Goal: Use online tool/utility: Utilize a website feature to perform a specific function

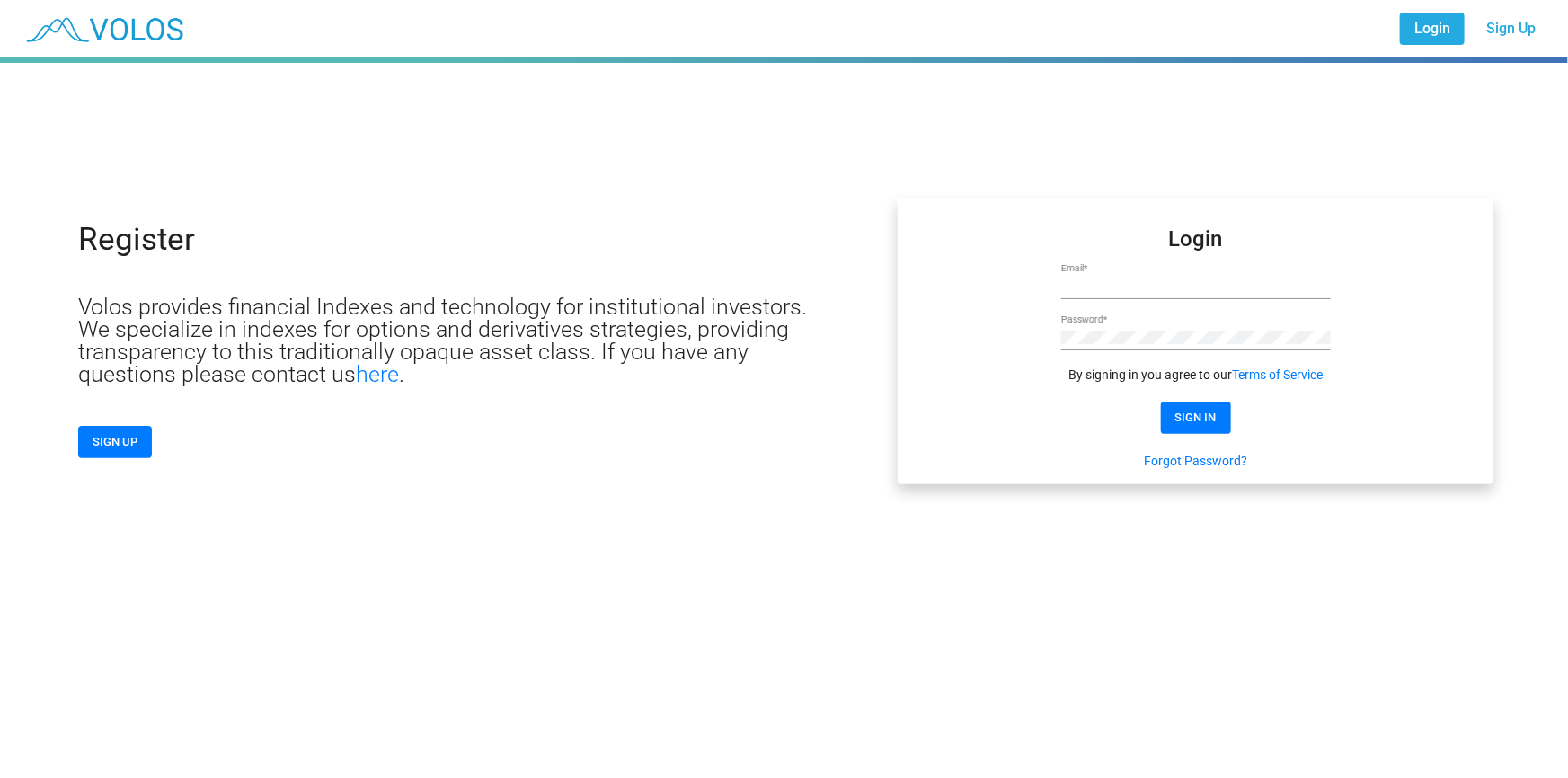
type input "**********"
click at [1185, 403] on button "SIGN IN" at bounding box center [1196, 418] width 70 height 33
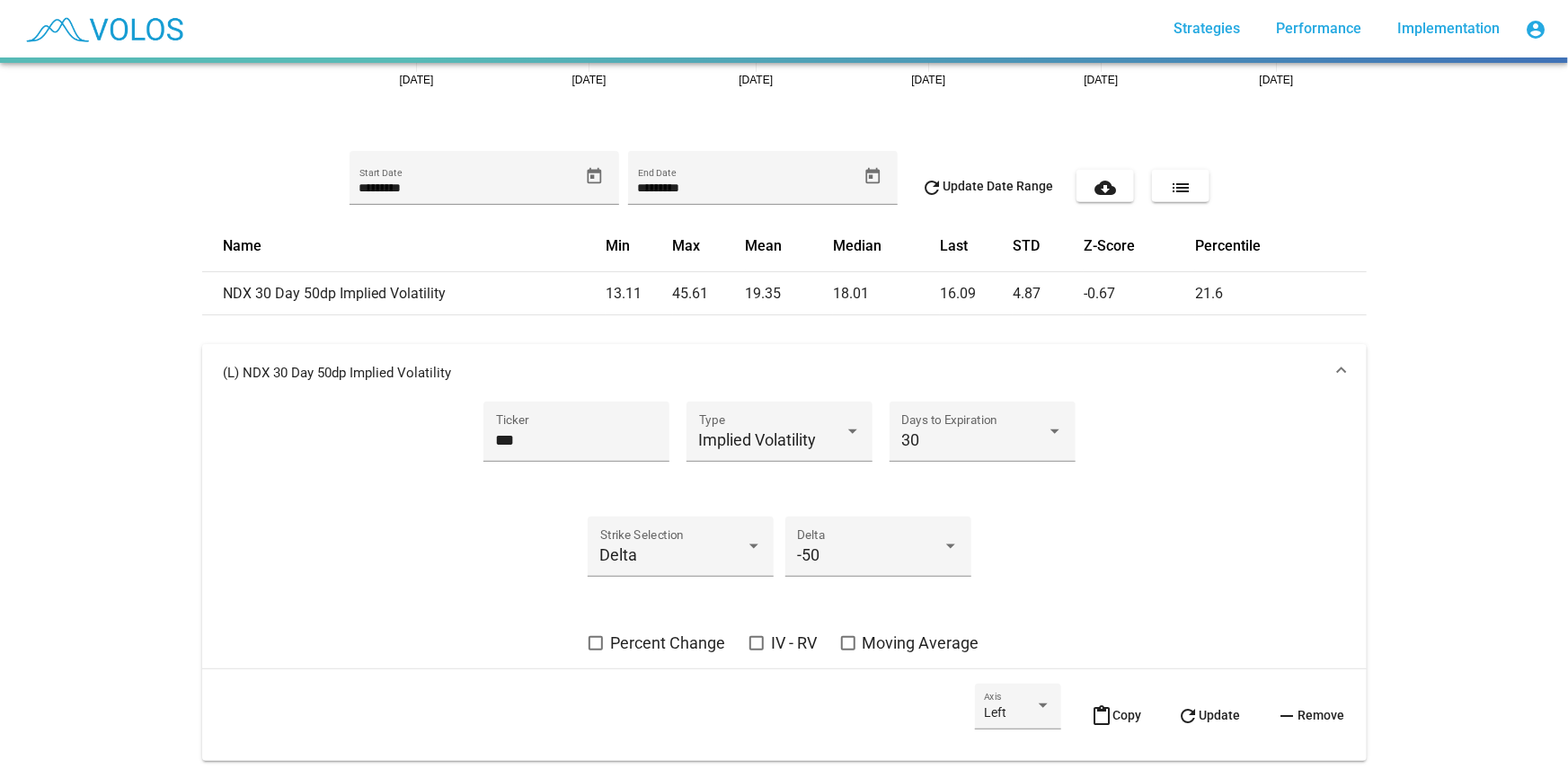
scroll to position [458, 0]
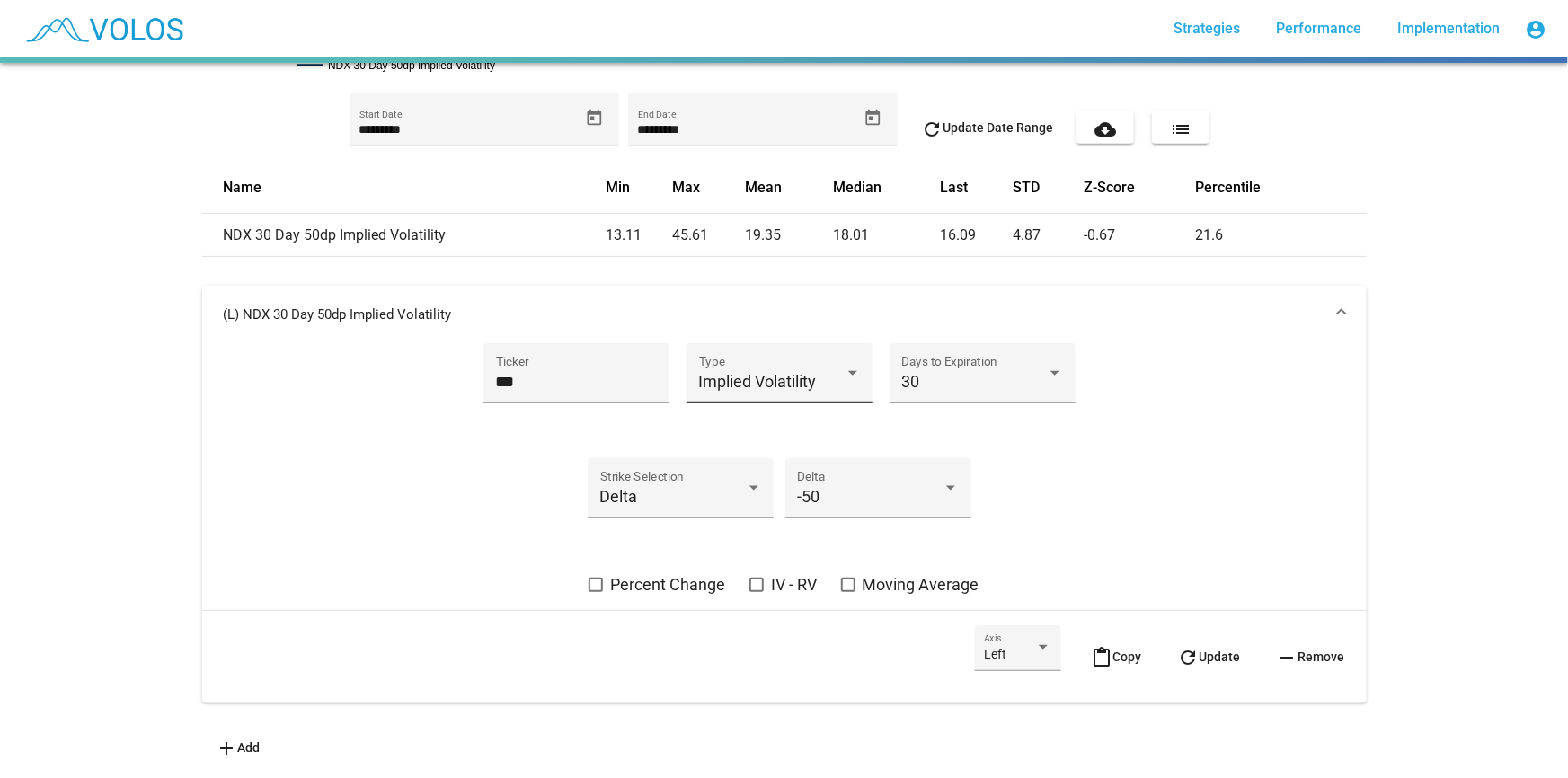
click at [749, 355] on div "Implied Volatility Type" at bounding box center [780, 379] width 162 height 48
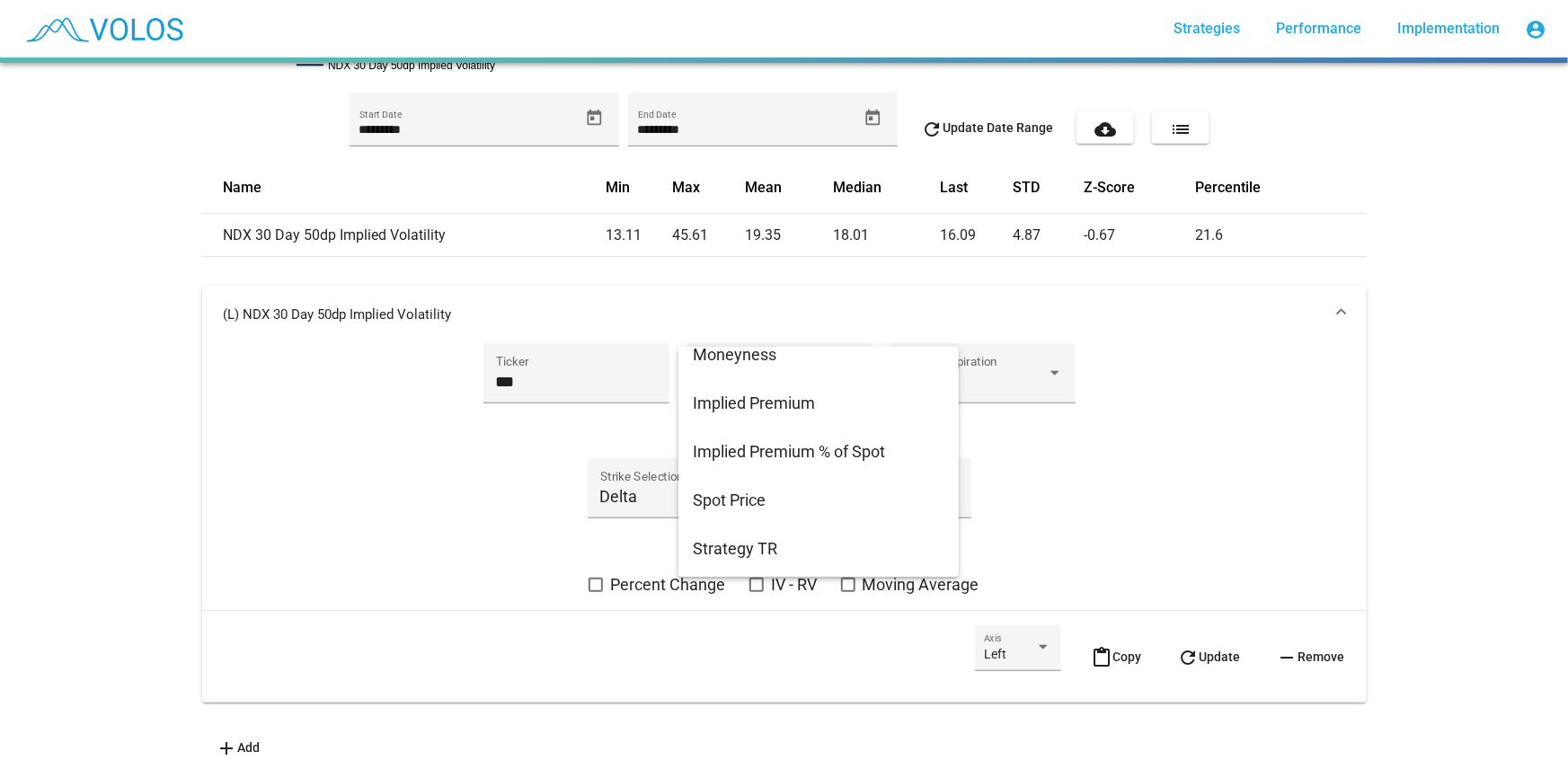
scroll to position [260, 0]
click at [833, 369] on span "Moneyness" at bounding box center [819, 354] width 252 height 49
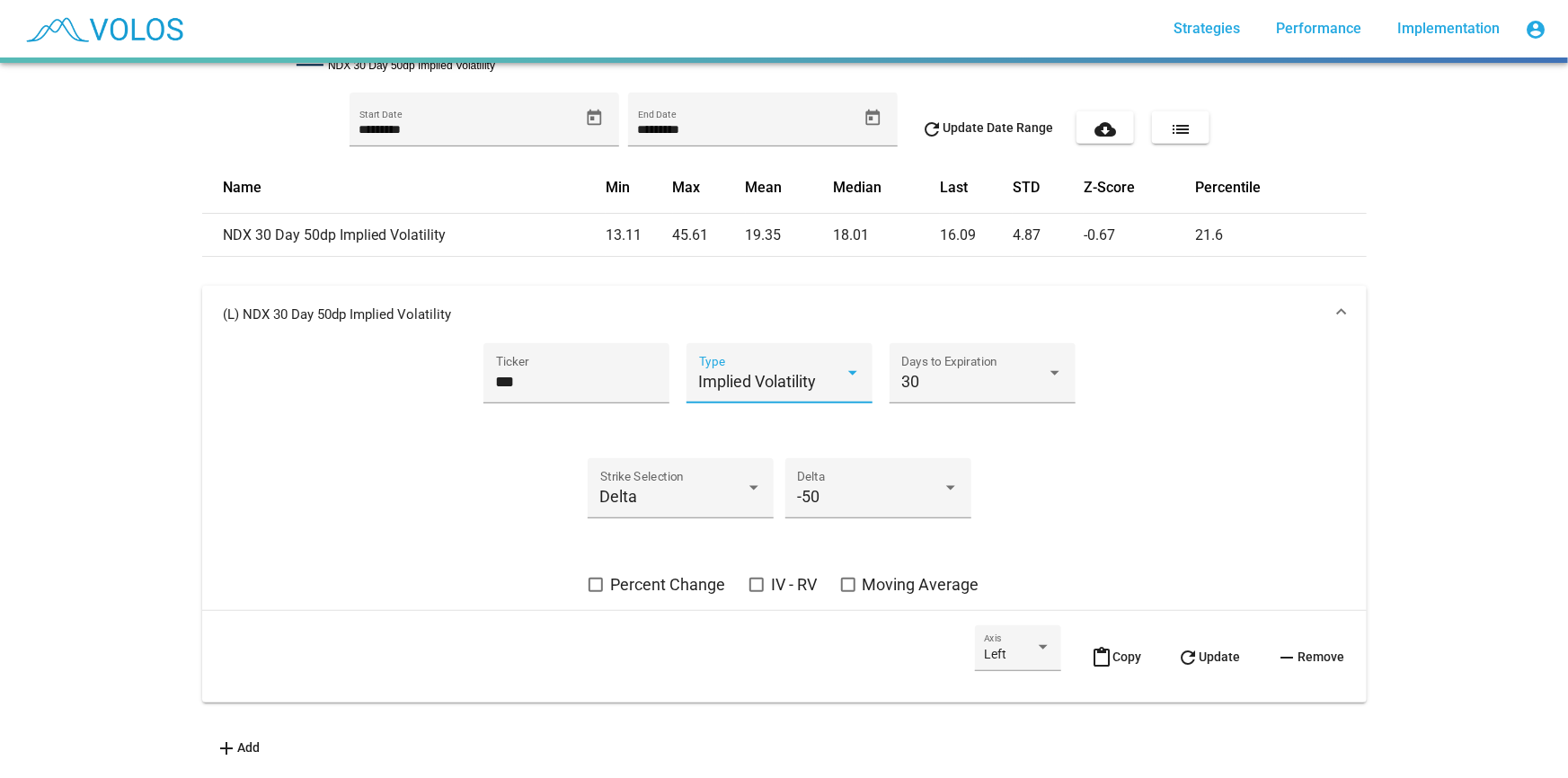
scroll to position [403, 0]
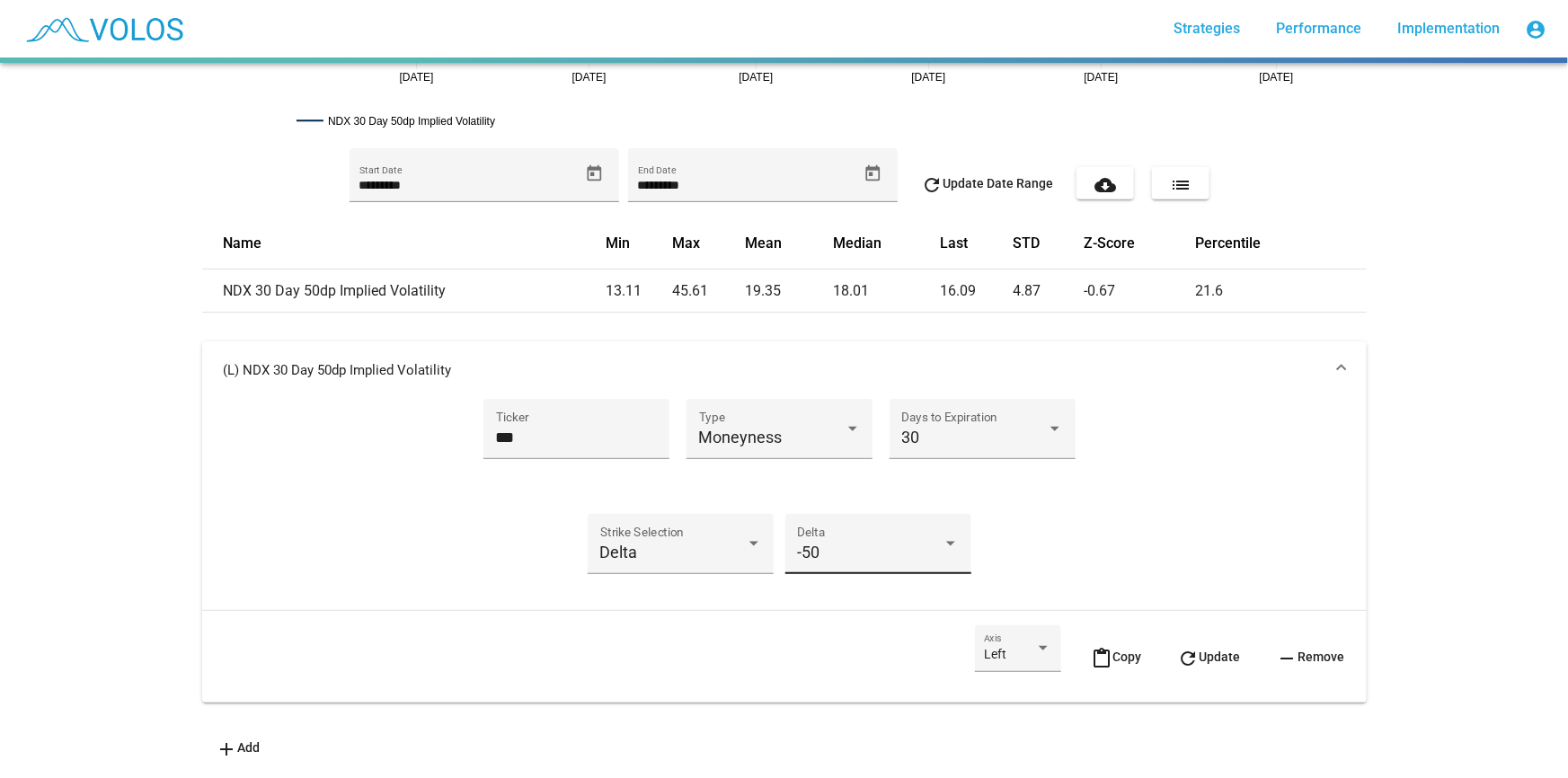
click at [869, 527] on div "-50 Delta" at bounding box center [878, 551] width 162 height 48
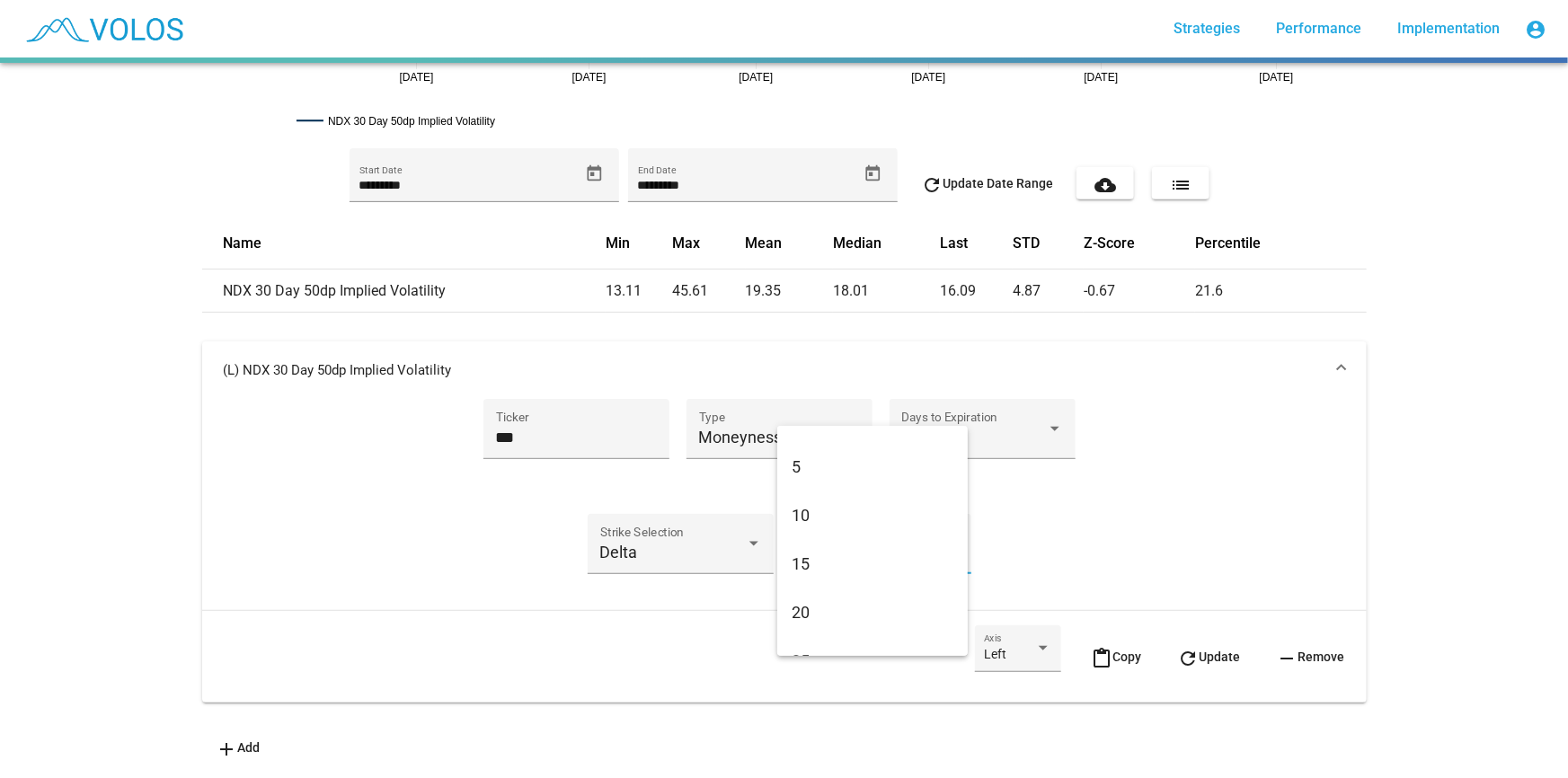
scroll to position [1035, 0]
click at [853, 532] on span "15" at bounding box center [872, 531] width 162 height 49
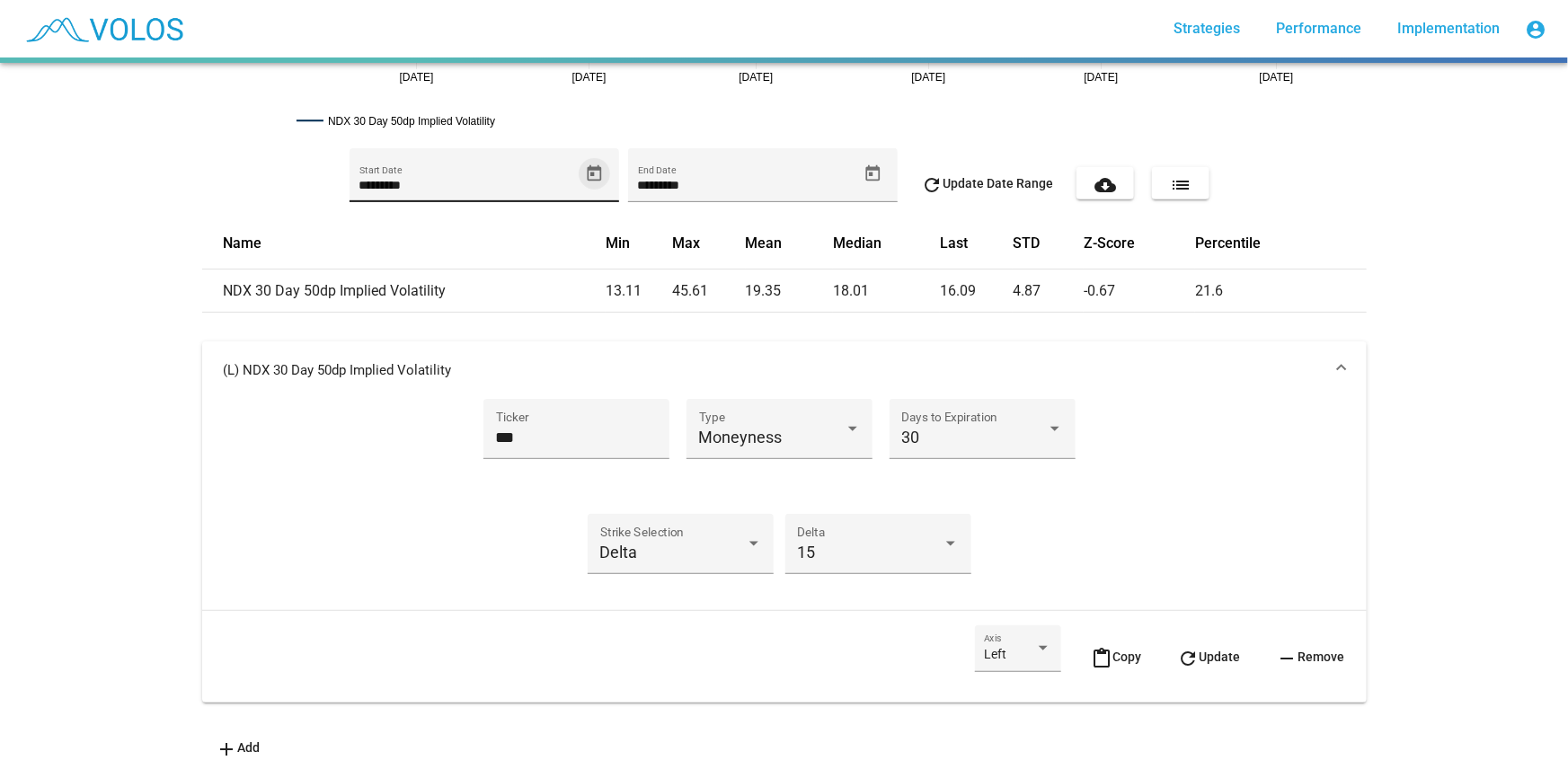
click at [579, 165] on span "Open calendar" at bounding box center [594, 174] width 32 height 19
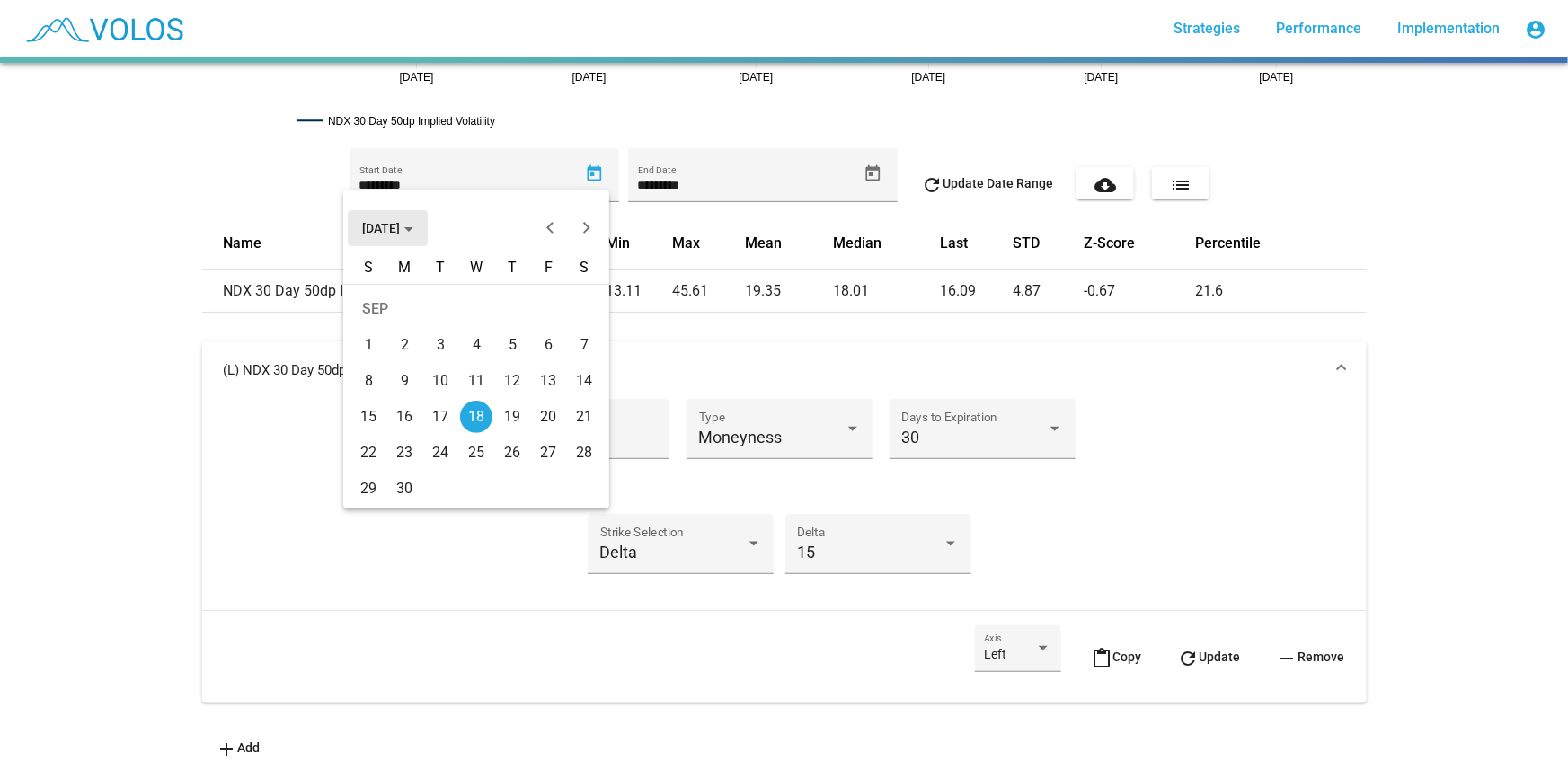
click at [407, 221] on span "SEP 2024" at bounding box center [387, 228] width 51 height 14
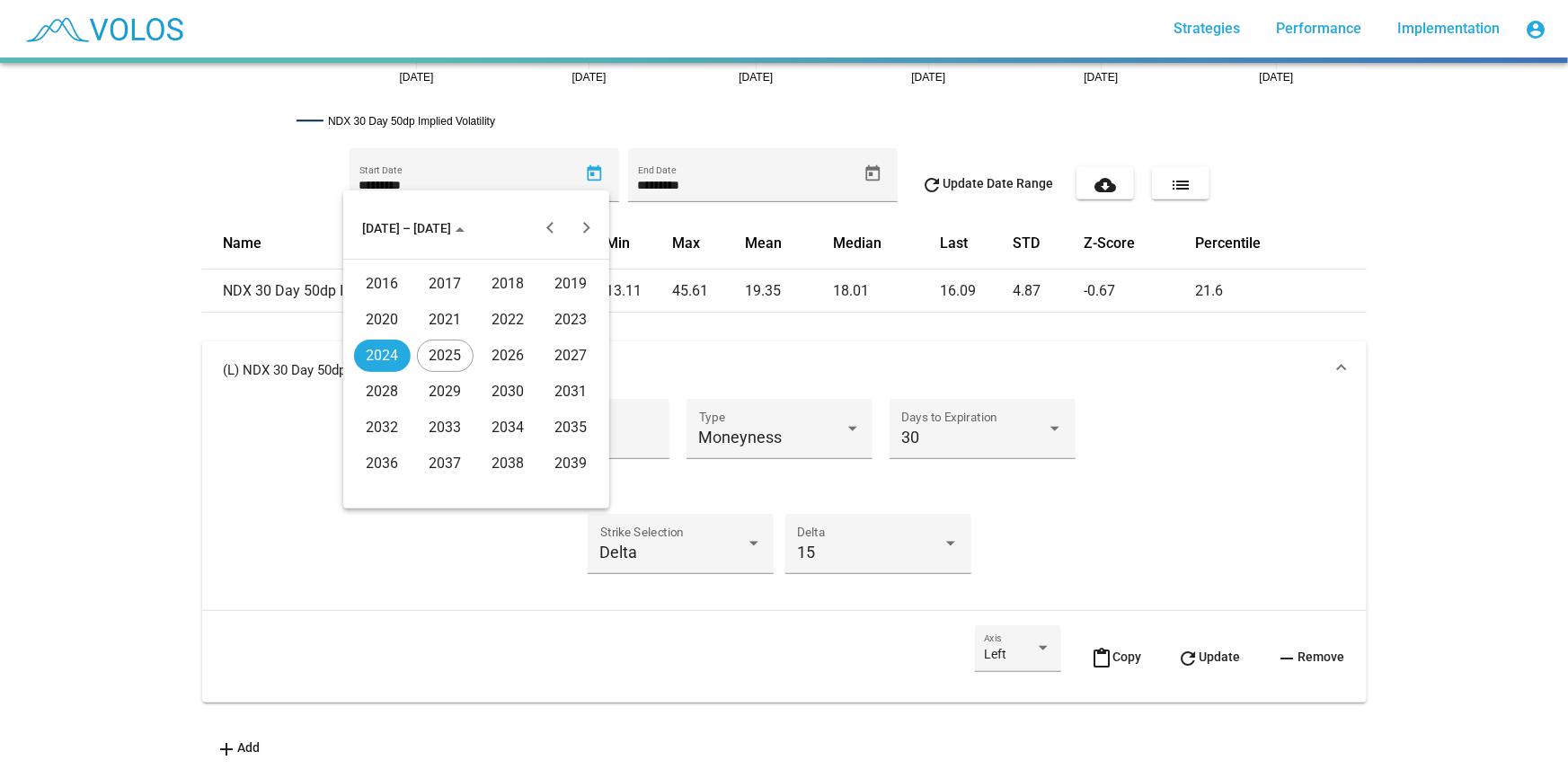
click at [396, 298] on div "2016" at bounding box center [381, 284] width 57 height 33
click at [392, 321] on div "JAN" at bounding box center [381, 320] width 57 height 33
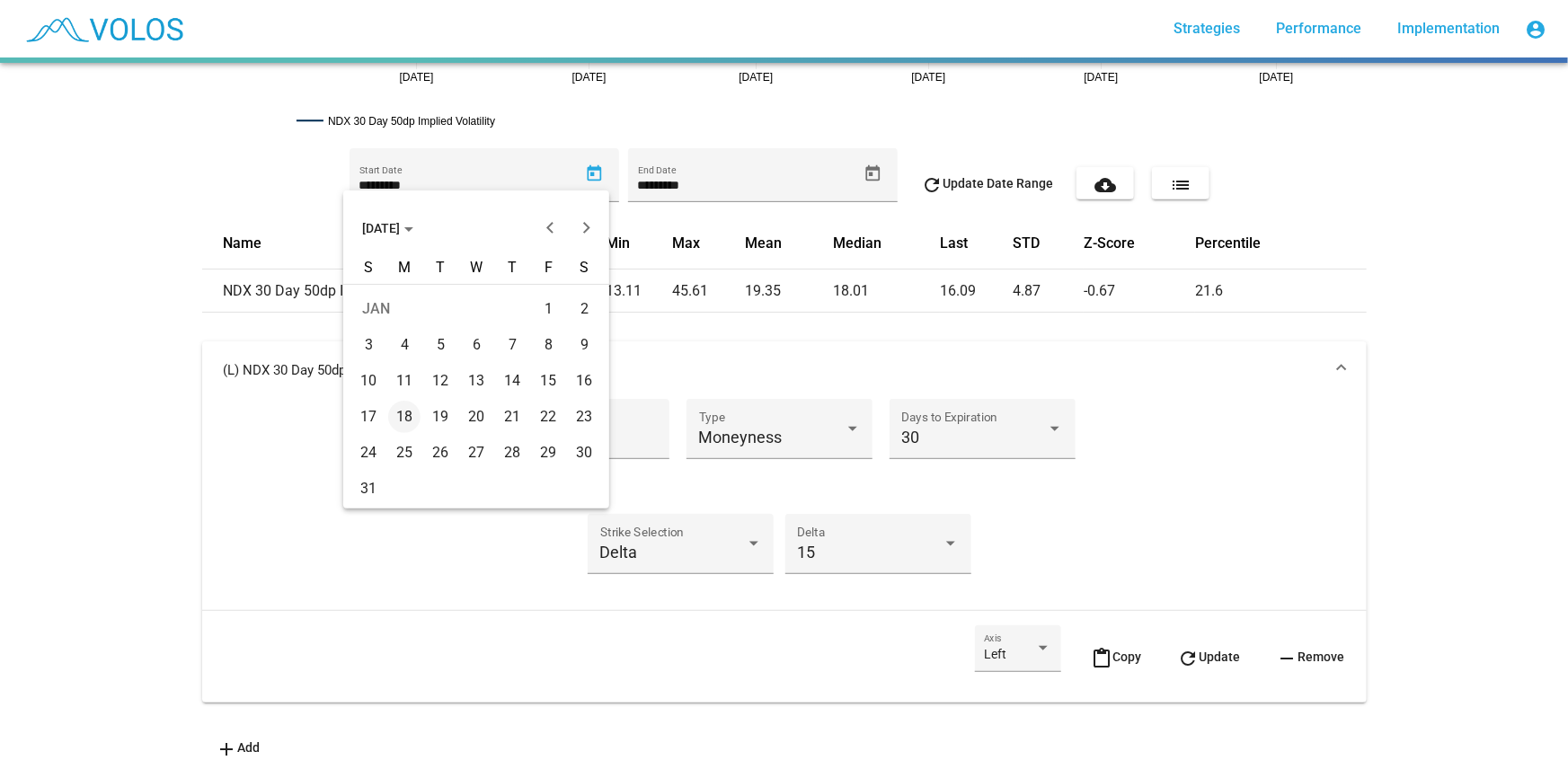
click at [404, 354] on div "4" at bounding box center [404, 345] width 33 height 33
type input "********"
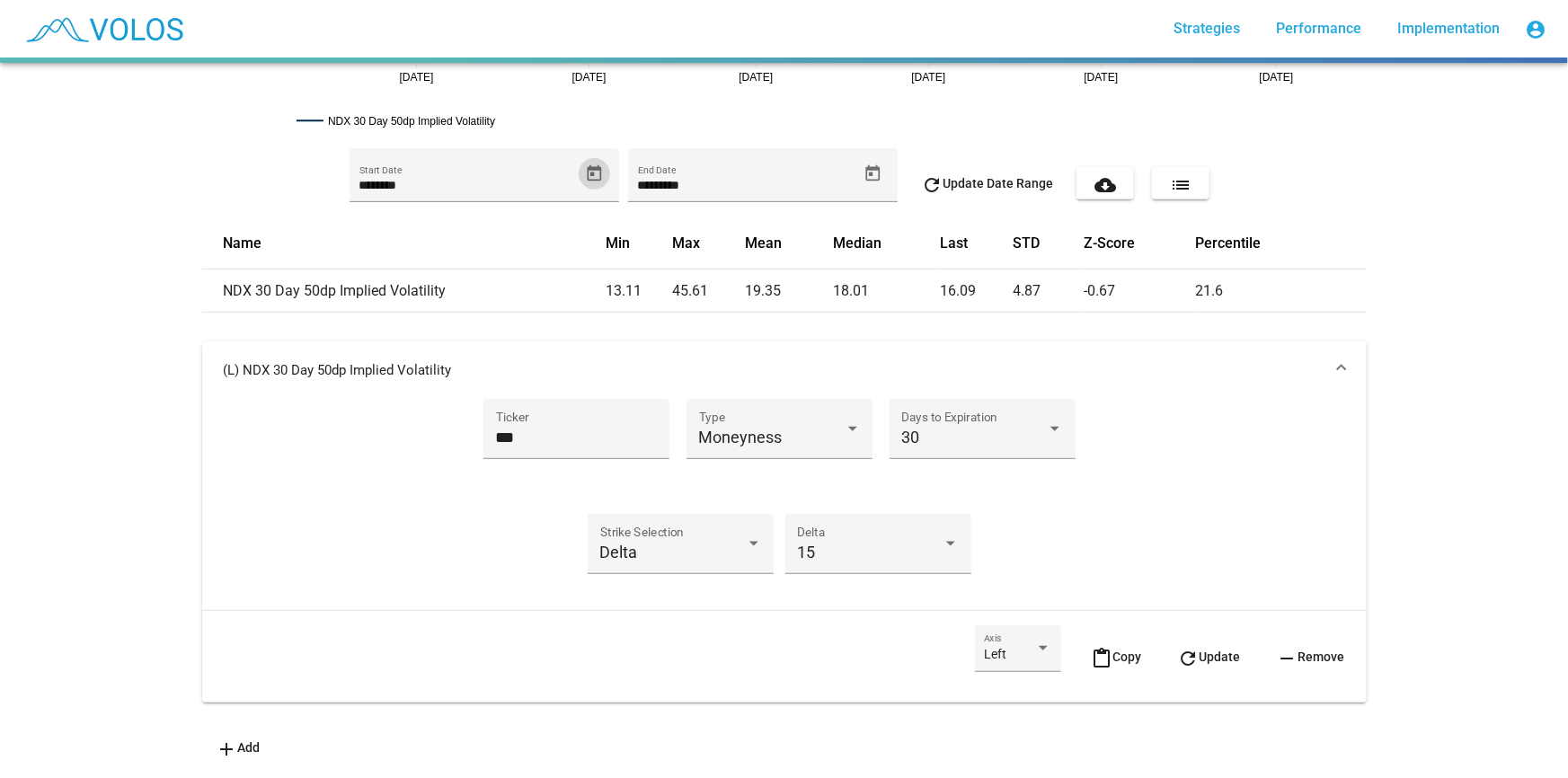
click at [1185, 648] on mat-icon "refresh" at bounding box center [1188, 658] width 22 height 22
click at [1249, 376] on mat-expansion-panel-header "(L) NDX 30 Day 15 Delta Moneyness" at bounding box center [784, 370] width 1164 height 57
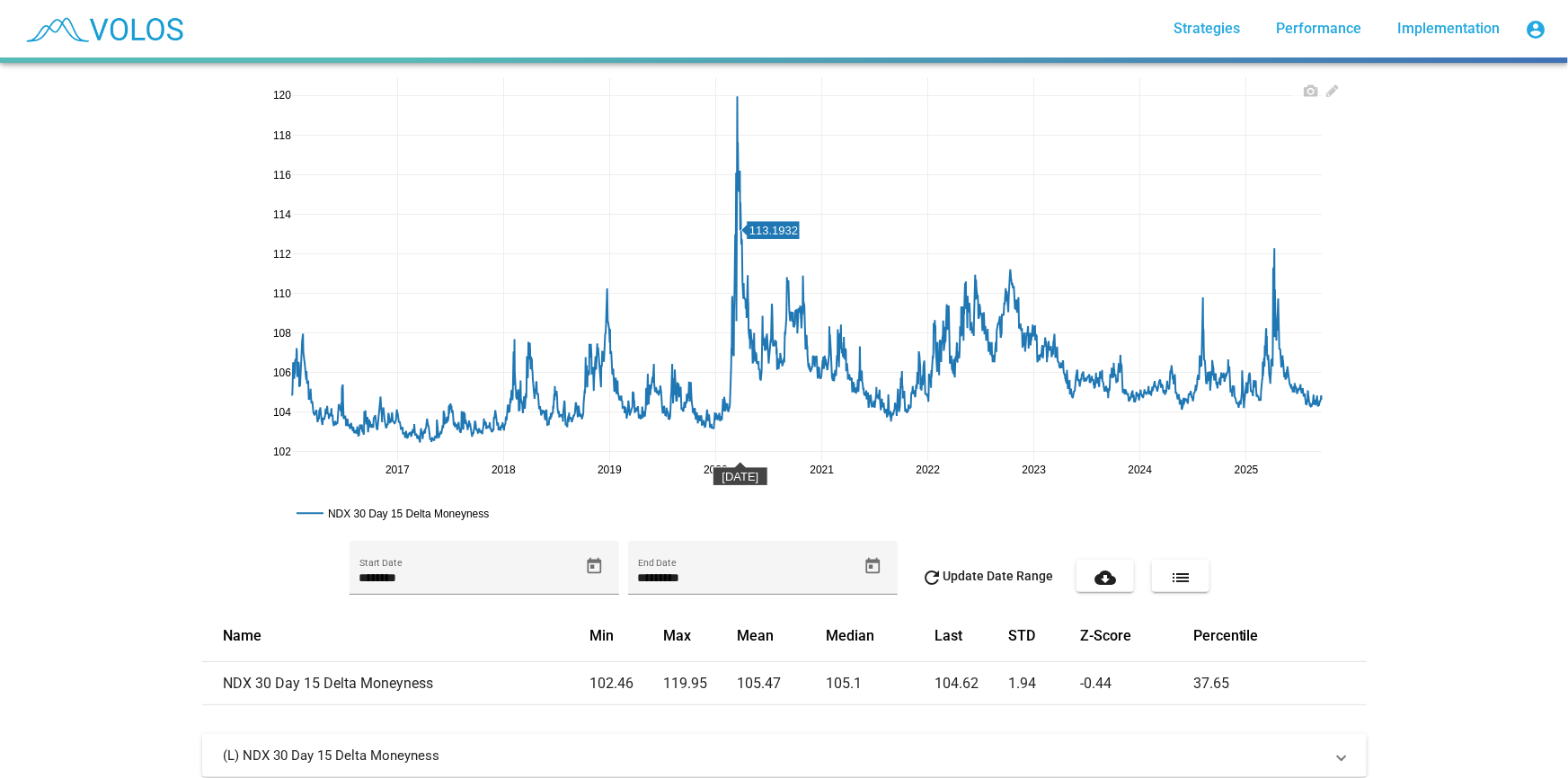
scroll to position [85, 0]
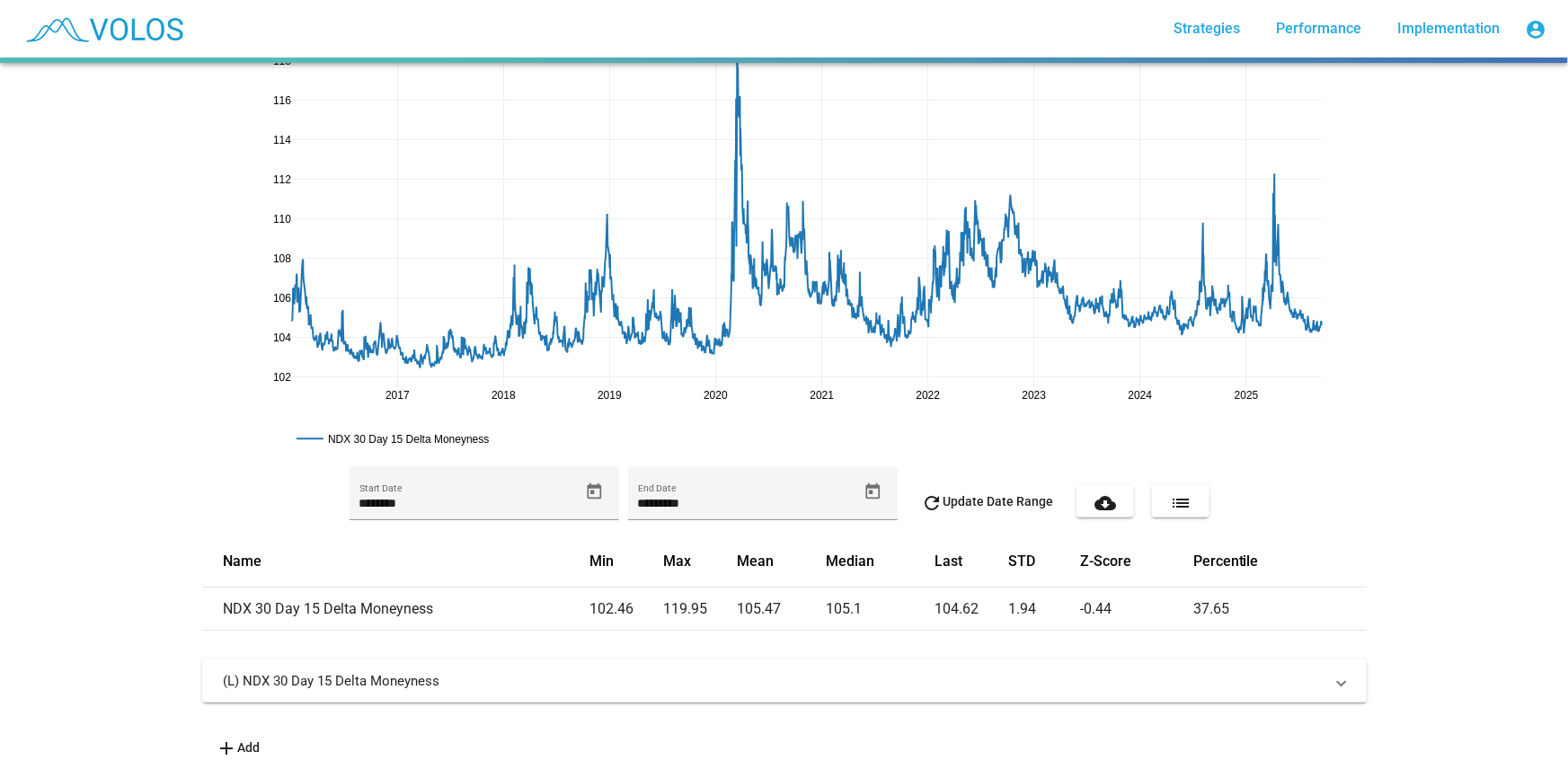
click at [553, 633] on vol-surface "2017 2018 2019 2020 2021 2022 2023 2024 2025 102 104 106 108 110 112 114 116 11…" at bounding box center [784, 378] width 1164 height 752
click at [567, 659] on mat-expansion-panel-header "(L) NDX 30 Day 15 Delta Moneyness" at bounding box center [784, 680] width 1164 height 43
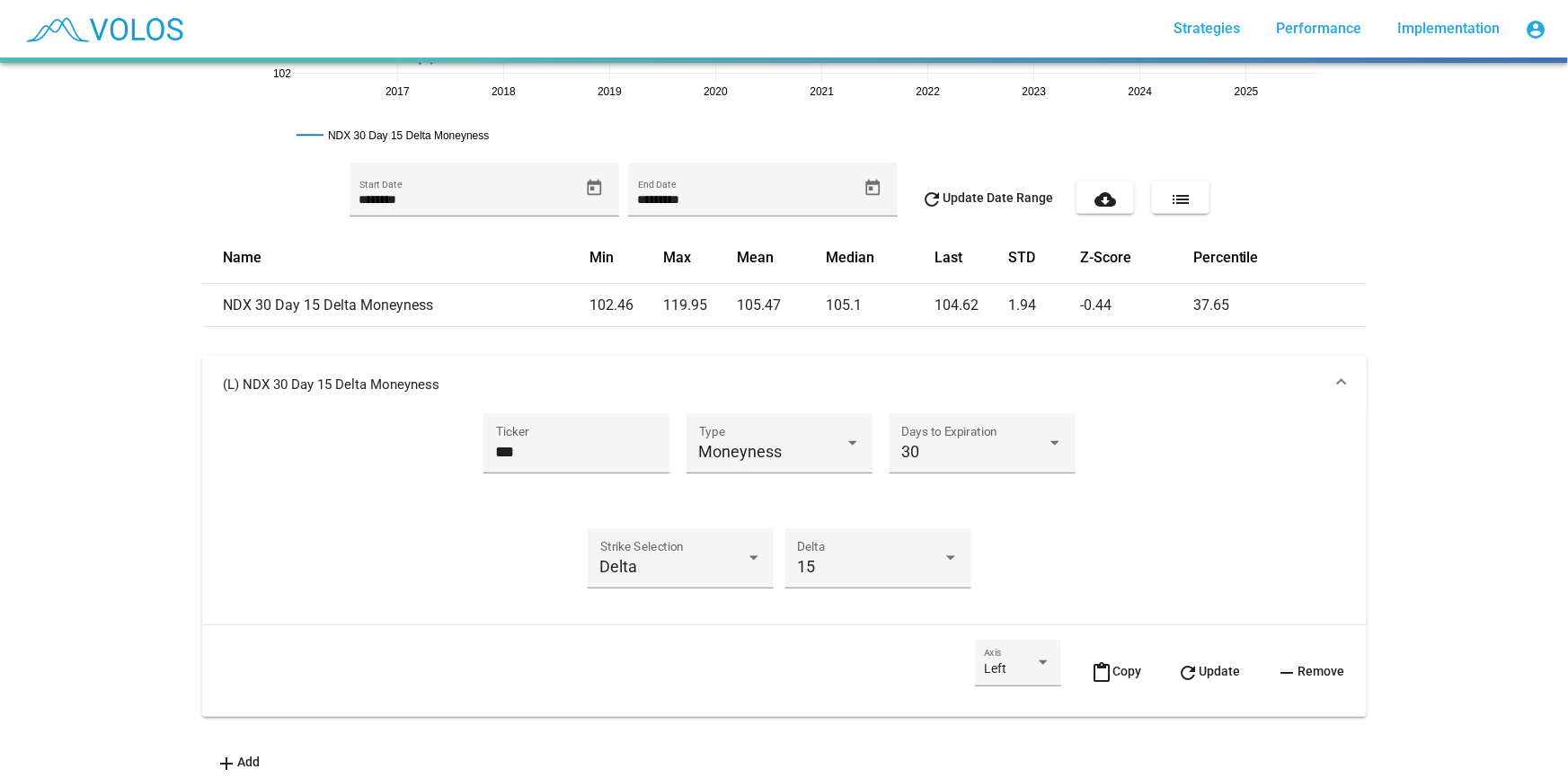
scroll to position [403, 0]
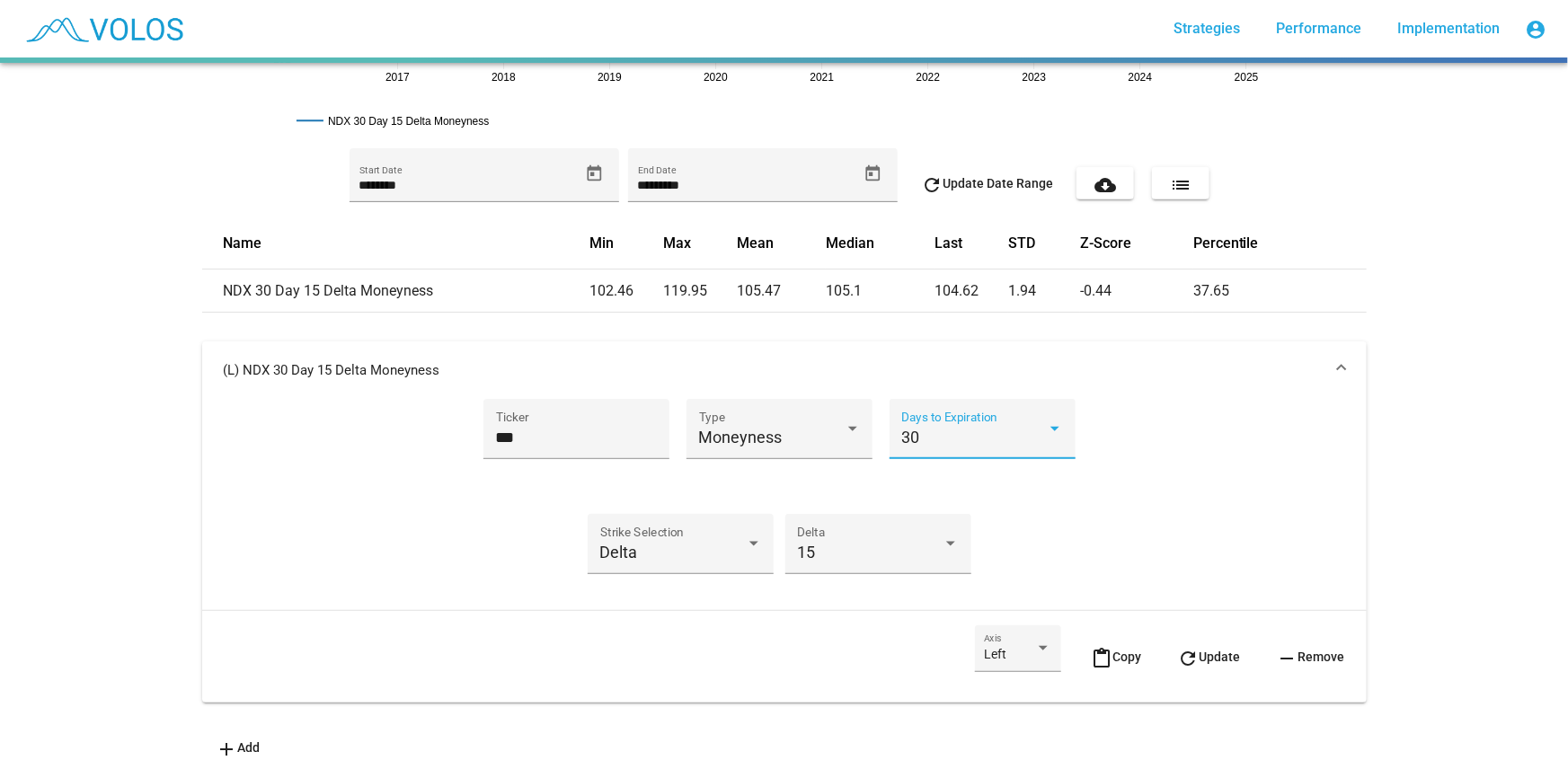
click at [1051, 420] on div at bounding box center [1054, 428] width 16 height 18
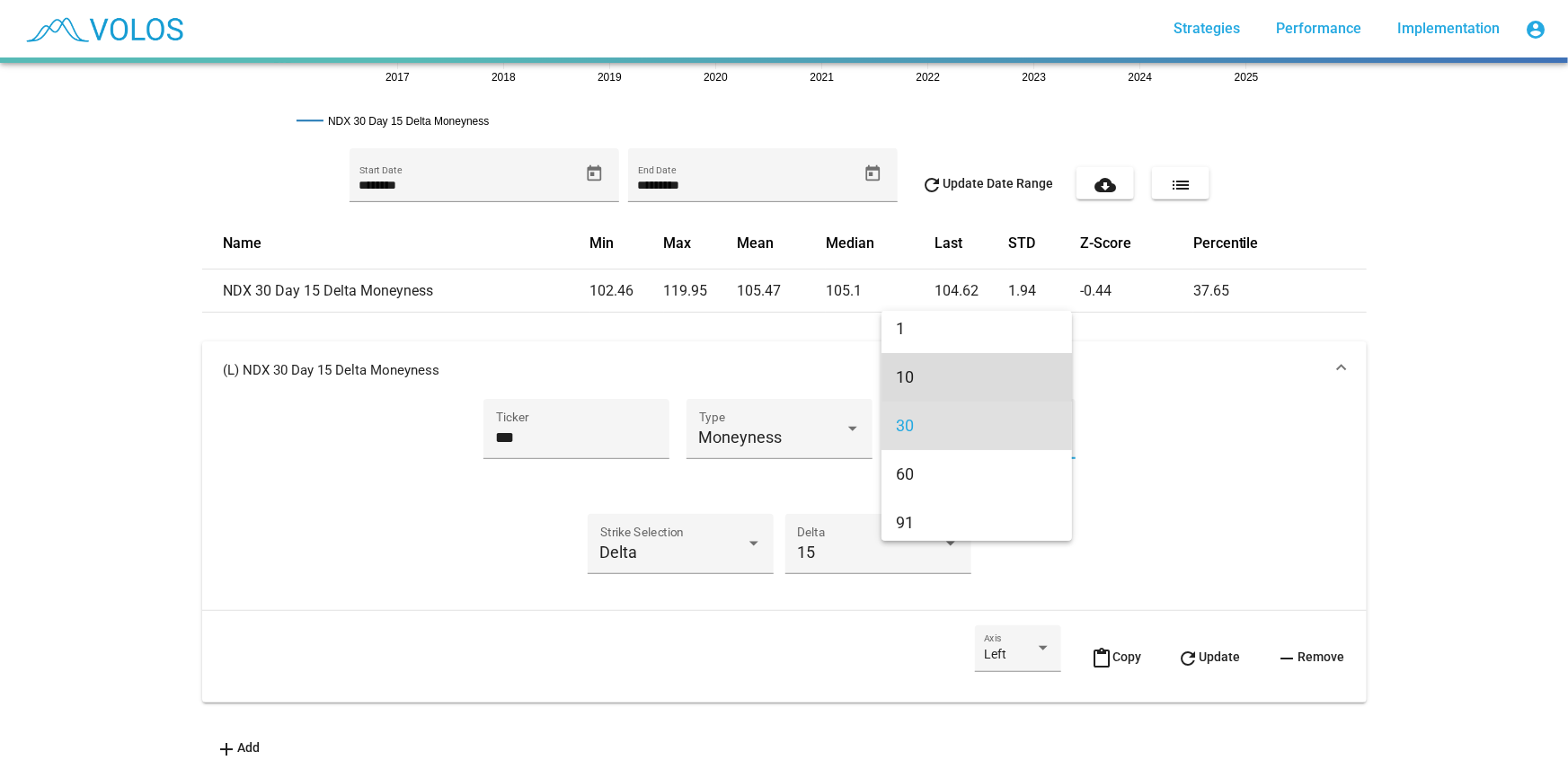
click at [989, 370] on span "10" at bounding box center [977, 378] width 162 height 49
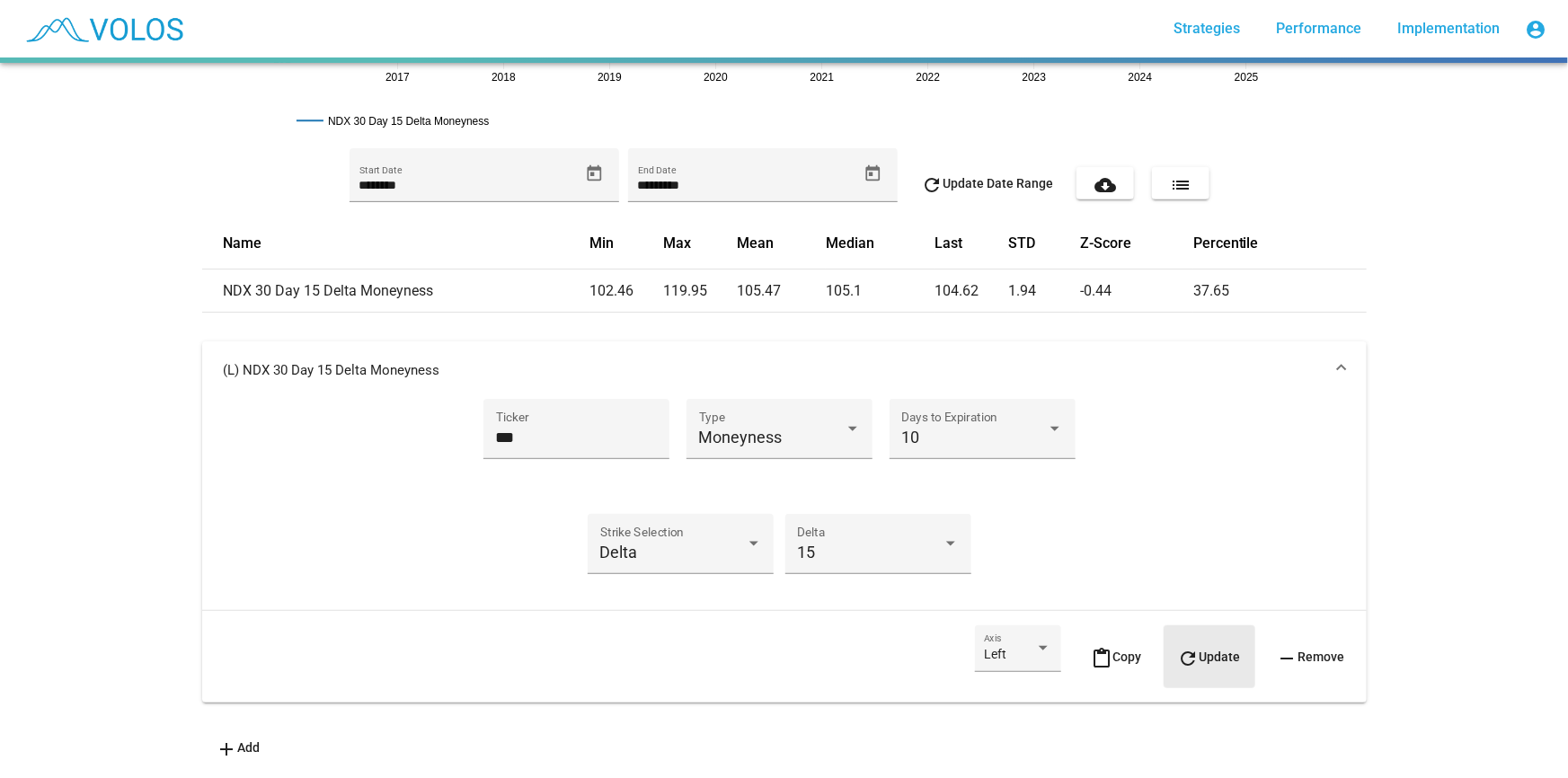
click at [1164, 638] on button "refresh Update" at bounding box center [1210, 657] width 92 height 63
click at [1251, 408] on div "*** Ticker Moneyness Type 10 Days to Expiration Delta Strike Selection 15 Delta" at bounding box center [784, 496] width 1121 height 196
click at [1275, 361] on mat-panel-title "(L) NDX 10 Day 15 Delta Moneyness" at bounding box center [773, 370] width 1100 height 18
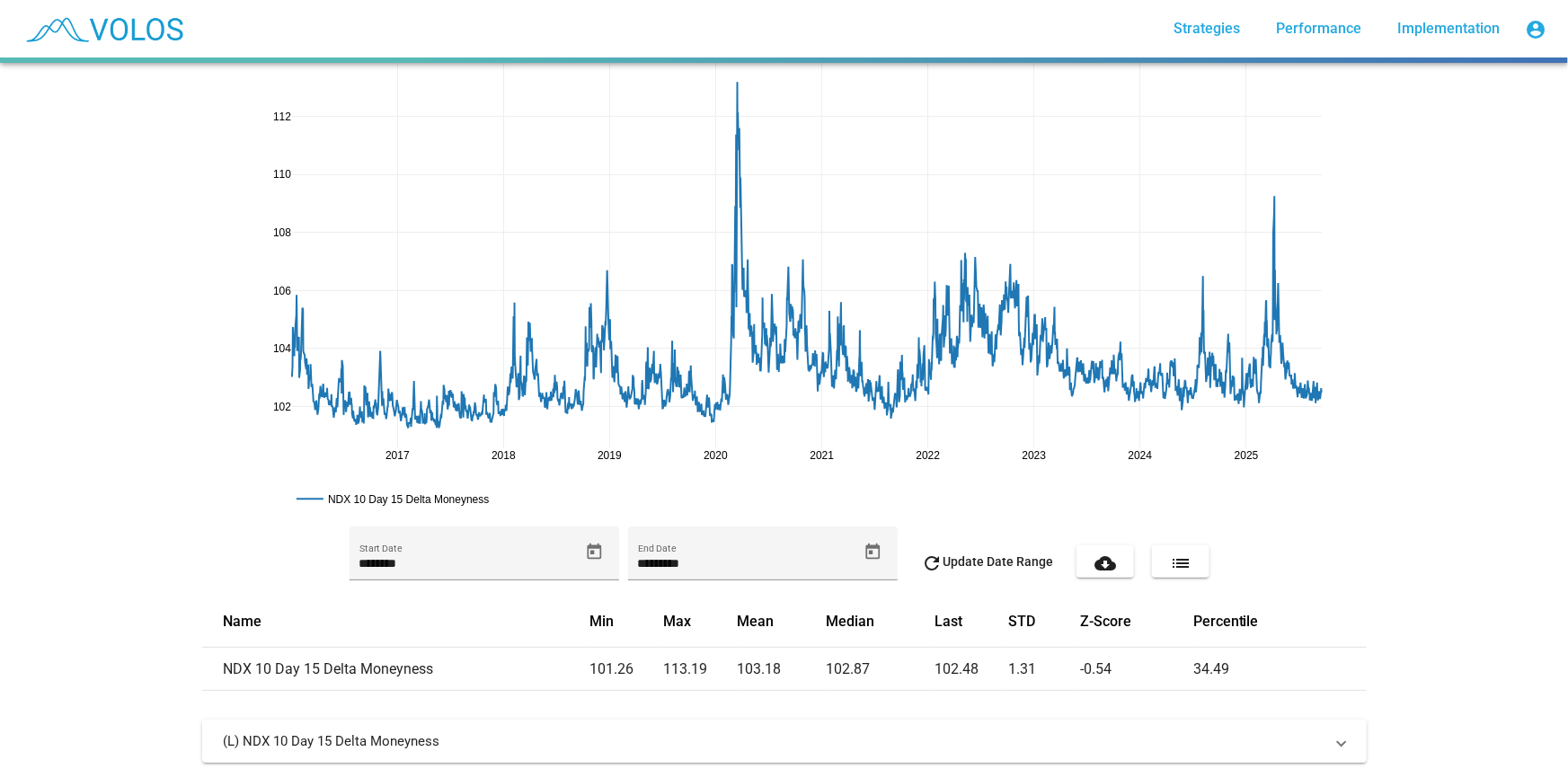
scroll to position [85, 0]
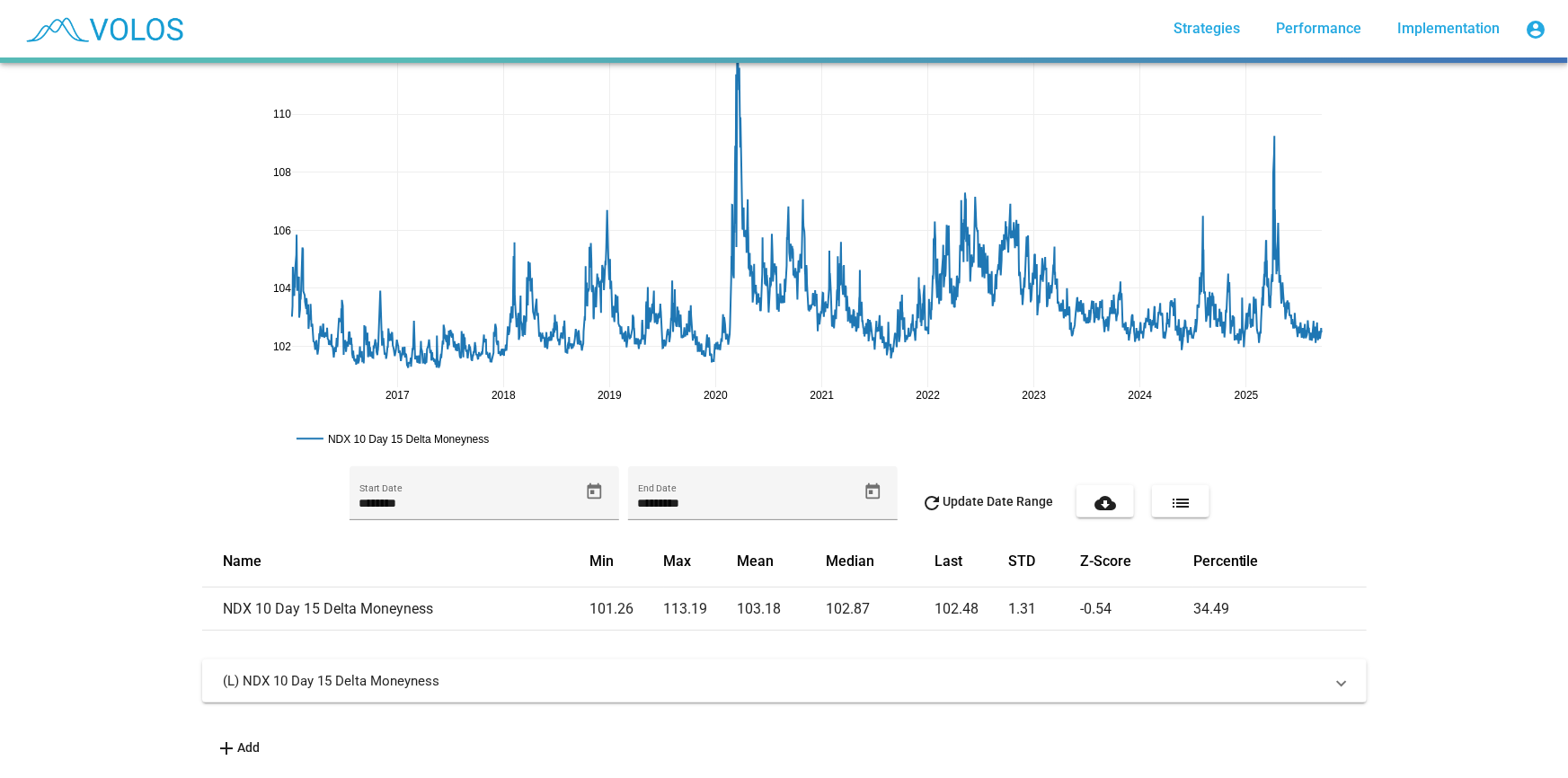
click at [223, 745] on mat-icon "add" at bounding box center [227, 748] width 22 height 22
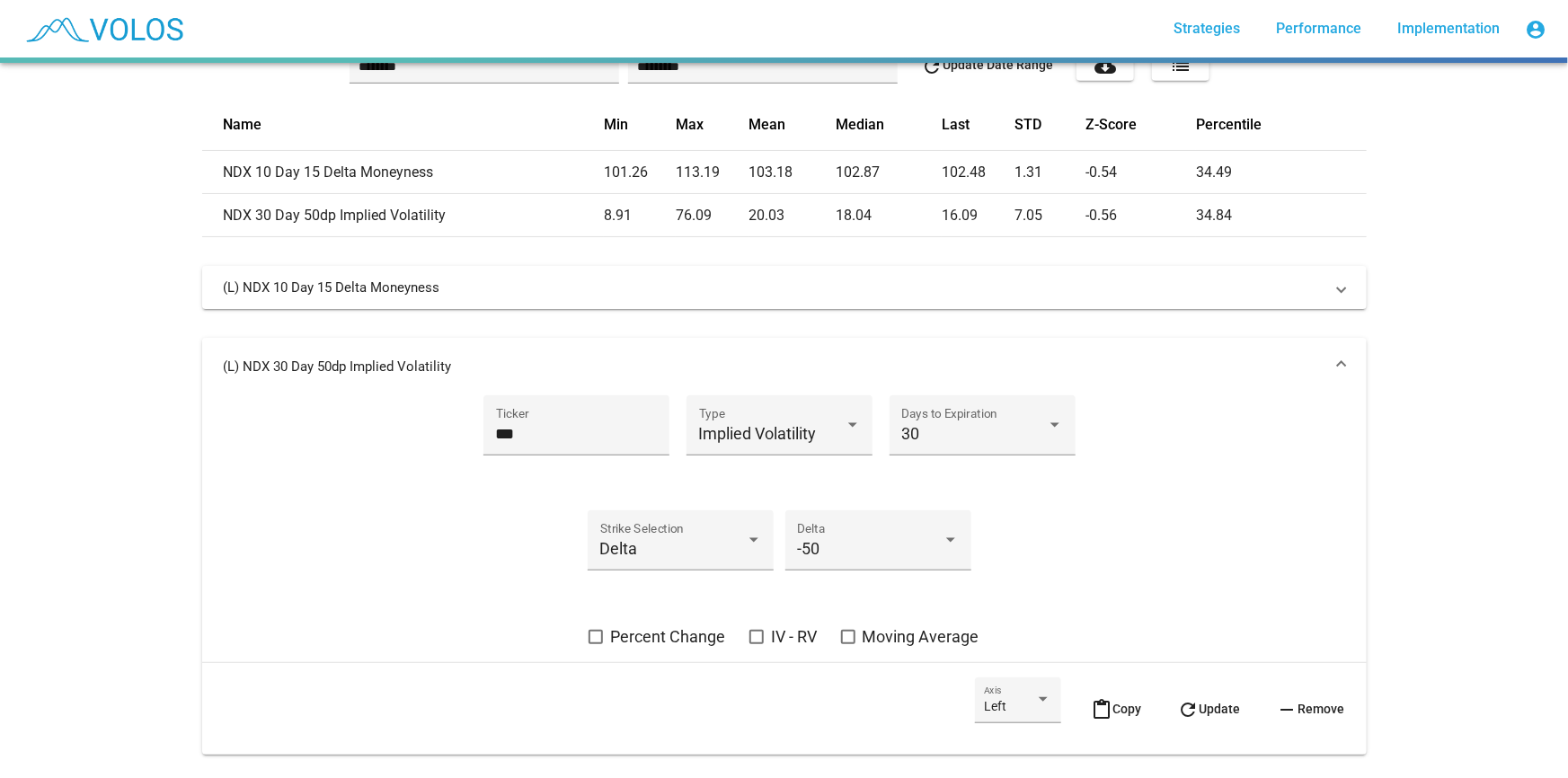
scroll to position [573, 0]
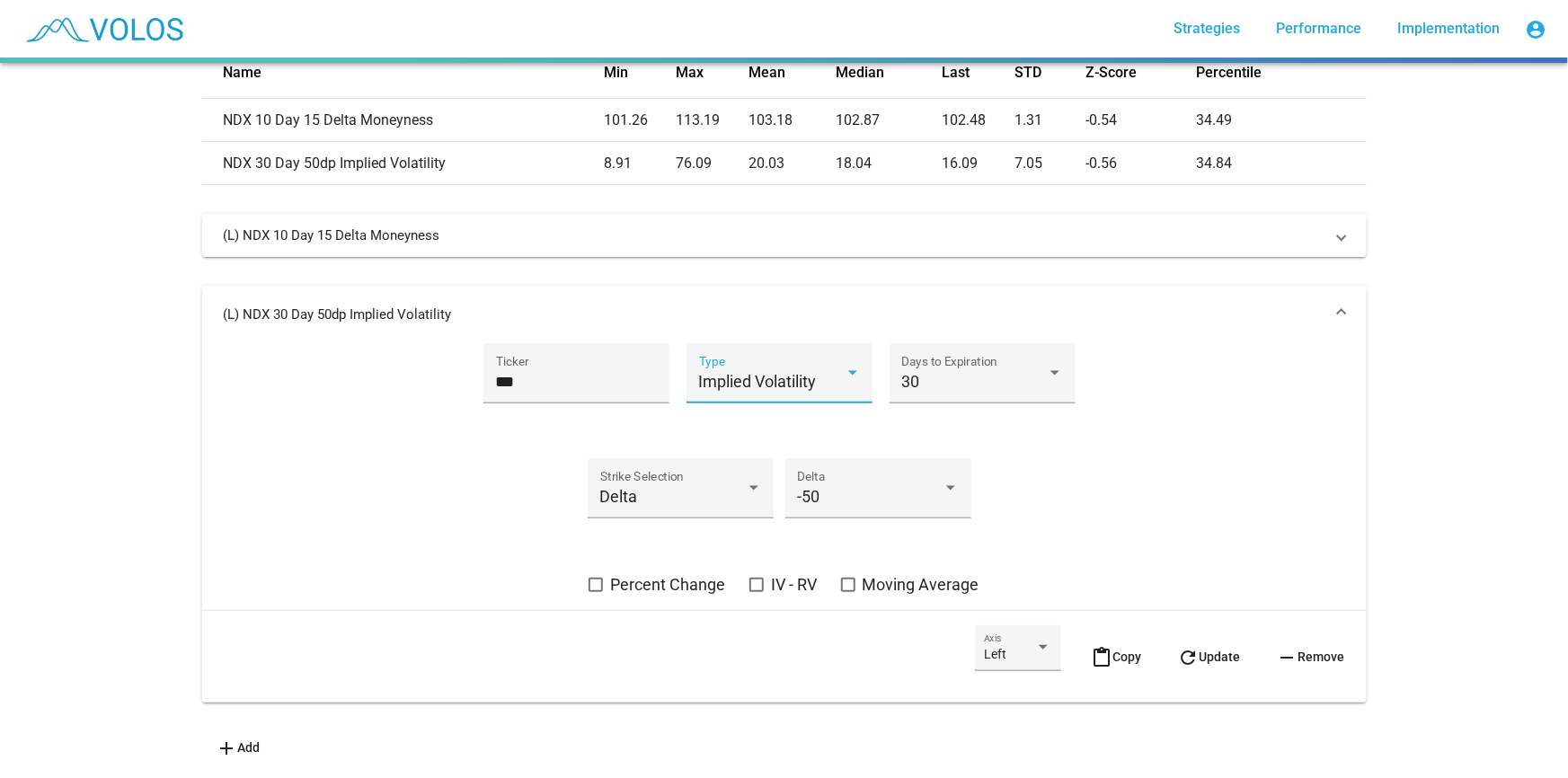
click at [754, 379] on span "Implied Volatility" at bounding box center [758, 381] width 118 height 19
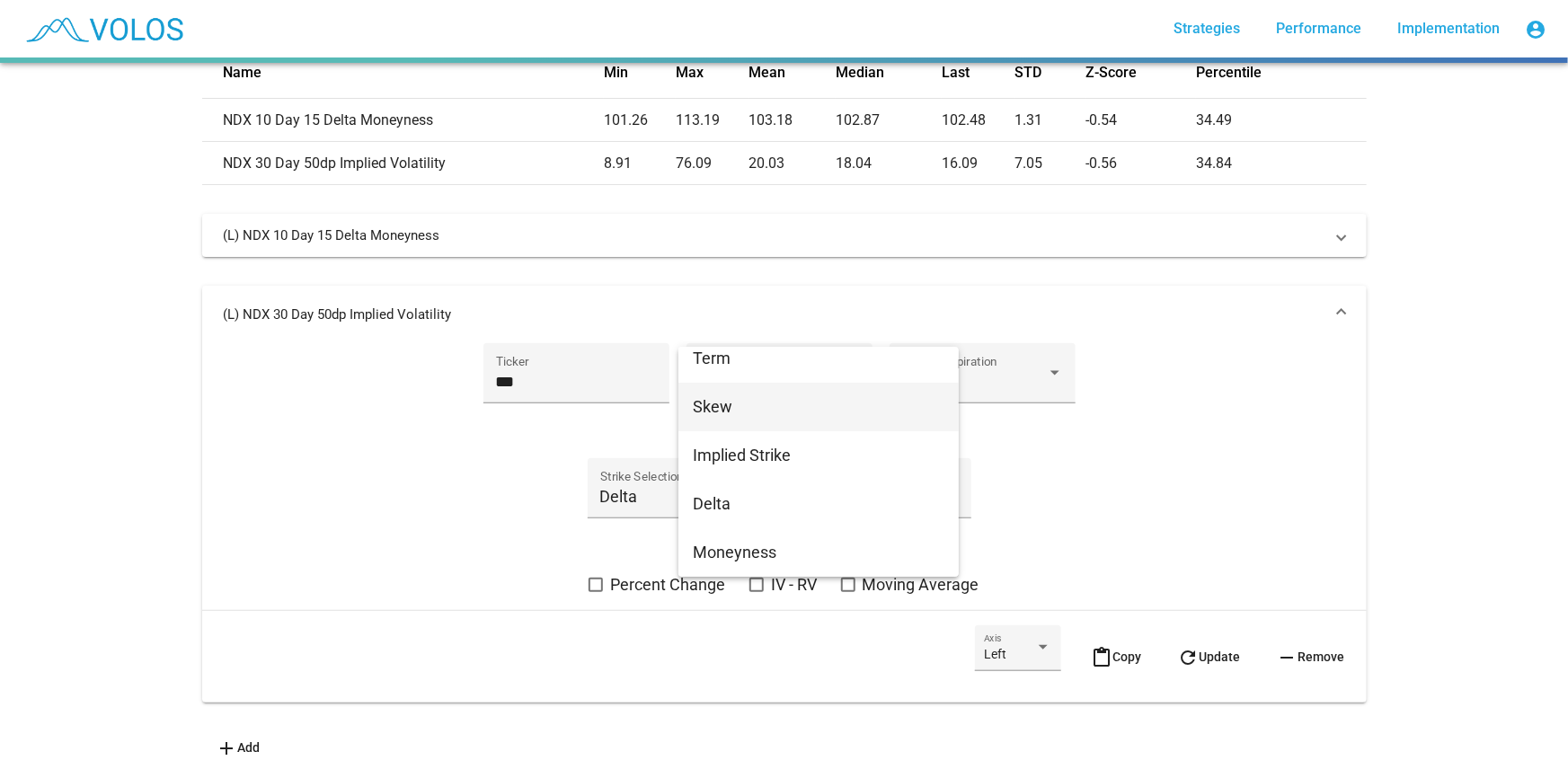
scroll to position [63, 0]
click at [748, 495] on span "Delta" at bounding box center [819, 502] width 252 height 49
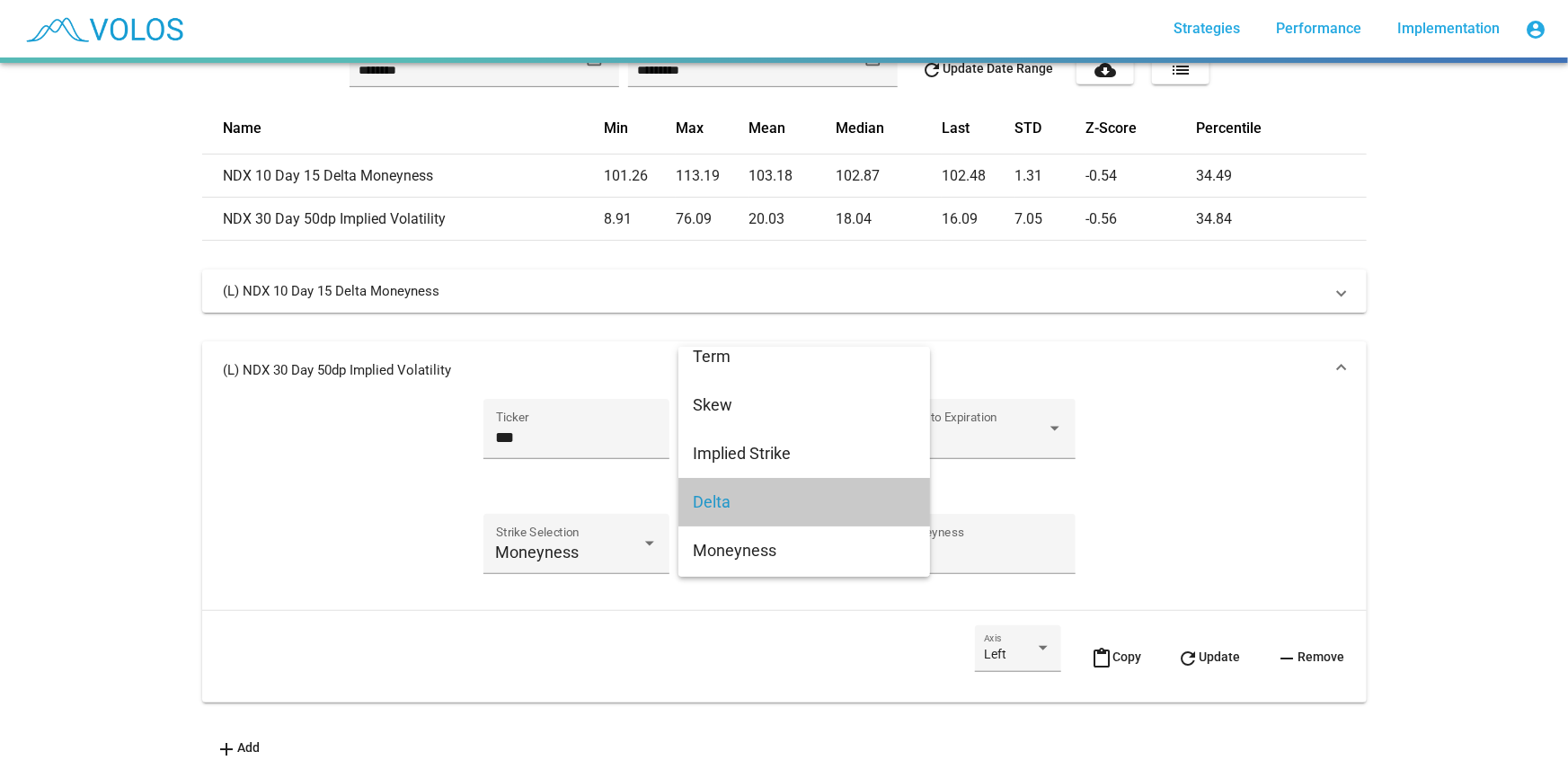
scroll to position [517, 0]
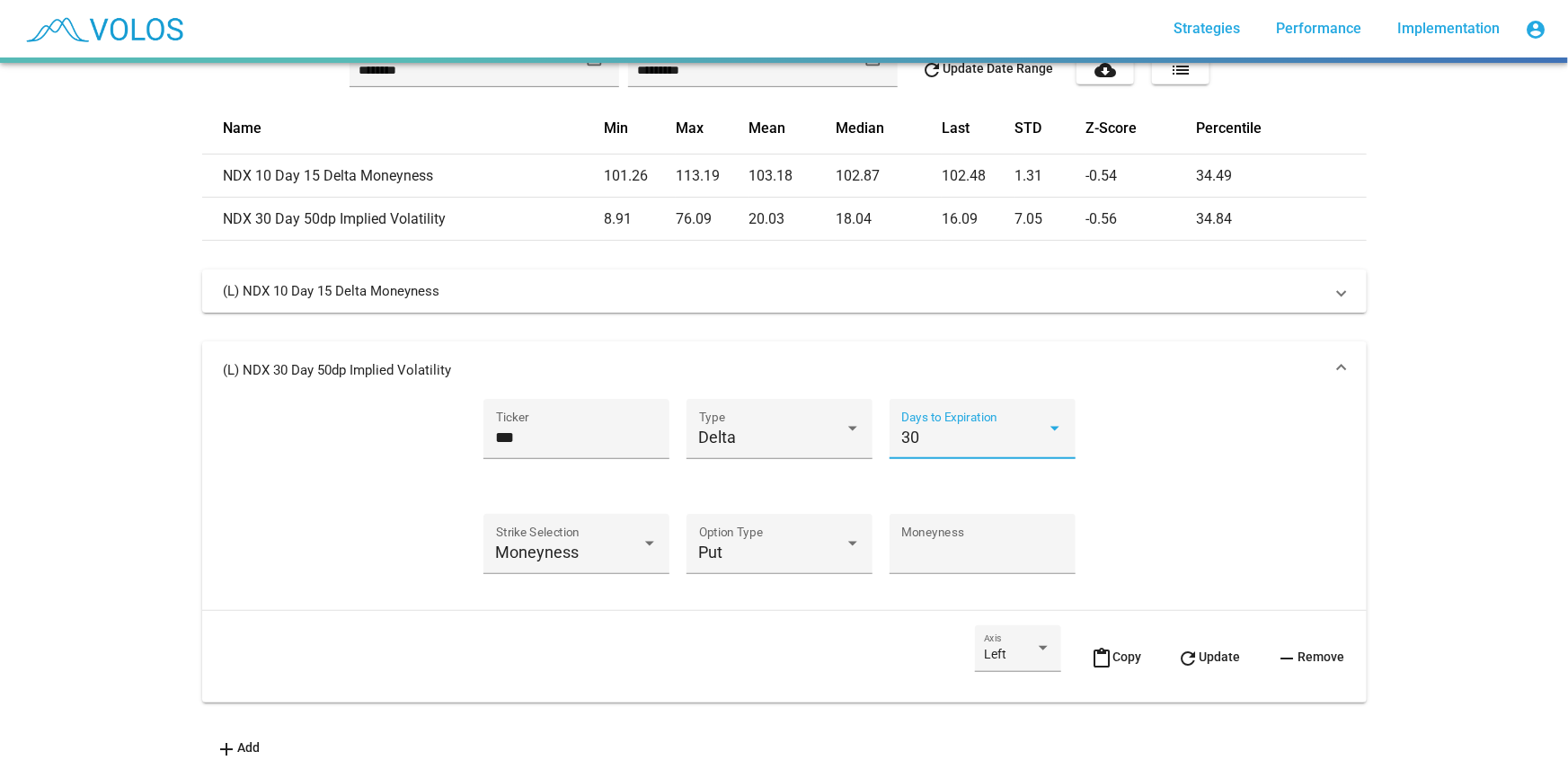
click at [943, 428] on div "30" at bounding box center [975, 437] width 146 height 18
click at [949, 532] on span "91" at bounding box center [977, 522] width 162 height 49
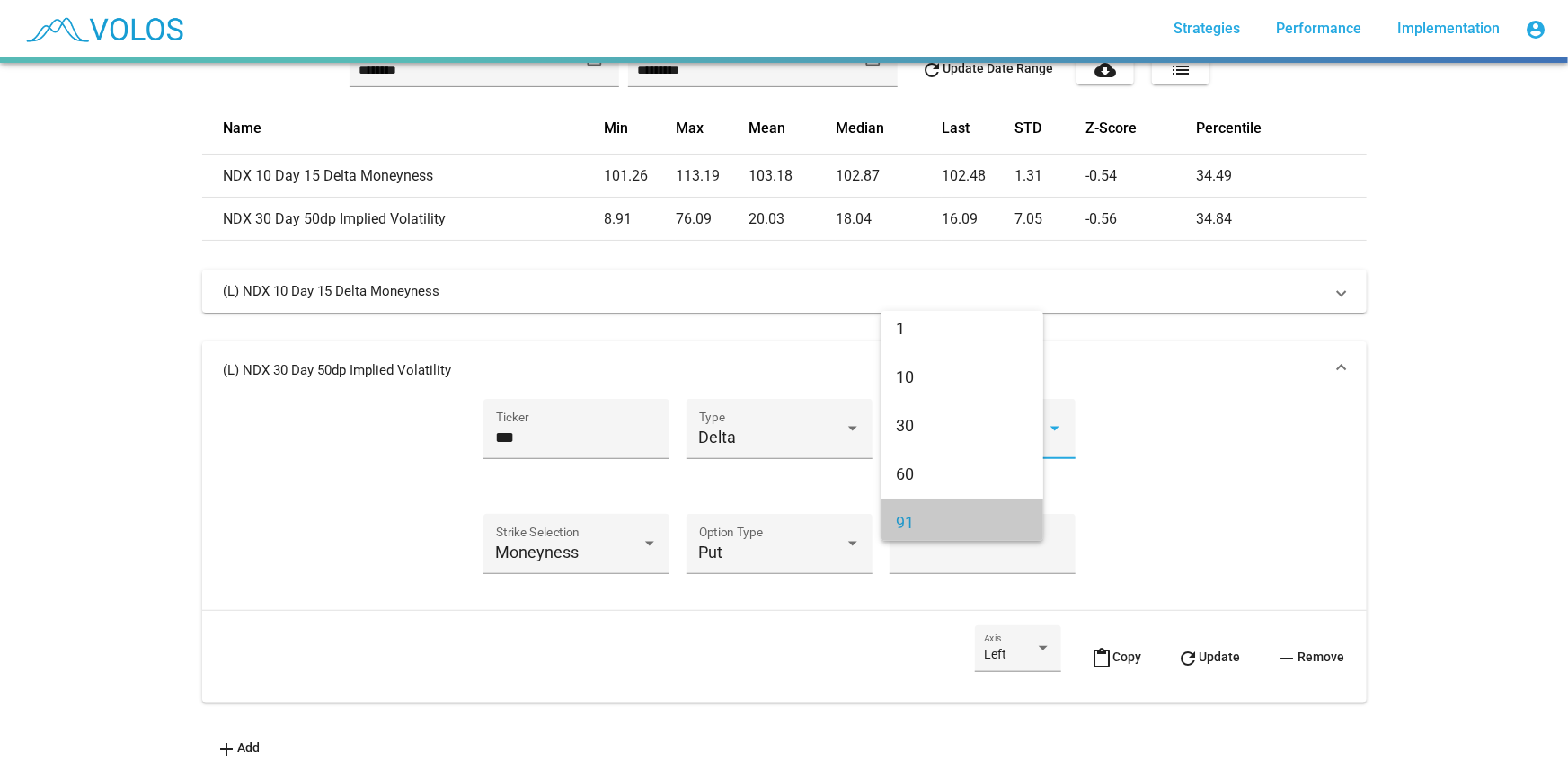
scroll to position [11, 0]
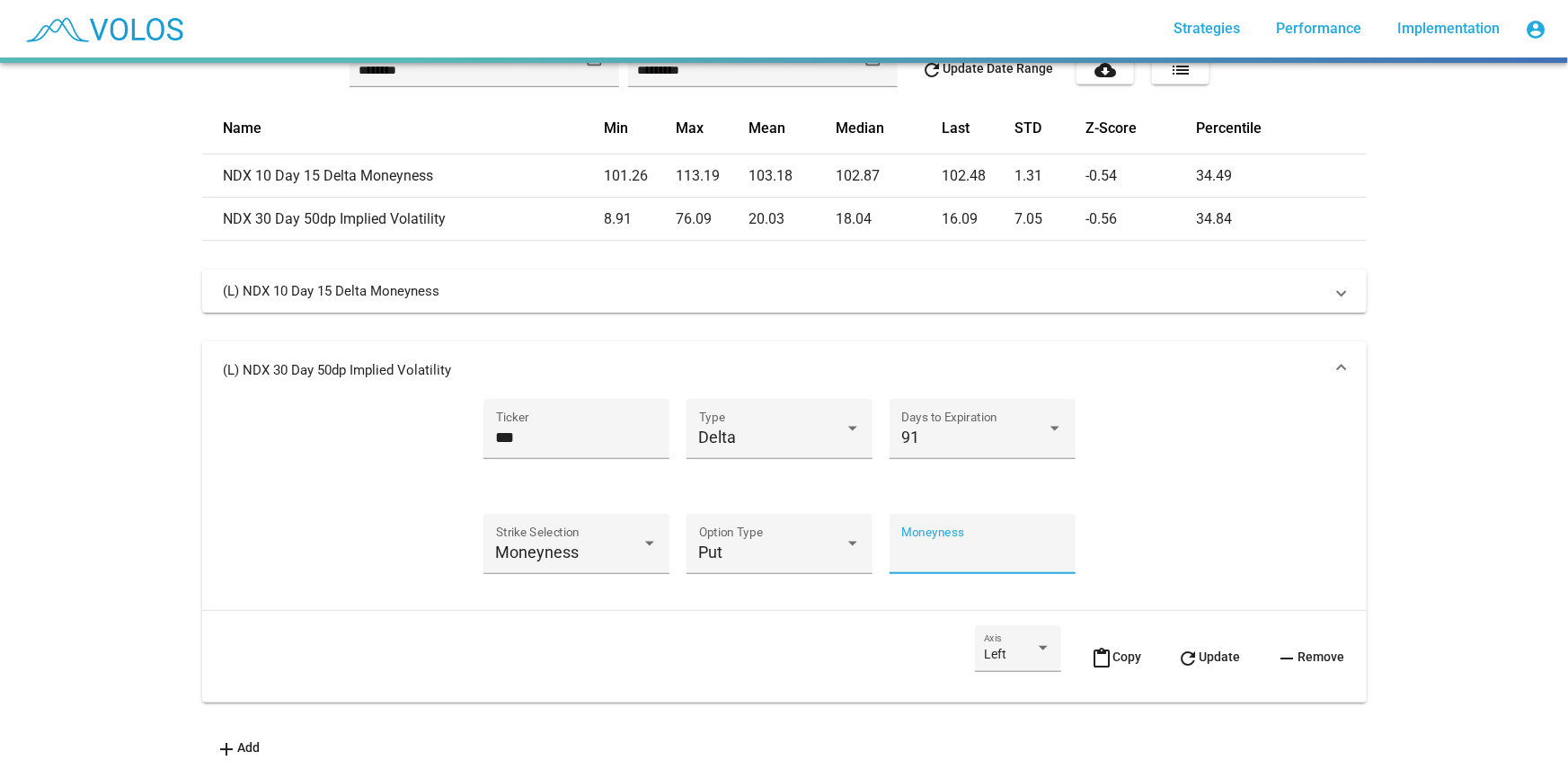
click at [951, 543] on input "***" at bounding box center [982, 552] width 162 height 18
click at [1184, 648] on mat-icon "refresh" at bounding box center [1188, 658] width 22 height 22
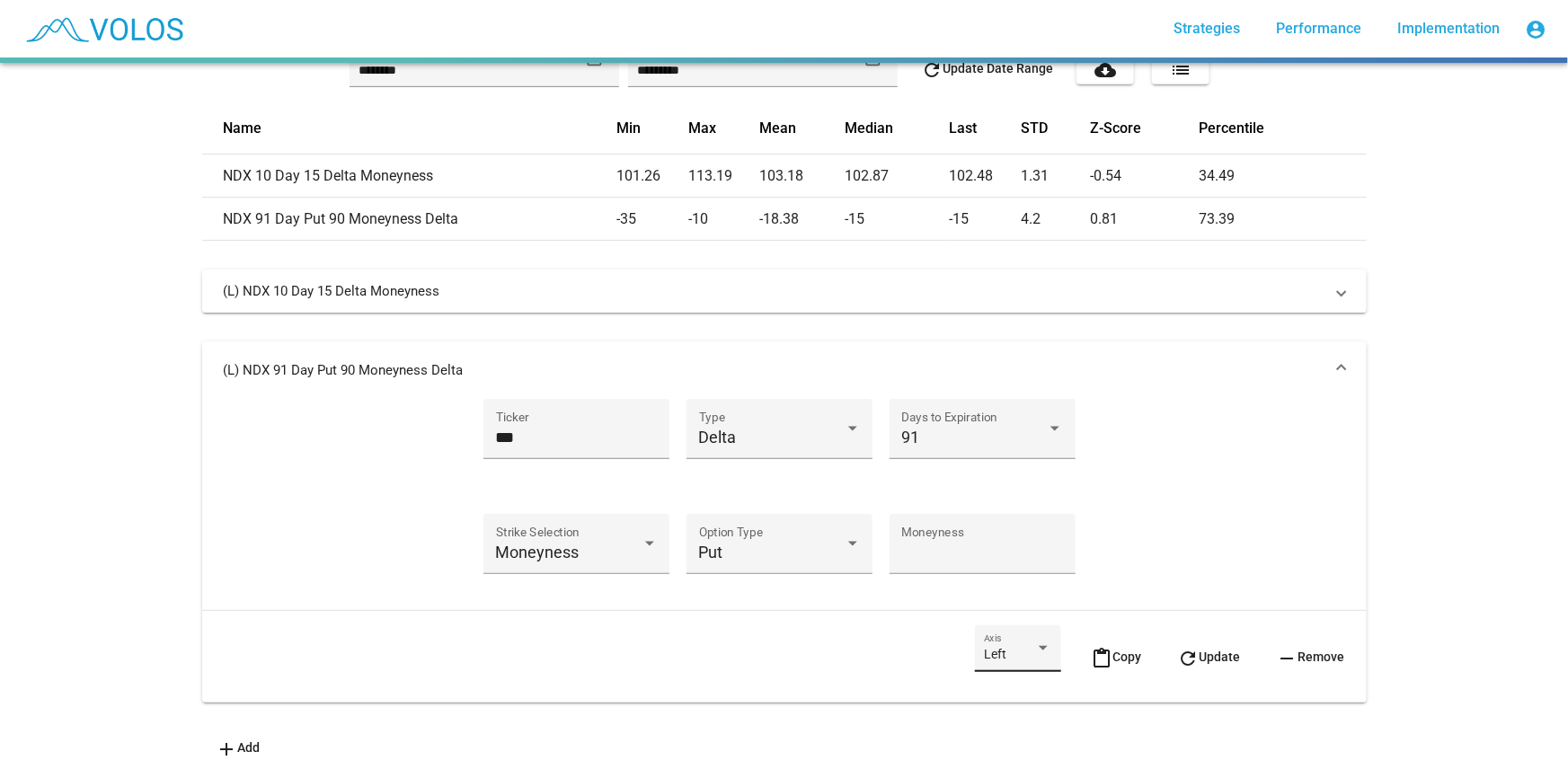
click at [1003, 635] on div "Left Axis" at bounding box center [1018, 653] width 67 height 36
click at [1284, 394] on div at bounding box center [784, 389] width 1568 height 778
click at [1278, 361] on mat-panel-title "(L) NDX 91 Day Put 90 Moneyness Delta" at bounding box center [773, 370] width 1100 height 18
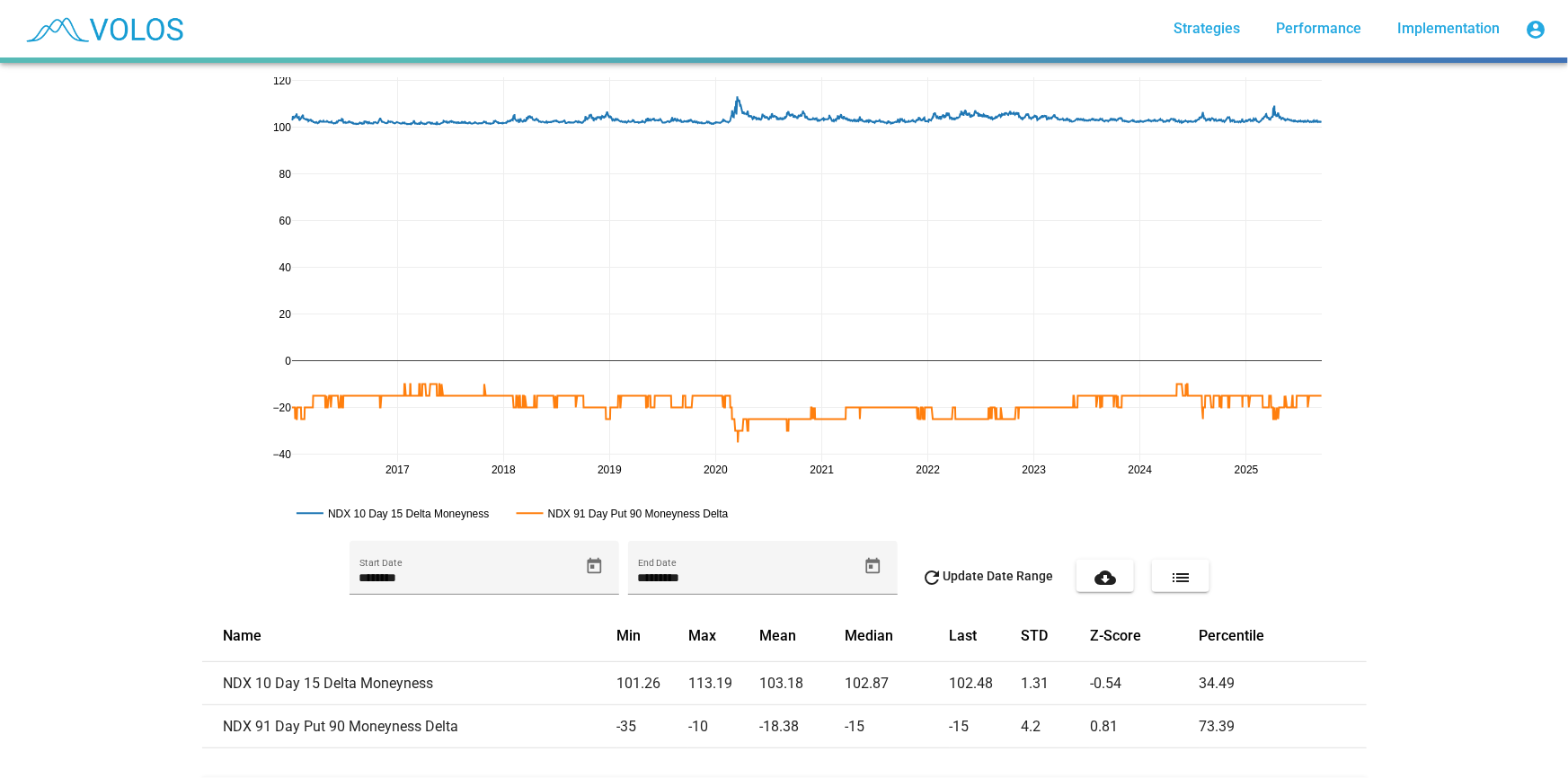
scroll to position [200, 0]
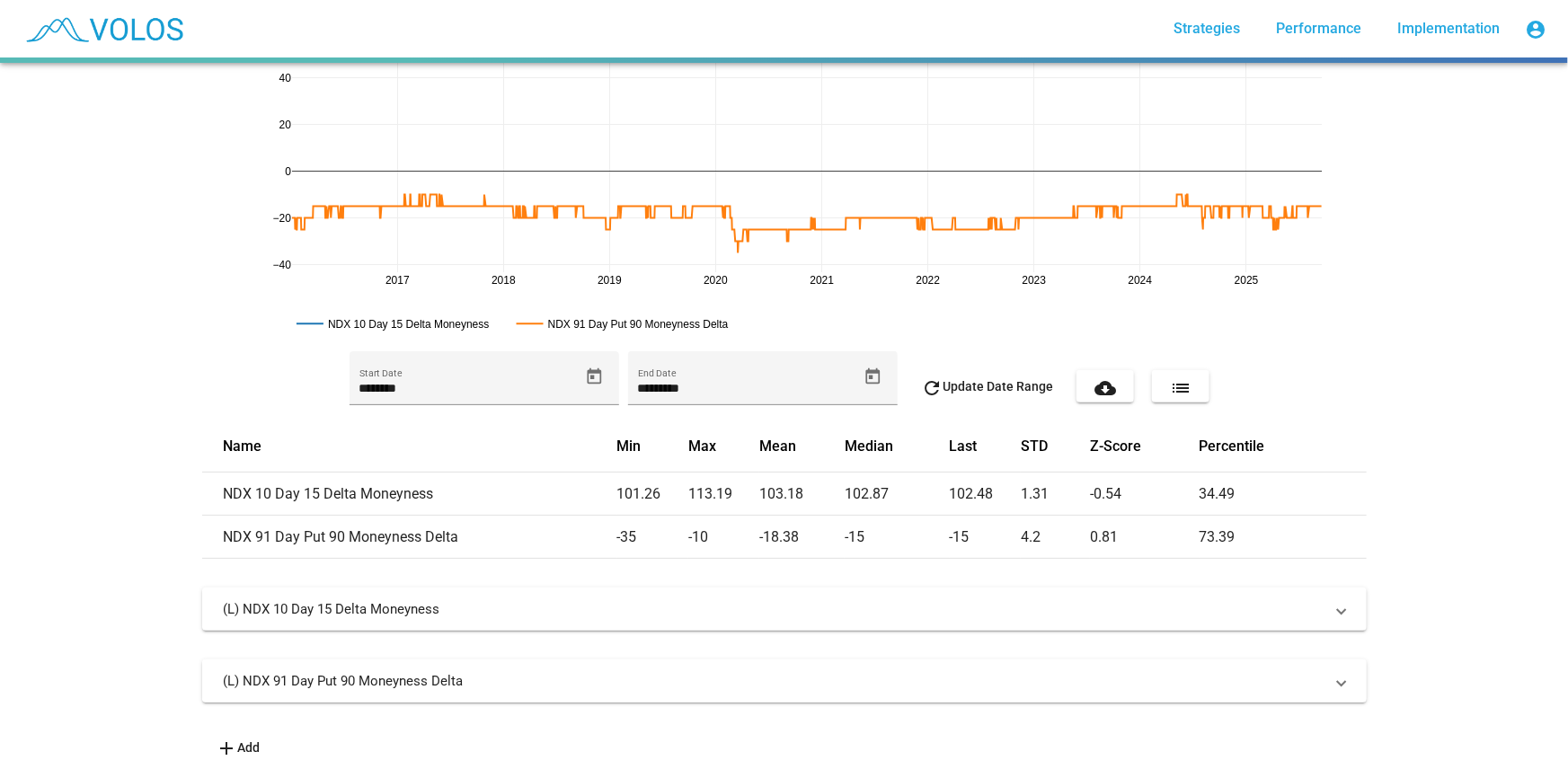
click at [666, 672] on mat-panel-title "(L) NDX 91 Day Put 90 Moneyness Delta" at bounding box center [773, 680] width 1100 height 18
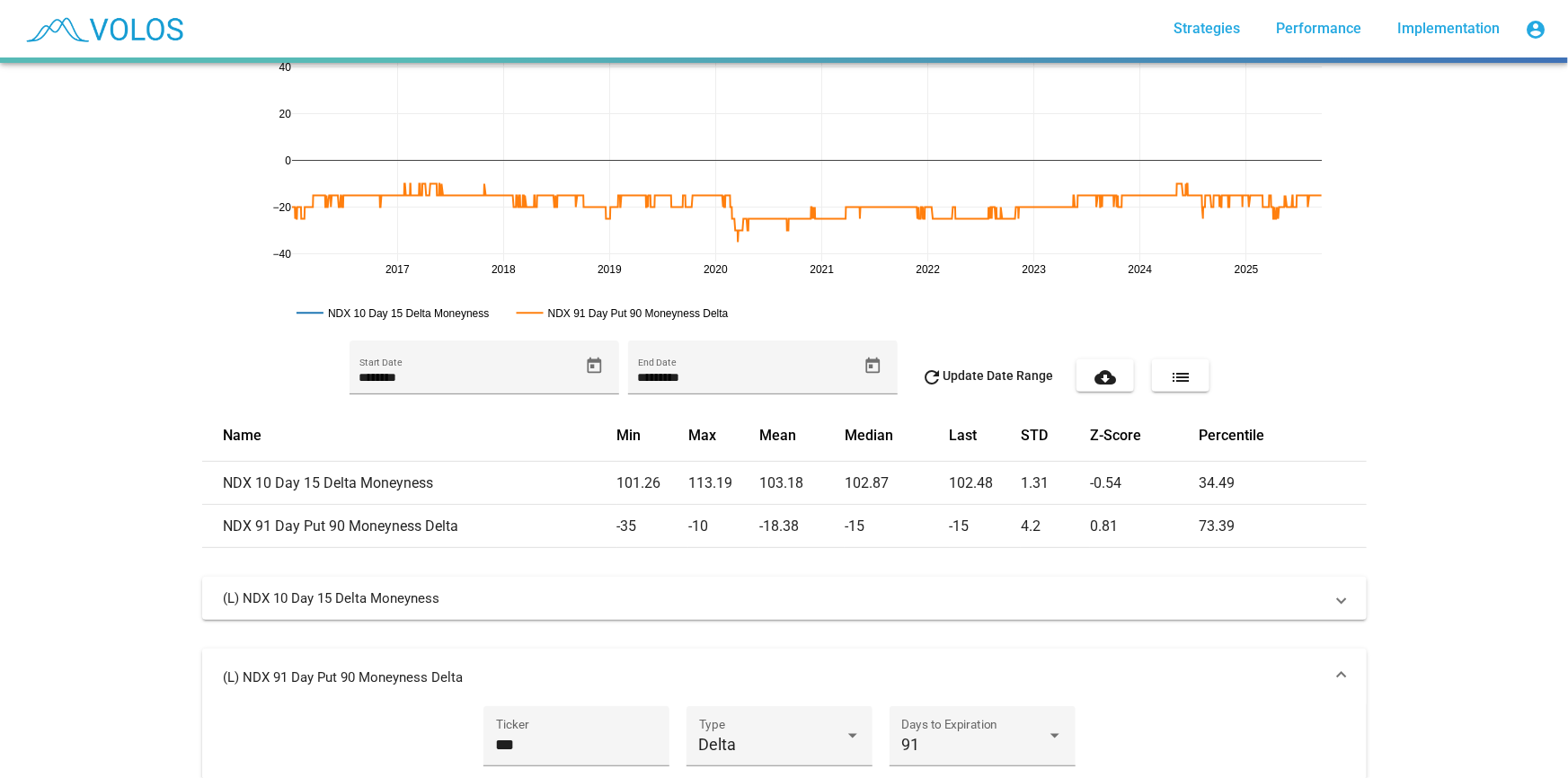
scroll to position [517, 0]
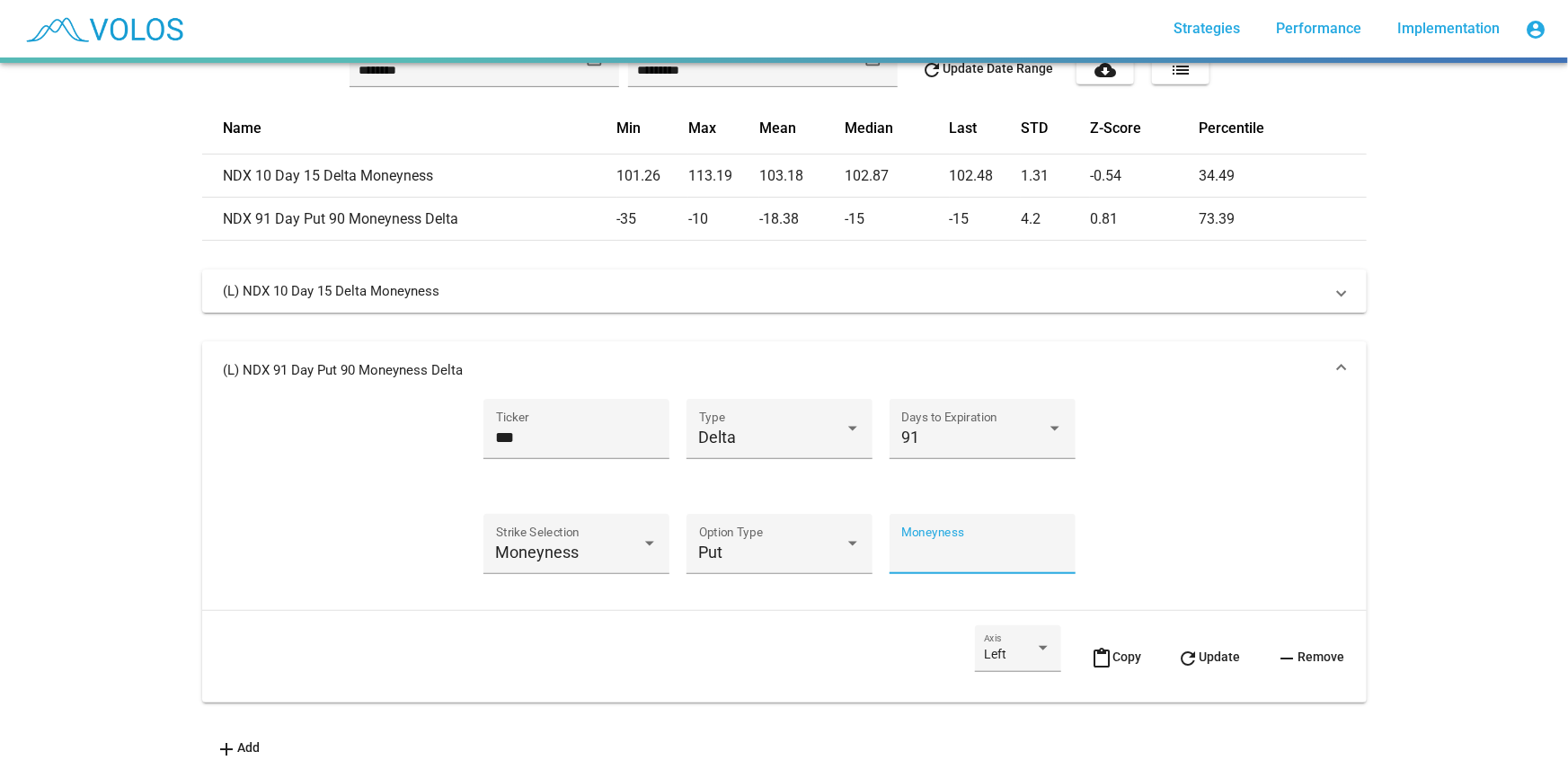
click at [931, 543] on input "**" at bounding box center [982, 552] width 162 height 18
type input "****"
click at [1210, 650] on span "refresh Update" at bounding box center [1210, 656] width 63 height 14
click at [1163, 341] on mat-expansion-panel-header "(L) NDX 91 Day Put 92.5 Moneyness Delta" at bounding box center [784, 370] width 1164 height 57
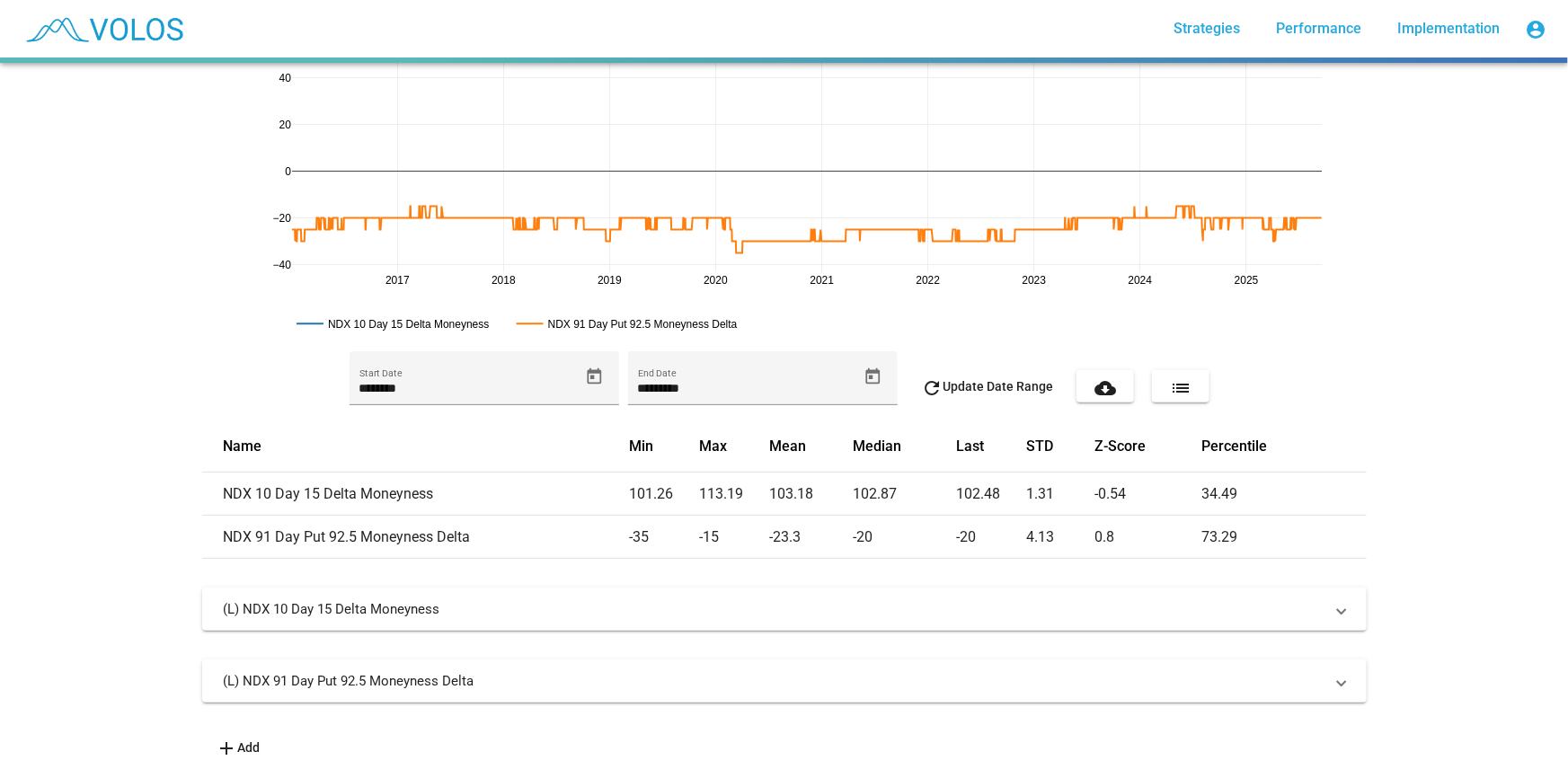
scroll to position [0, 0]
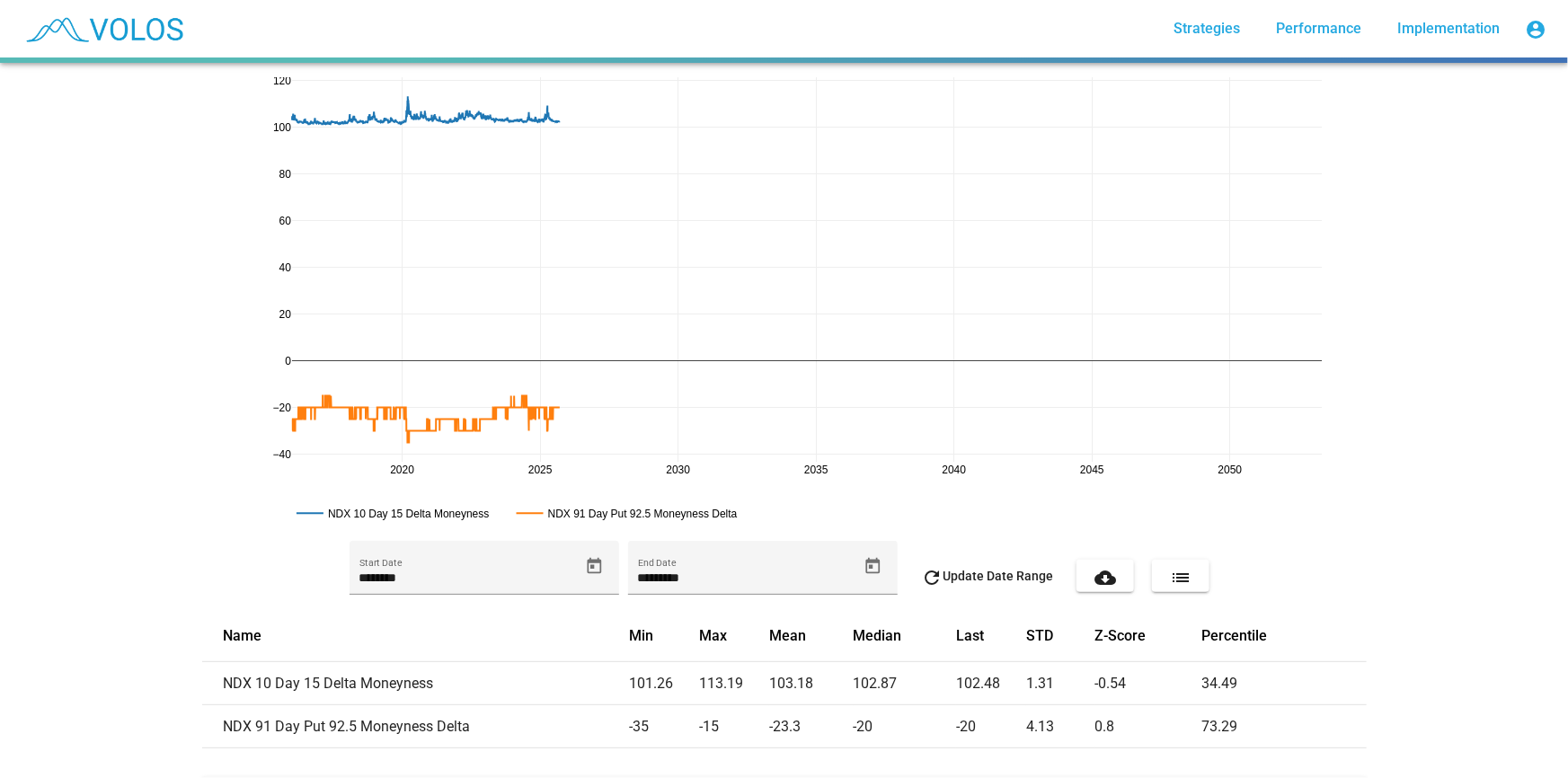
drag, startPoint x: 1295, startPoint y: 467, endPoint x: 480, endPoint y: 382, distance: 819.4
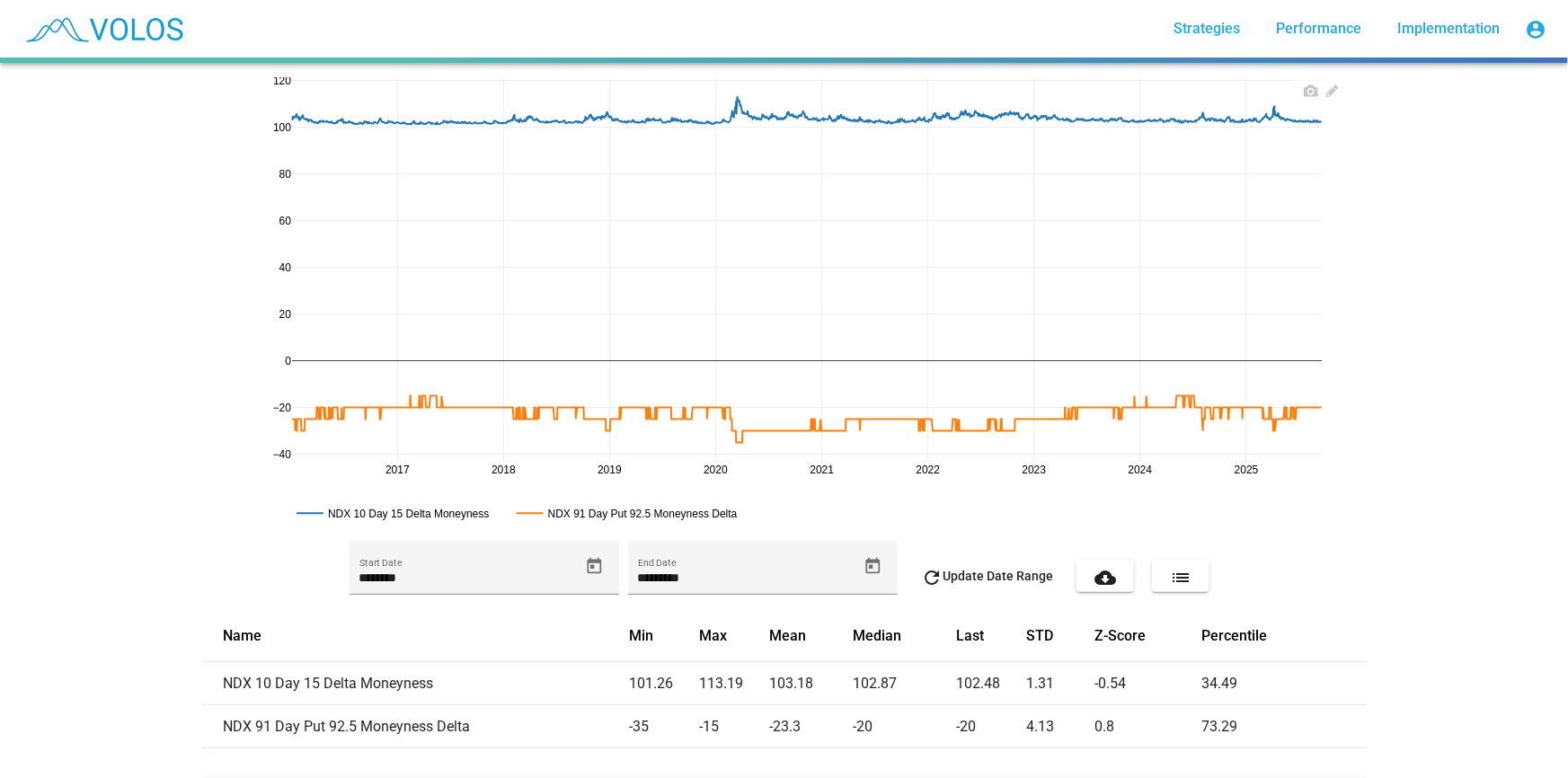
scroll to position [200, 0]
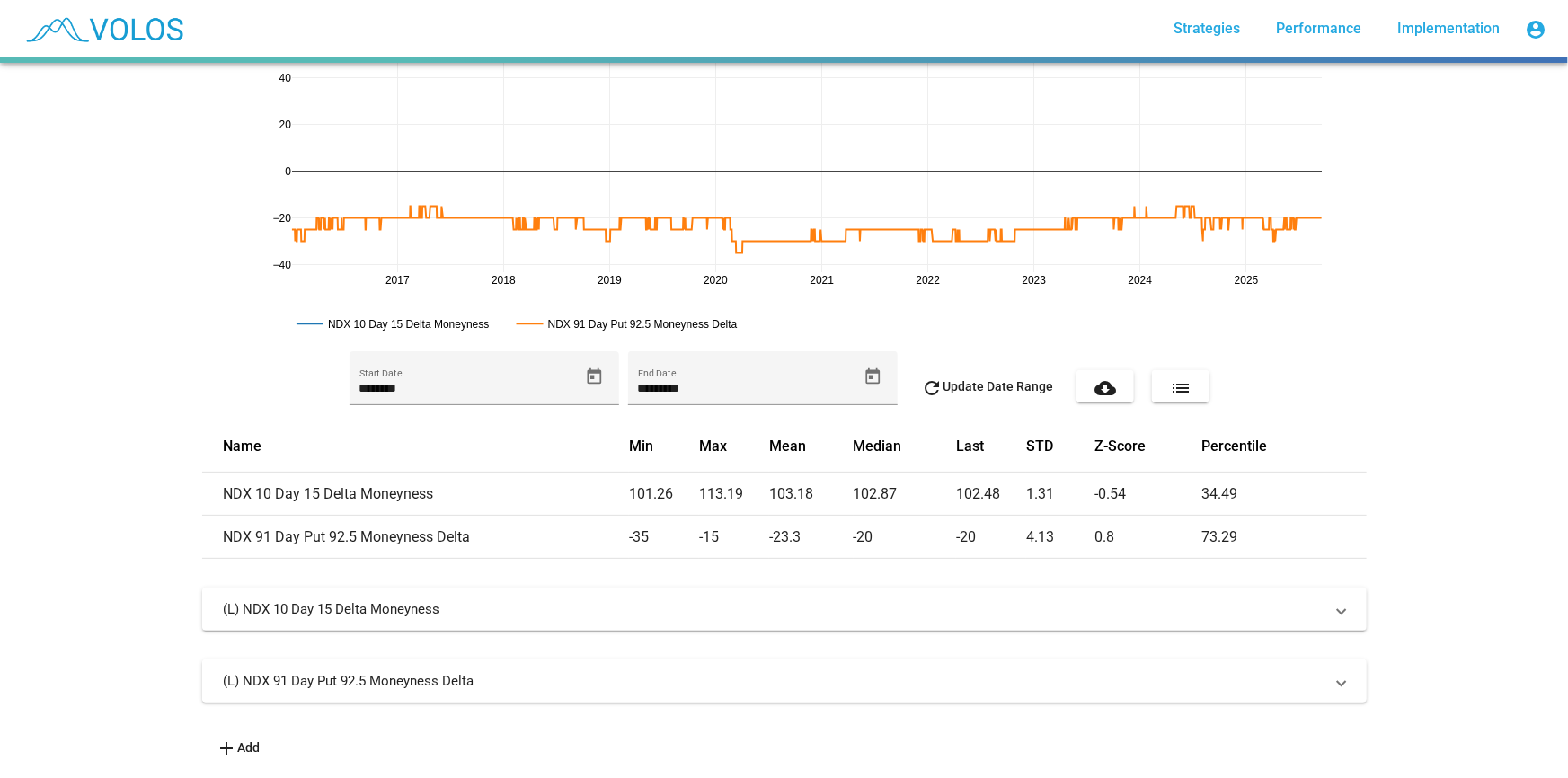
click at [657, 672] on mat-panel-title "(L) NDX 91 Day Put 92.5 Moneyness Delta" at bounding box center [773, 680] width 1100 height 18
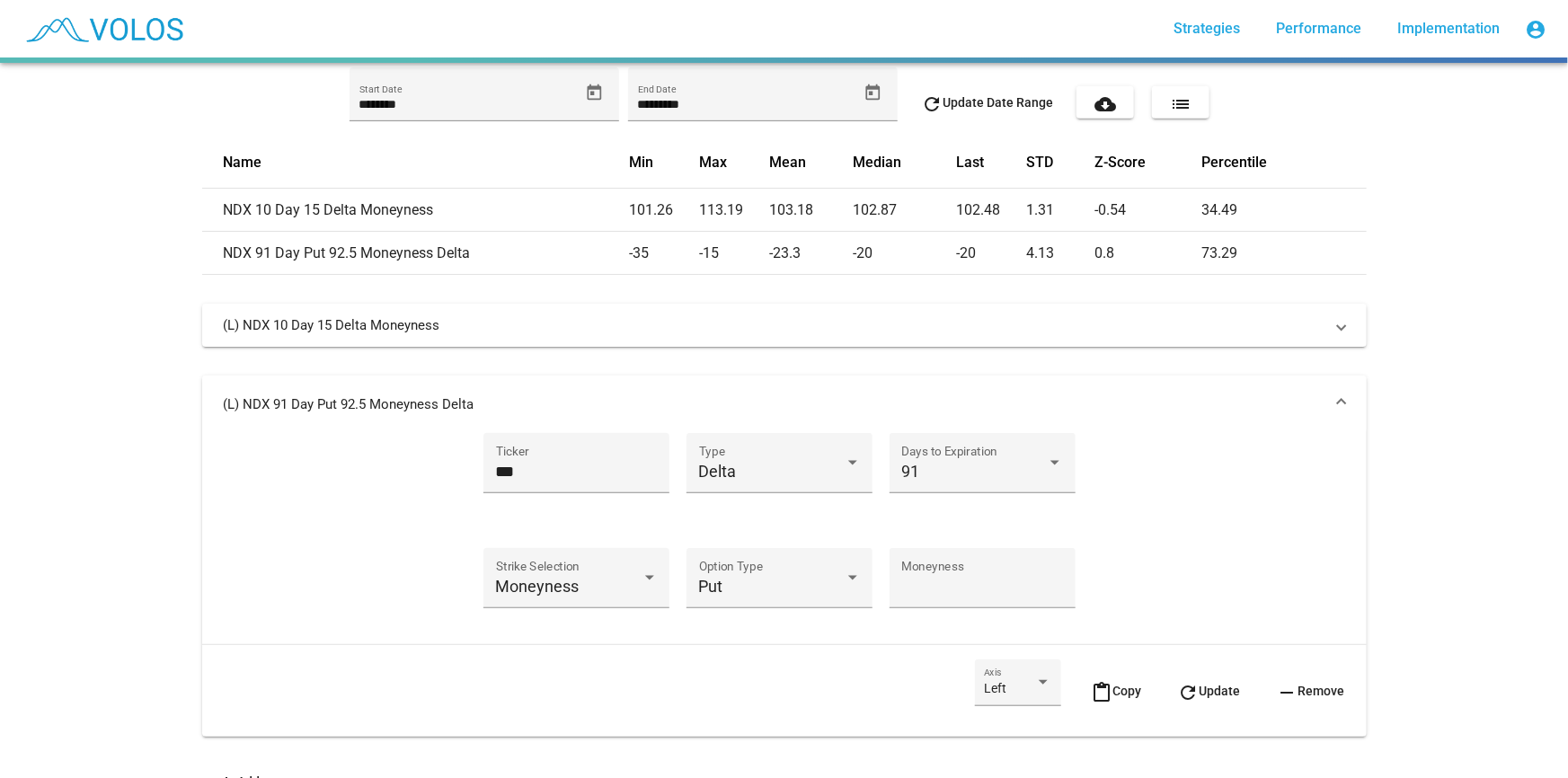
scroll to position [484, 0]
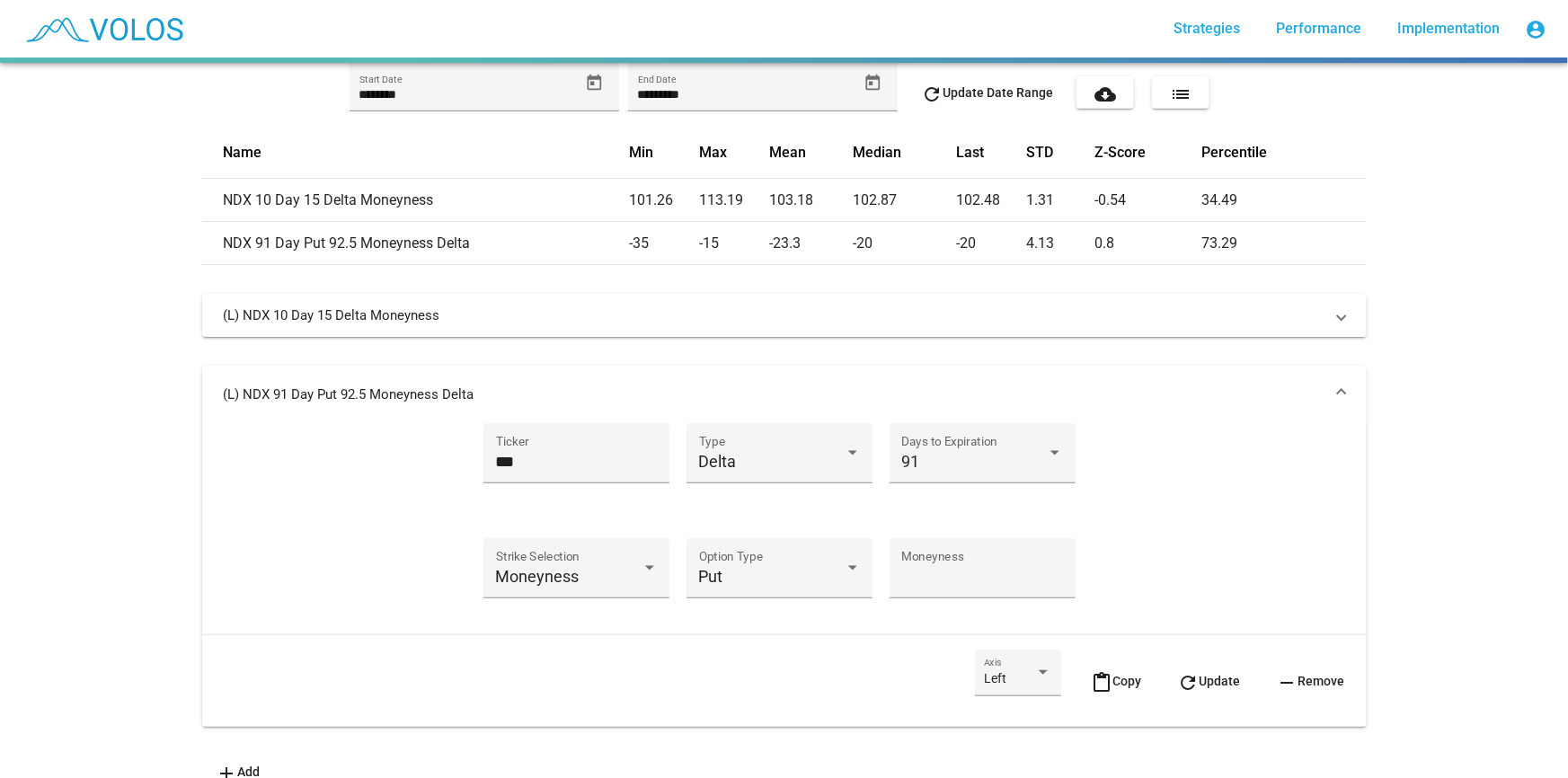
click at [844, 399] on mat-panel-title "(L) NDX 91 Day Put 92.5 Moneyness Delta" at bounding box center [773, 394] width 1100 height 18
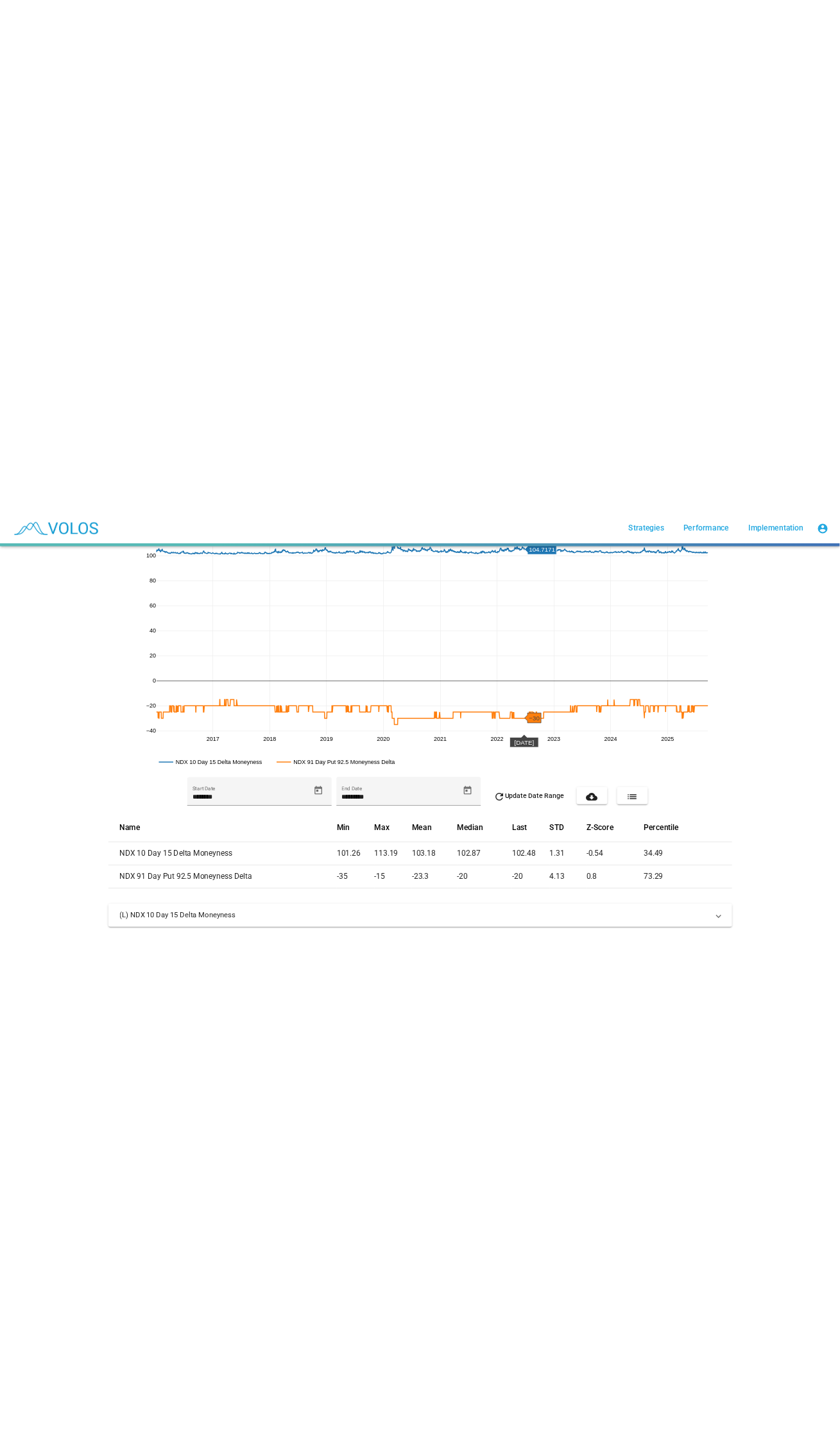
scroll to position [0, 0]
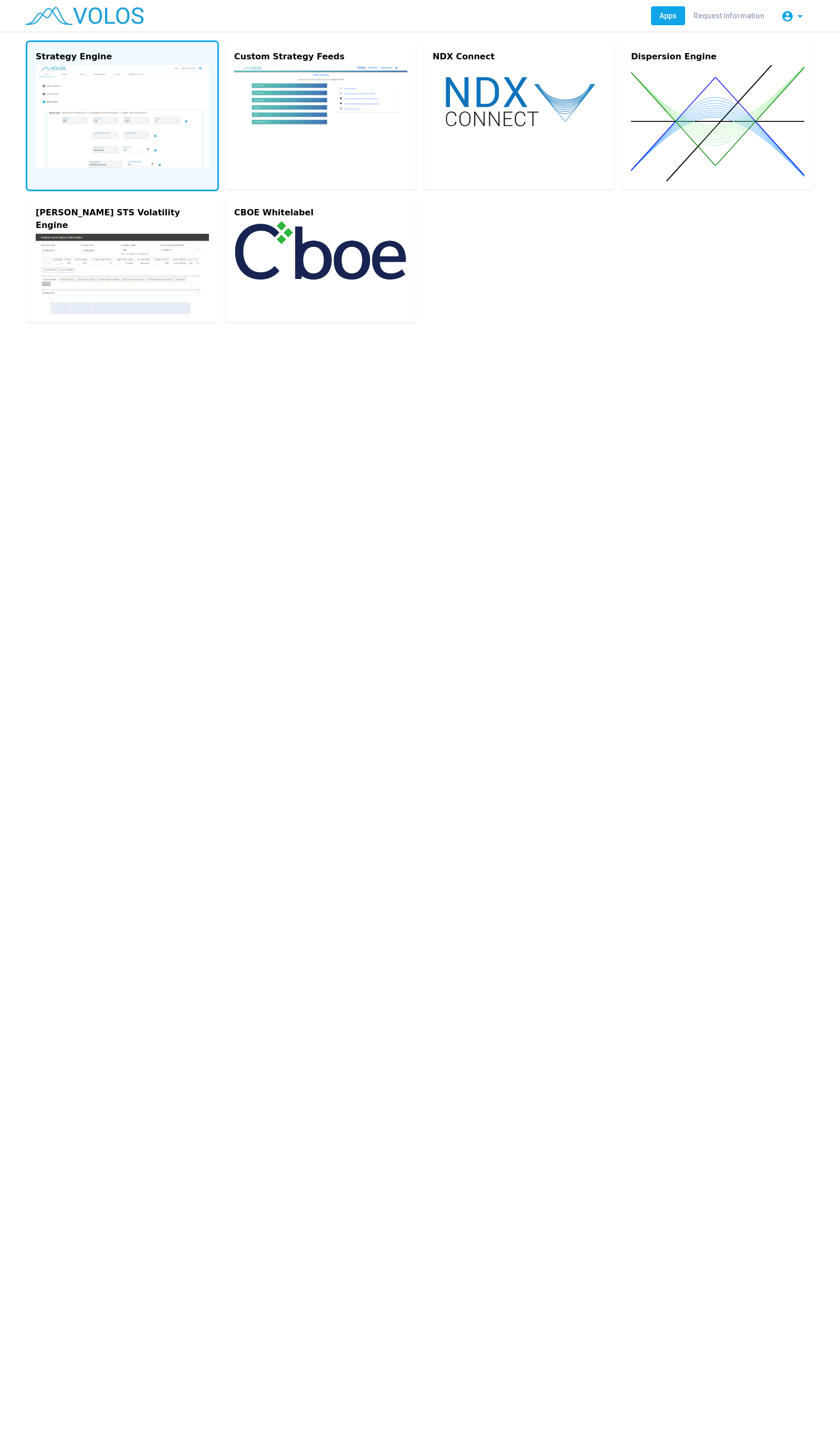
click at [122, 129] on img at bounding box center [122, 116] width 173 height 103
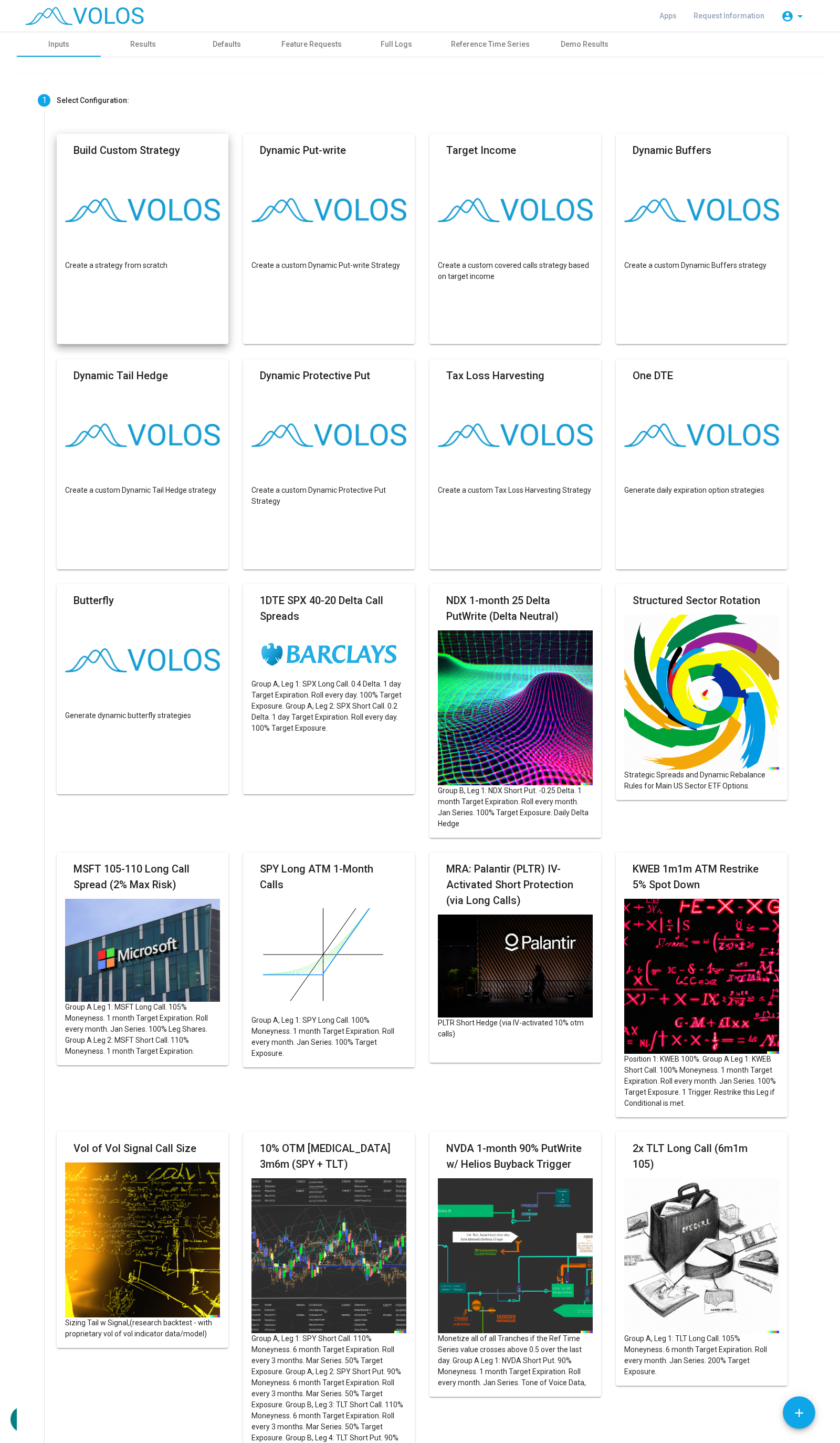
click at [201, 281] on mat-card "Build Custom Strategy Create a strategy from scratch" at bounding box center [142, 239] width 172 height 210
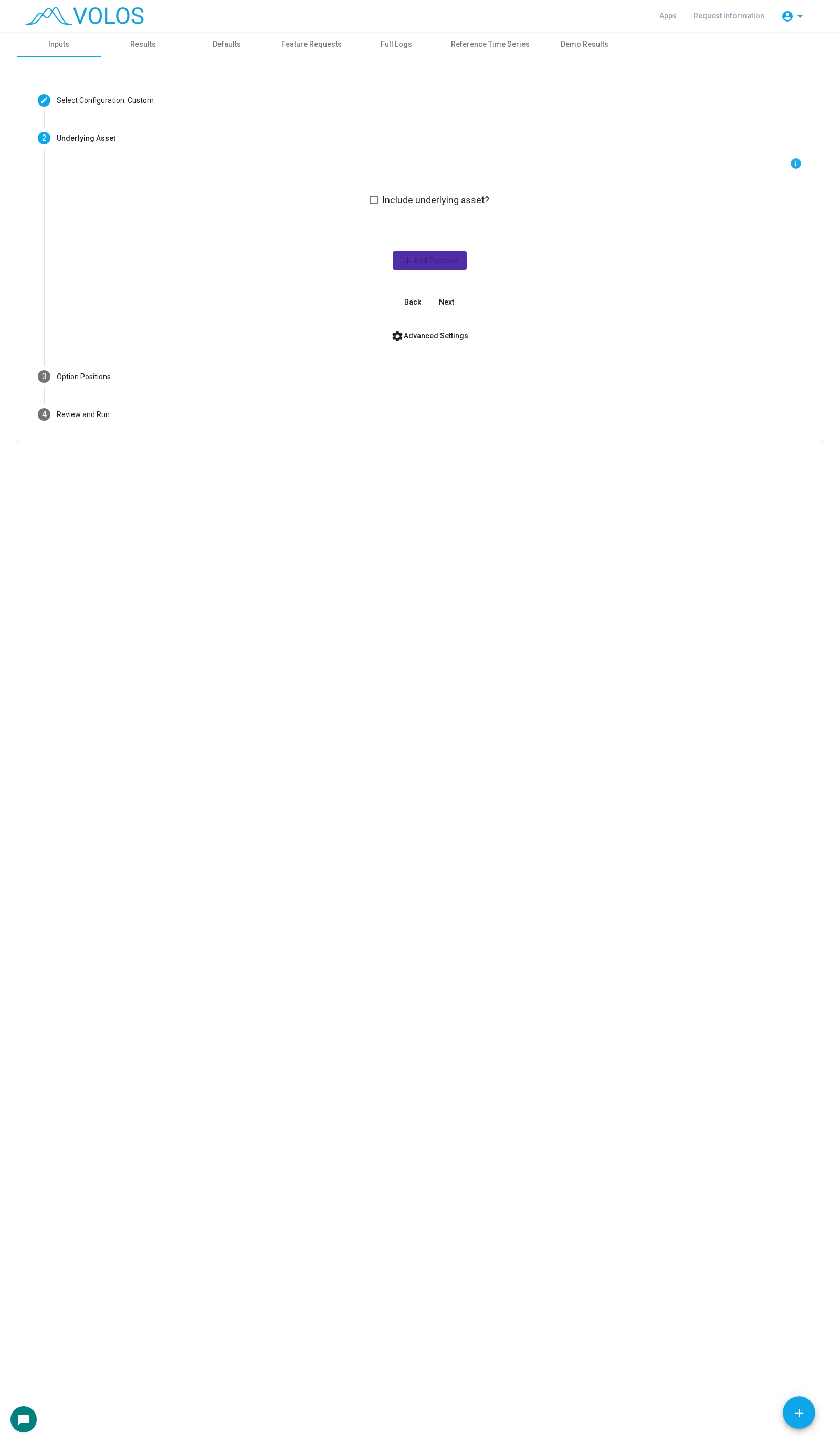
click at [455, 299] on button "Next" at bounding box center [446, 302] width 34 height 19
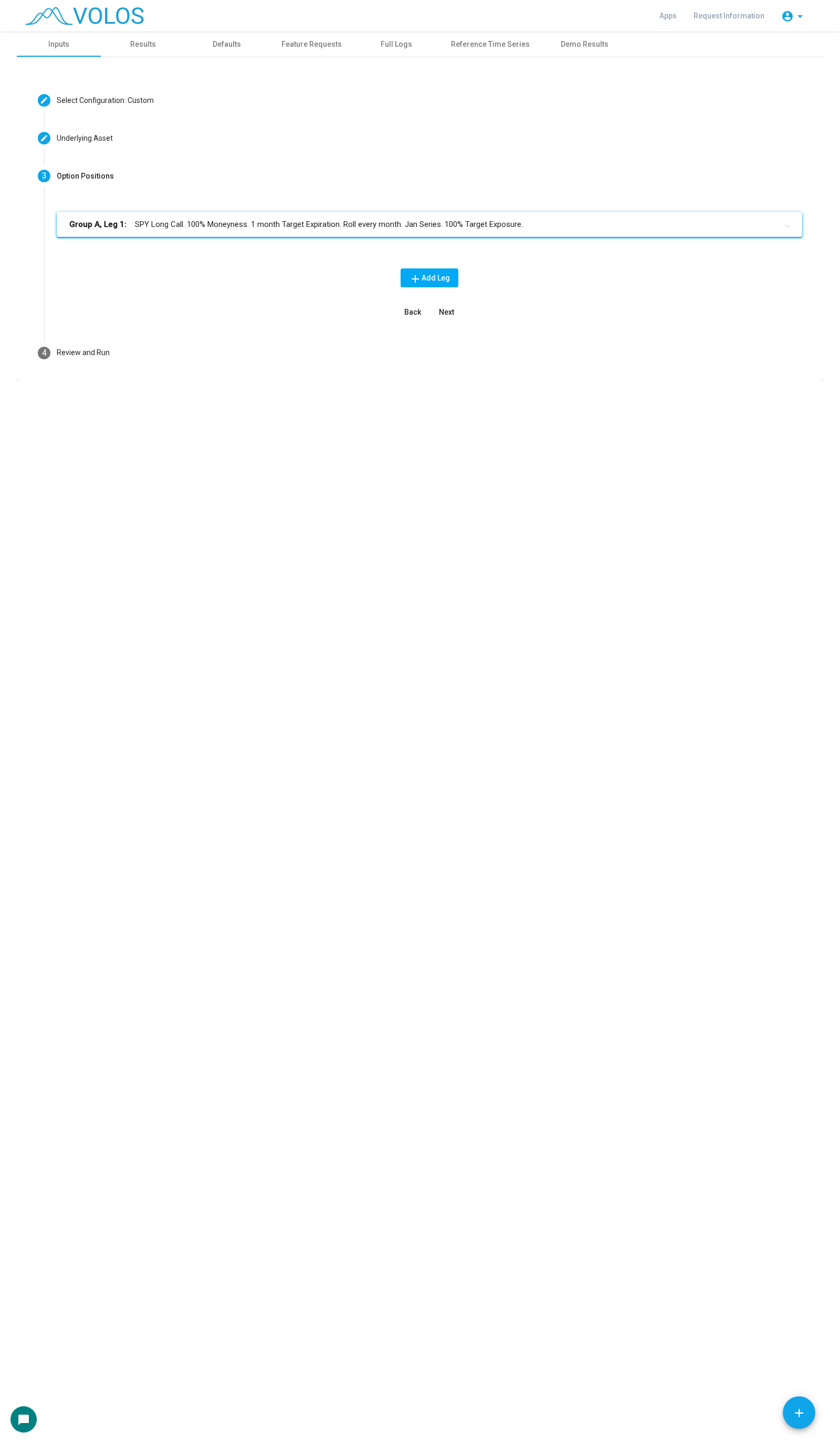
click at [396, 234] on mat-expansion-panel-header "Group A, Leg 1: SPY Long Call. 100% Moneyness. 1 month Target Expiration. Roll …" at bounding box center [430, 224] width 746 height 25
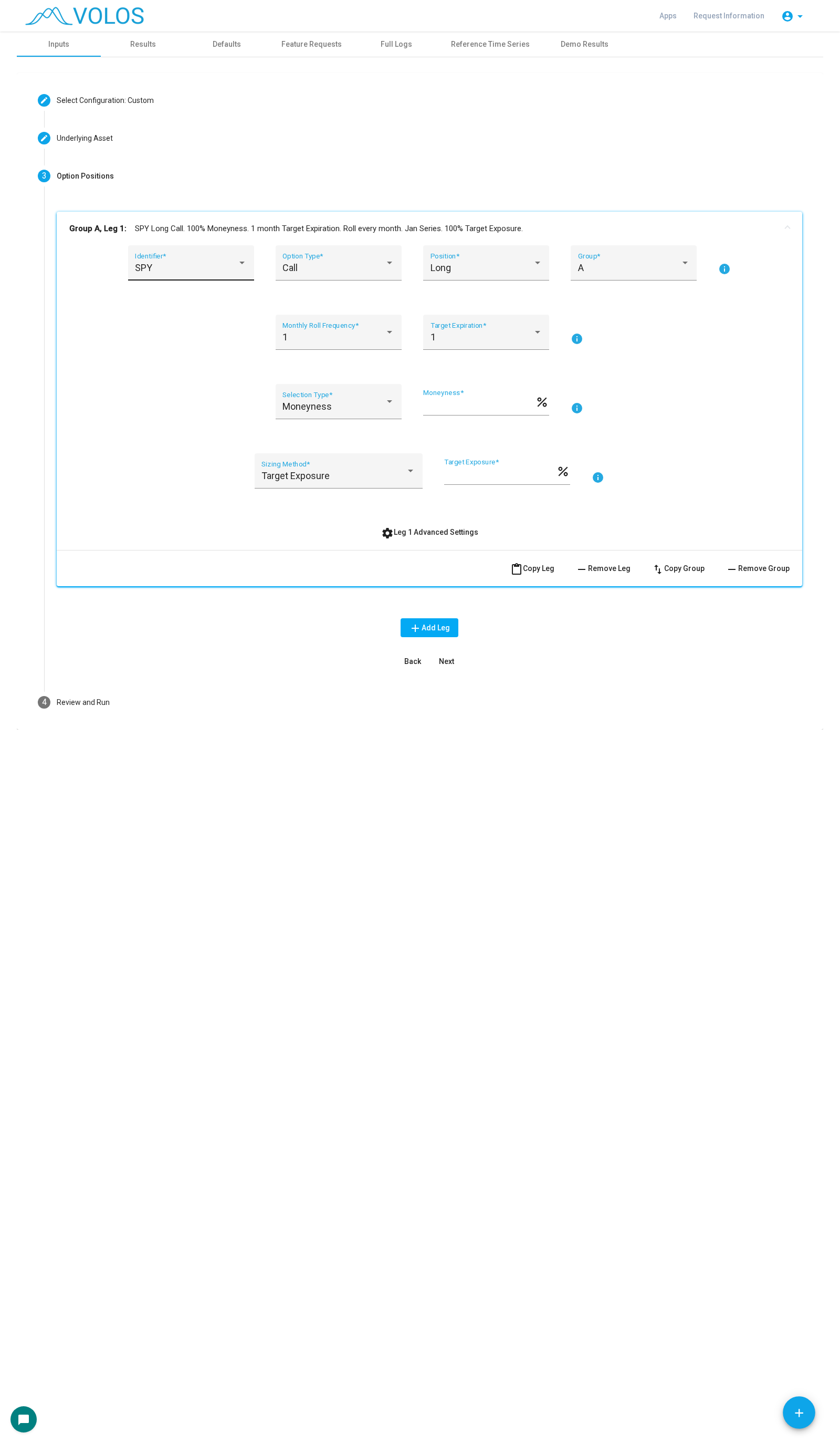
click at [218, 263] on div "SPY" at bounding box center [186, 268] width 102 height 11
click at [211, 350] on span "NDX" at bounding box center [198, 352] width 126 height 29
click at [370, 264] on div "Call" at bounding box center [334, 268] width 102 height 11
click at [389, 288] on span "Put" at bounding box center [339, 296] width 112 height 29
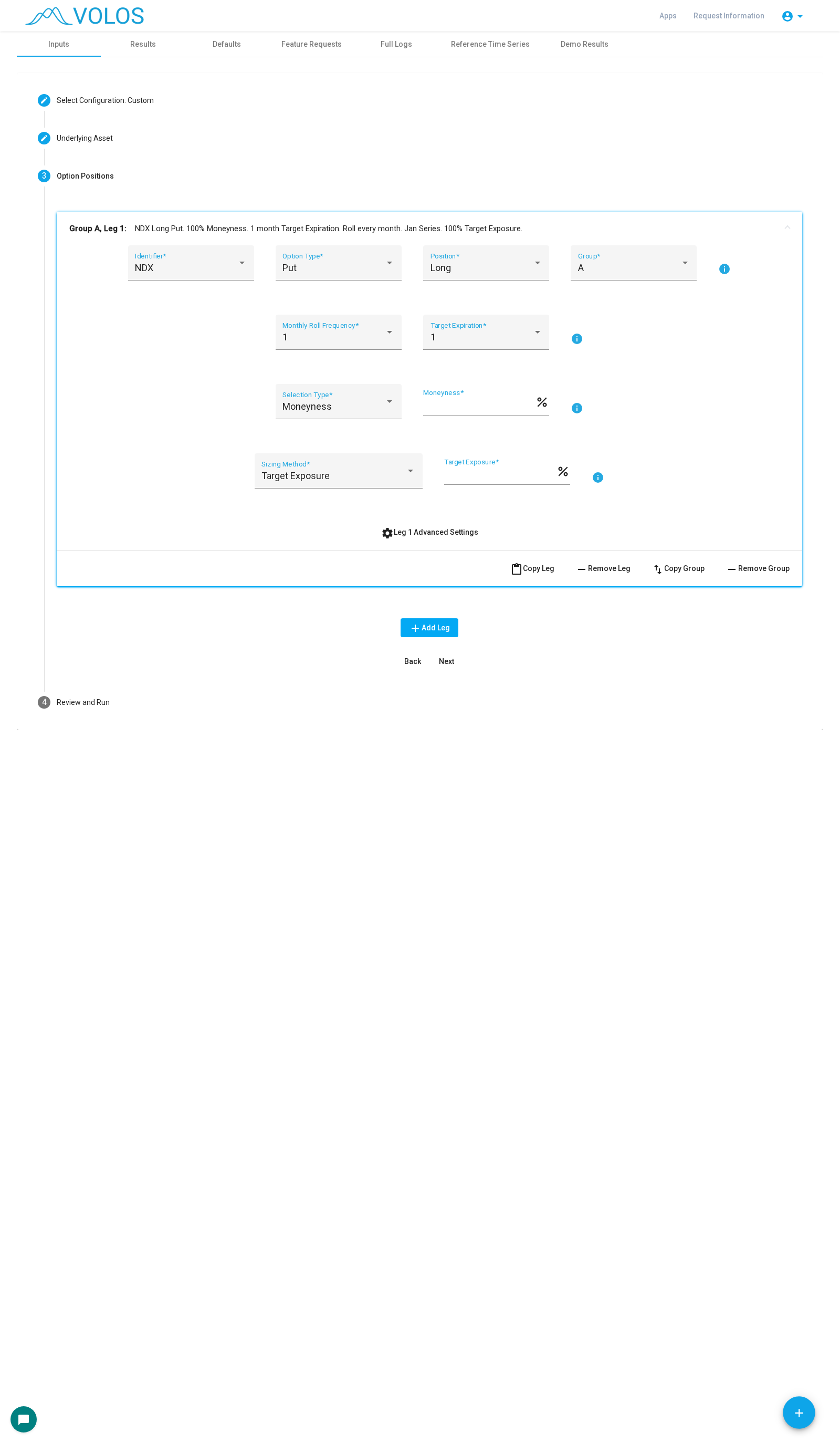
click at [438, 355] on div "1 Target Expiration *" at bounding box center [486, 338] width 126 height 48
click at [475, 332] on div "1" at bounding box center [482, 337] width 102 height 11
click at [452, 392] on span "3" at bounding box center [486, 393] width 112 height 29
click at [692, 410] on div "Moneyness Selection Type * *** Moneyness * percent info" at bounding box center [430, 407] width 721 height 48
click at [433, 402] on input "***" at bounding box center [479, 406] width 112 height 11
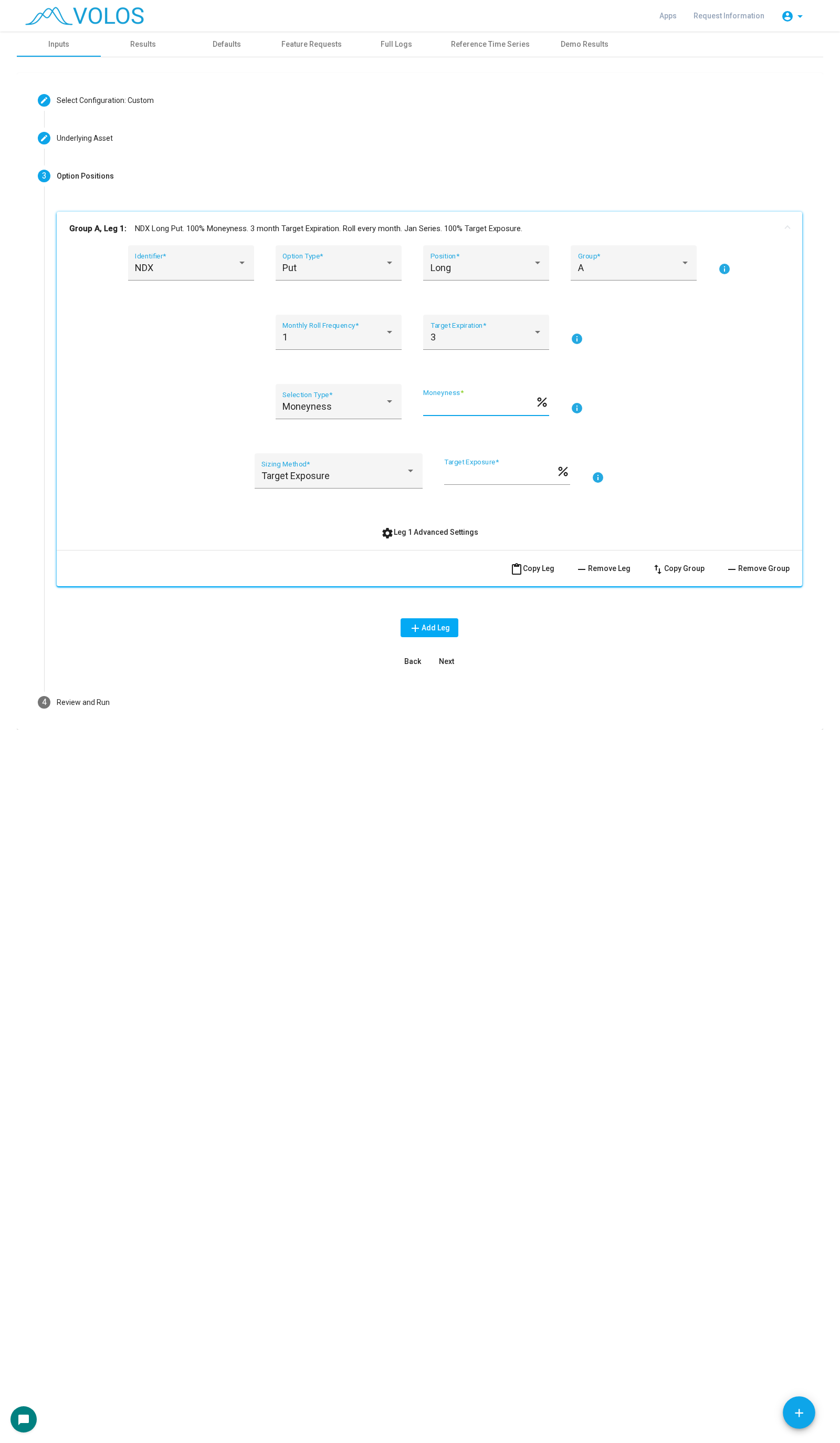
click at [433, 402] on input "***" at bounding box center [479, 406] width 112 height 11
type input "**"
click at [429, 540] on button "settings Leg 1 Advanced Settings" at bounding box center [430, 532] width 114 height 19
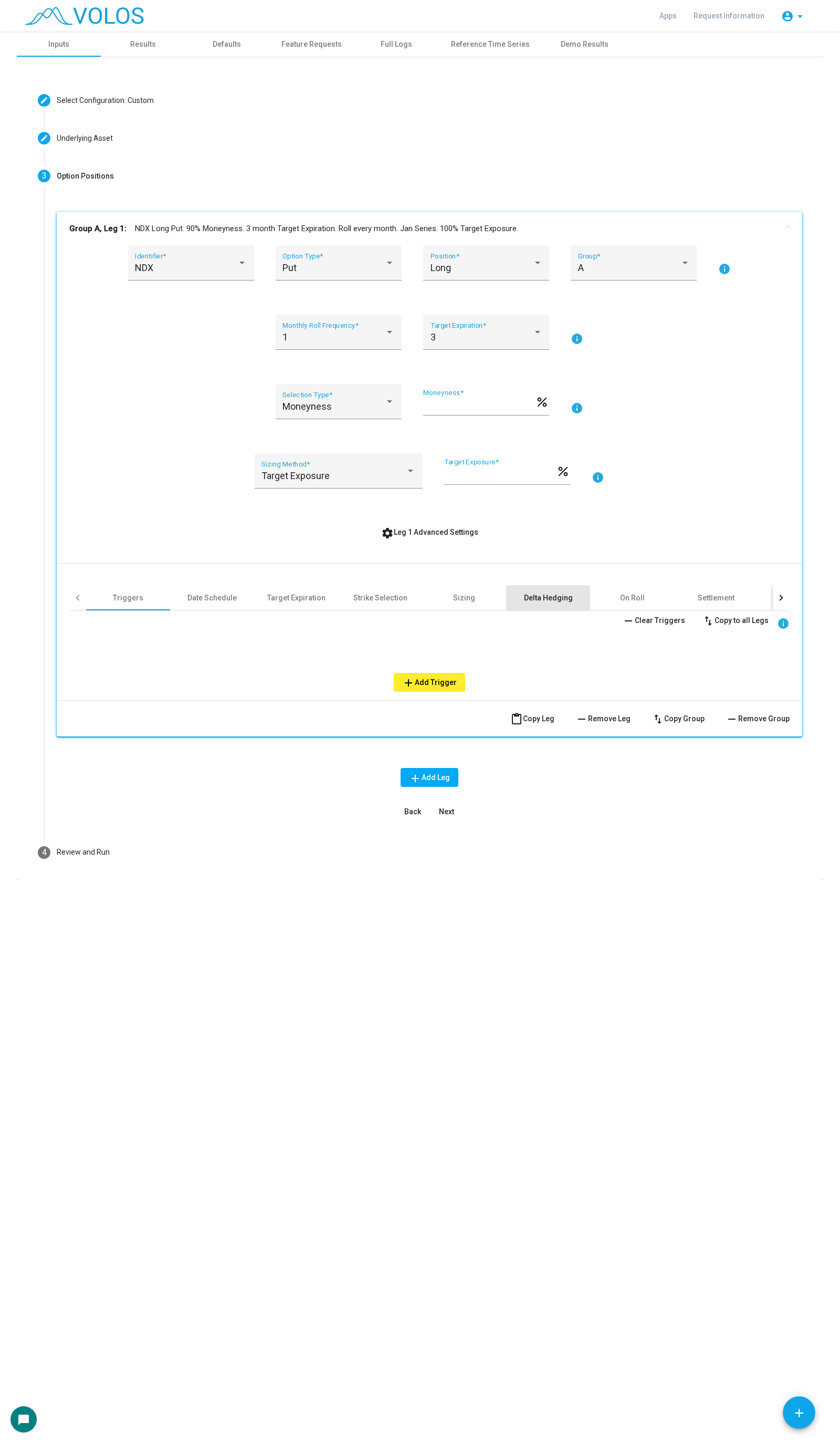
click at [540, 601] on div "Delta Hedging" at bounding box center [548, 598] width 49 height 11
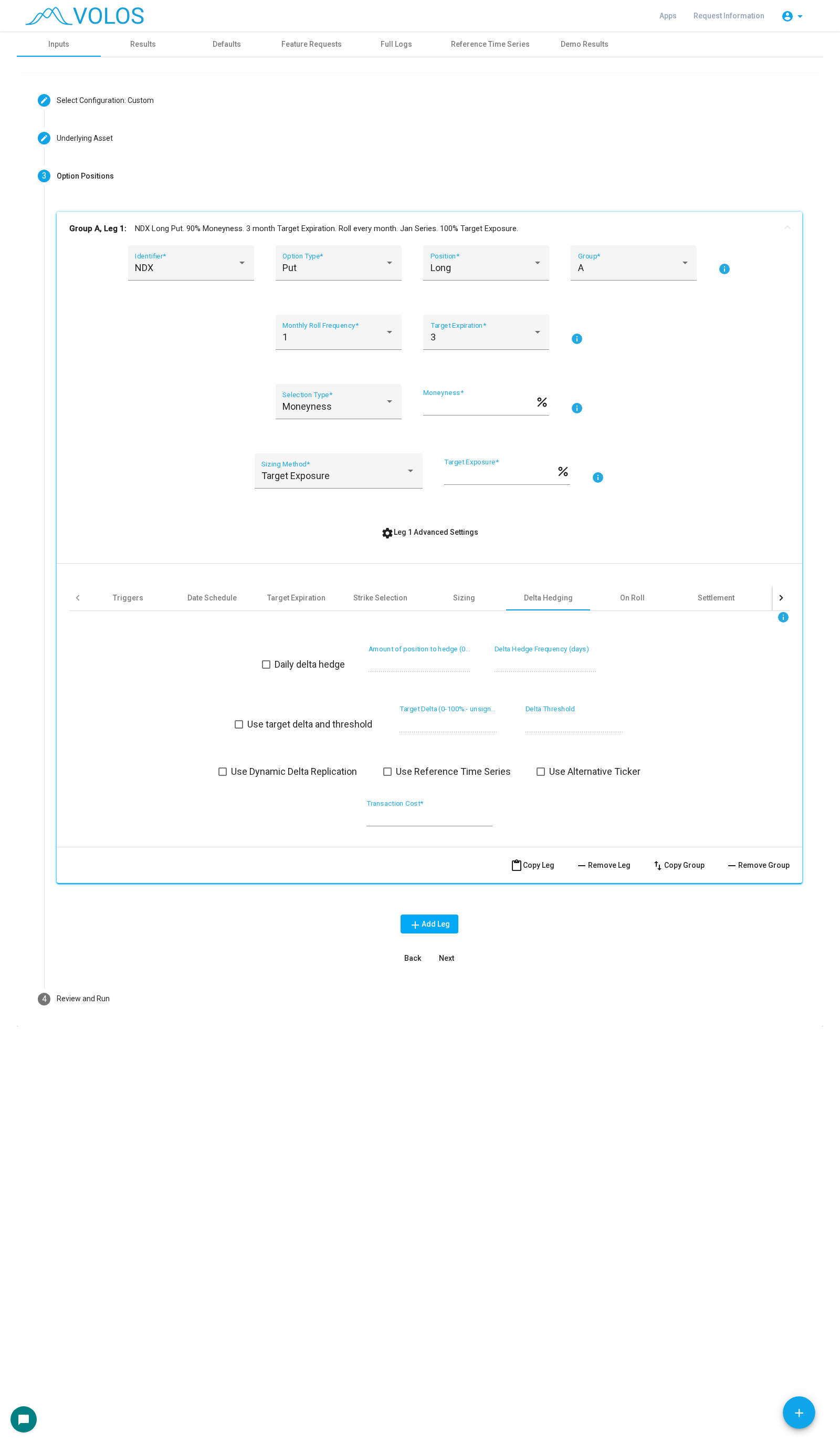
click at [300, 774] on span "Use Dynamic Delta Replication" at bounding box center [294, 771] width 126 height 13
click at [454, 944] on div "Group A, Leg 1: NDX Long Put. 90% Moneyness. 3 month Target Expiration. Roll ev…" at bounding box center [430, 589] width 746 height 756
click at [445, 954] on span "Next" at bounding box center [446, 958] width 15 height 8
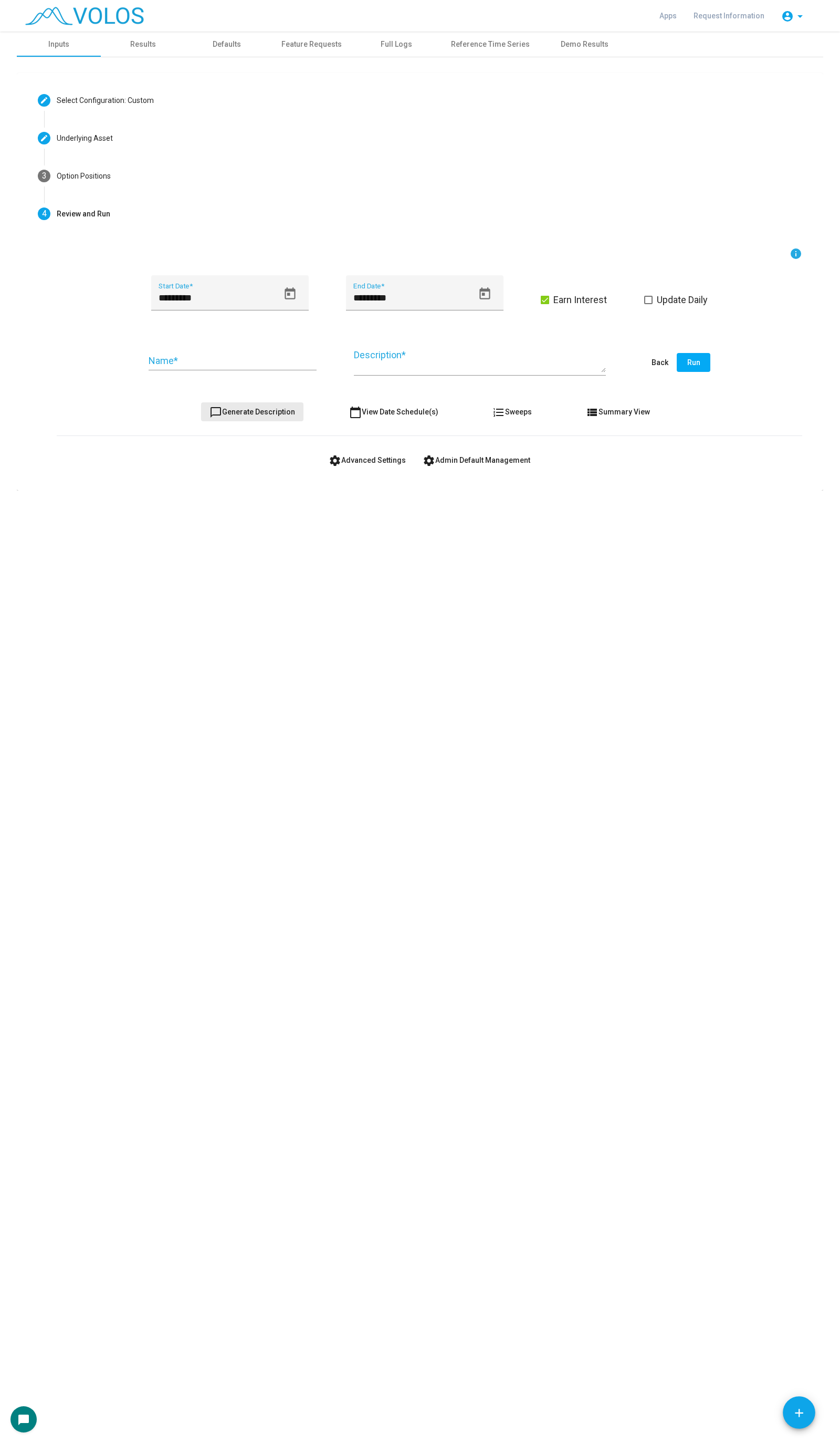
click at [259, 410] on span "chat_bubble_outline Generate Description" at bounding box center [252, 412] width 86 height 8
type textarea "**********"
click at [295, 294] on icon "Open calendar" at bounding box center [290, 294] width 14 height 14
click at [180, 325] on button "SEP 2024" at bounding box center [176, 333] width 46 height 21
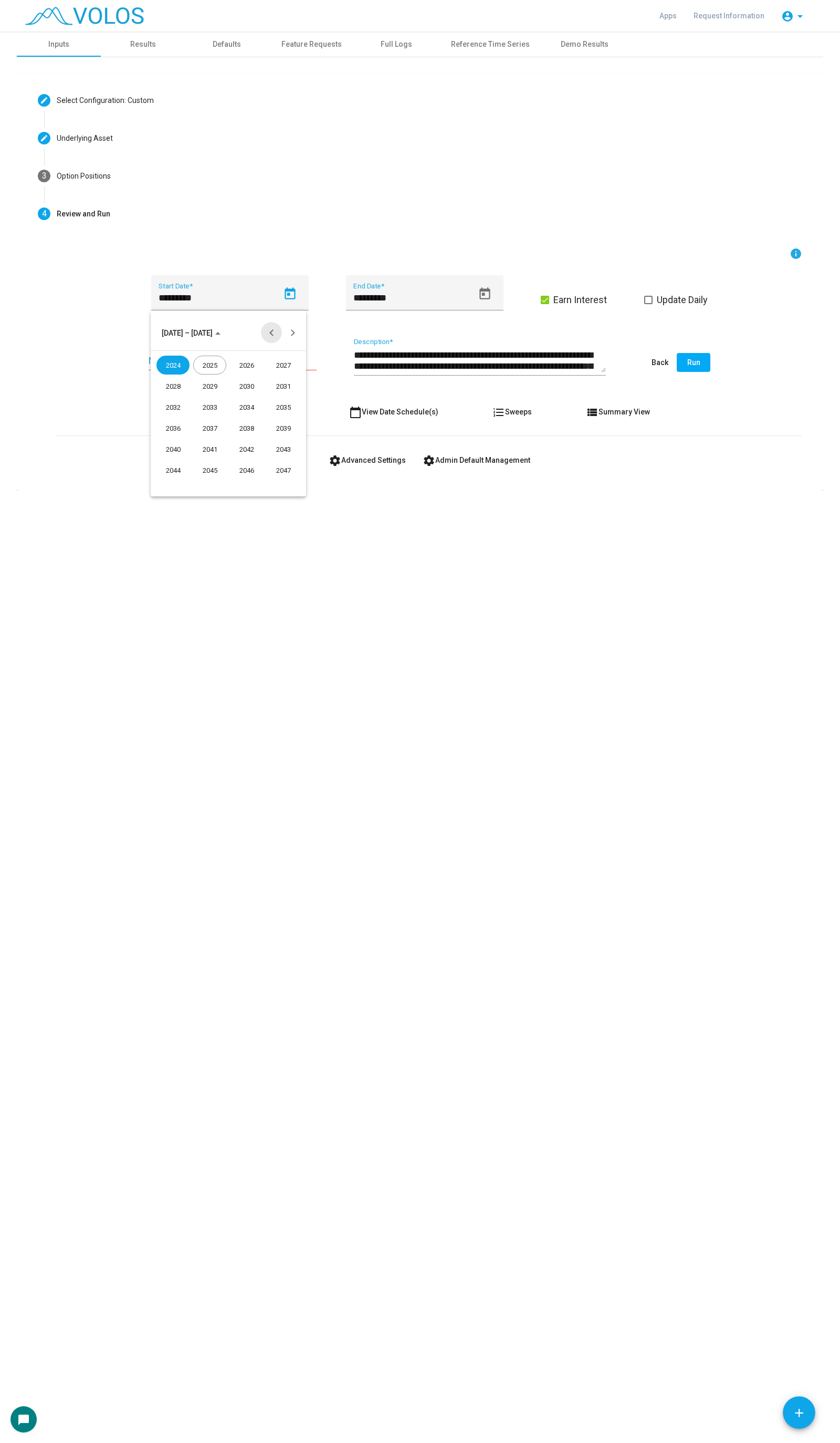
click at [277, 333] on button "Previous 24 years" at bounding box center [272, 333] width 21 height 21
click at [169, 449] on div "2016" at bounding box center [172, 449] width 33 height 19
click at [186, 391] on div "JAN" at bounding box center [172, 386] width 33 height 19
click at [190, 391] on div "4" at bounding box center [186, 399] width 19 height 19
type input "********"
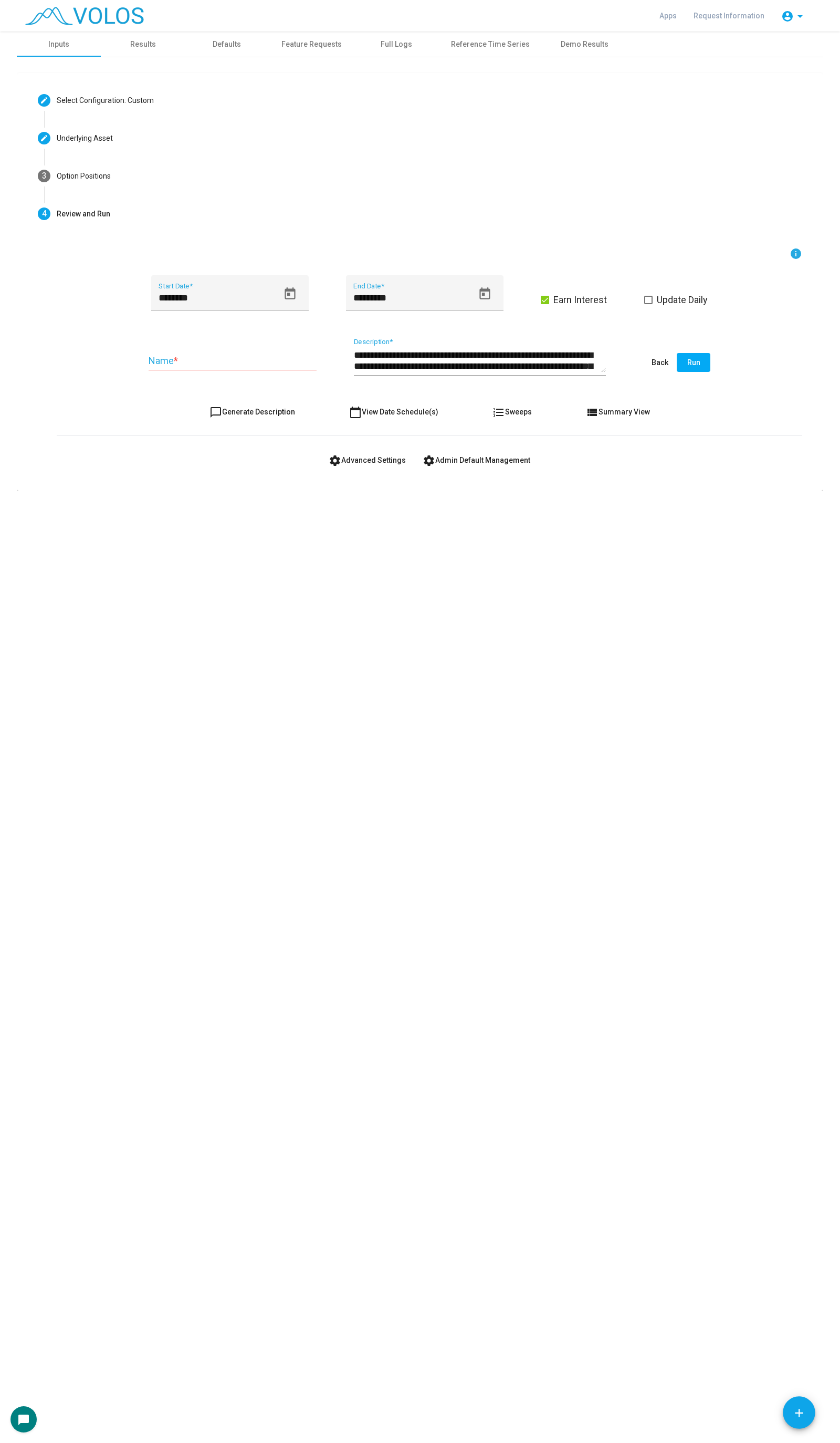
click at [226, 352] on div "Name *" at bounding box center [232, 357] width 168 height 27
type input "**********"
click at [662, 305] on span "Update Daily" at bounding box center [682, 300] width 51 height 13
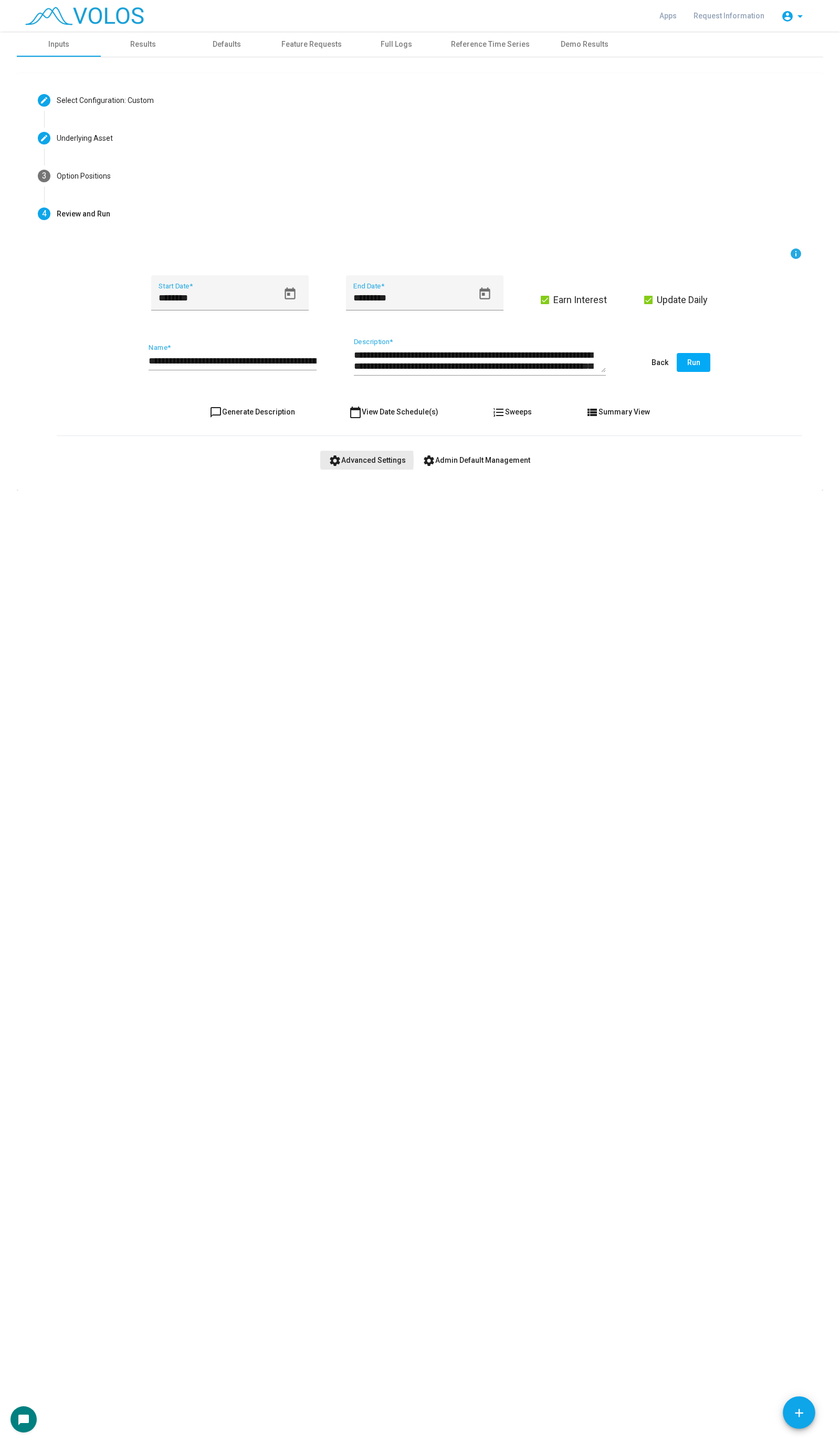
click at [334, 460] on mat-icon "settings" at bounding box center [335, 460] width 13 height 13
click at [679, 368] on button "Run" at bounding box center [694, 362] width 34 height 19
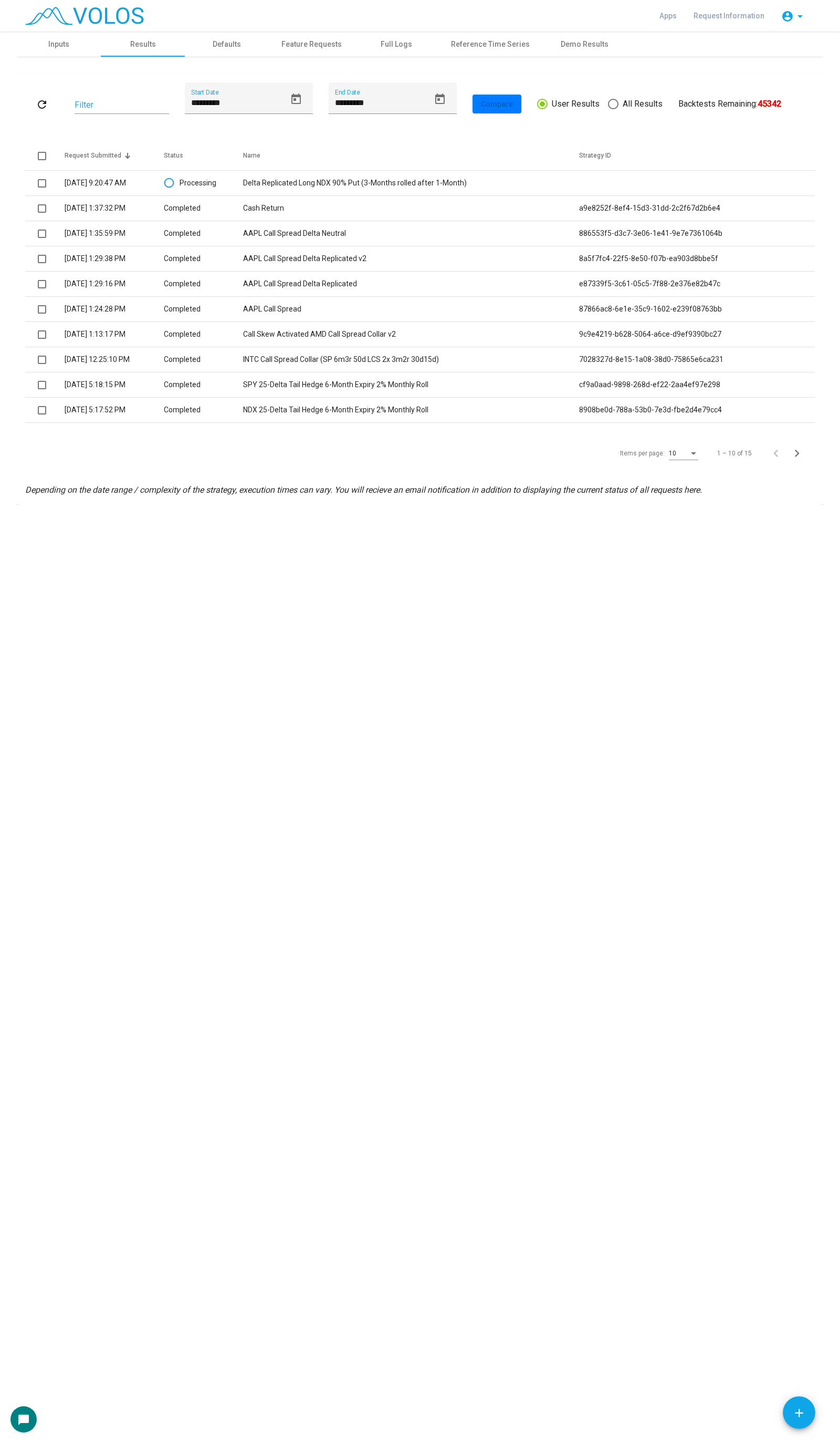
click at [536, 480] on div "refresh Filter ********* Start Date ********* End Date Compare User Results All…" at bounding box center [420, 289] width 790 height 414
click at [225, 190] on td "Completed" at bounding box center [196, 183] width 57 height 25
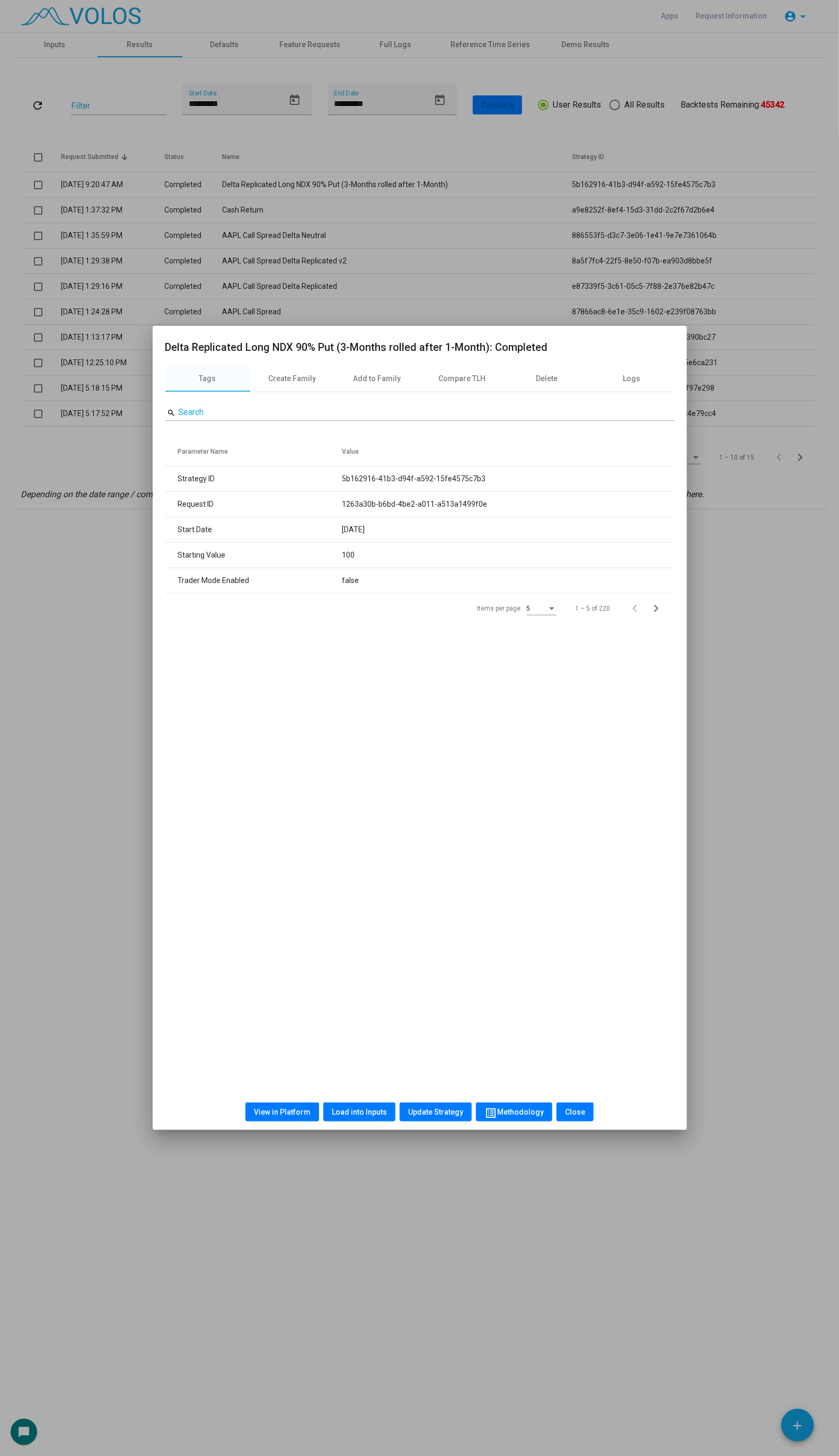
click at [305, 1122] on div "View in Platform Load into Inputs Update Strategy list_alt Methodology Close" at bounding box center [420, 1112] width 509 height 36
click at [299, 1119] on button "View in Platform" at bounding box center [282, 1112] width 73 height 19
click at [494, 136] on div at bounding box center [419, 728] width 839 height 1456
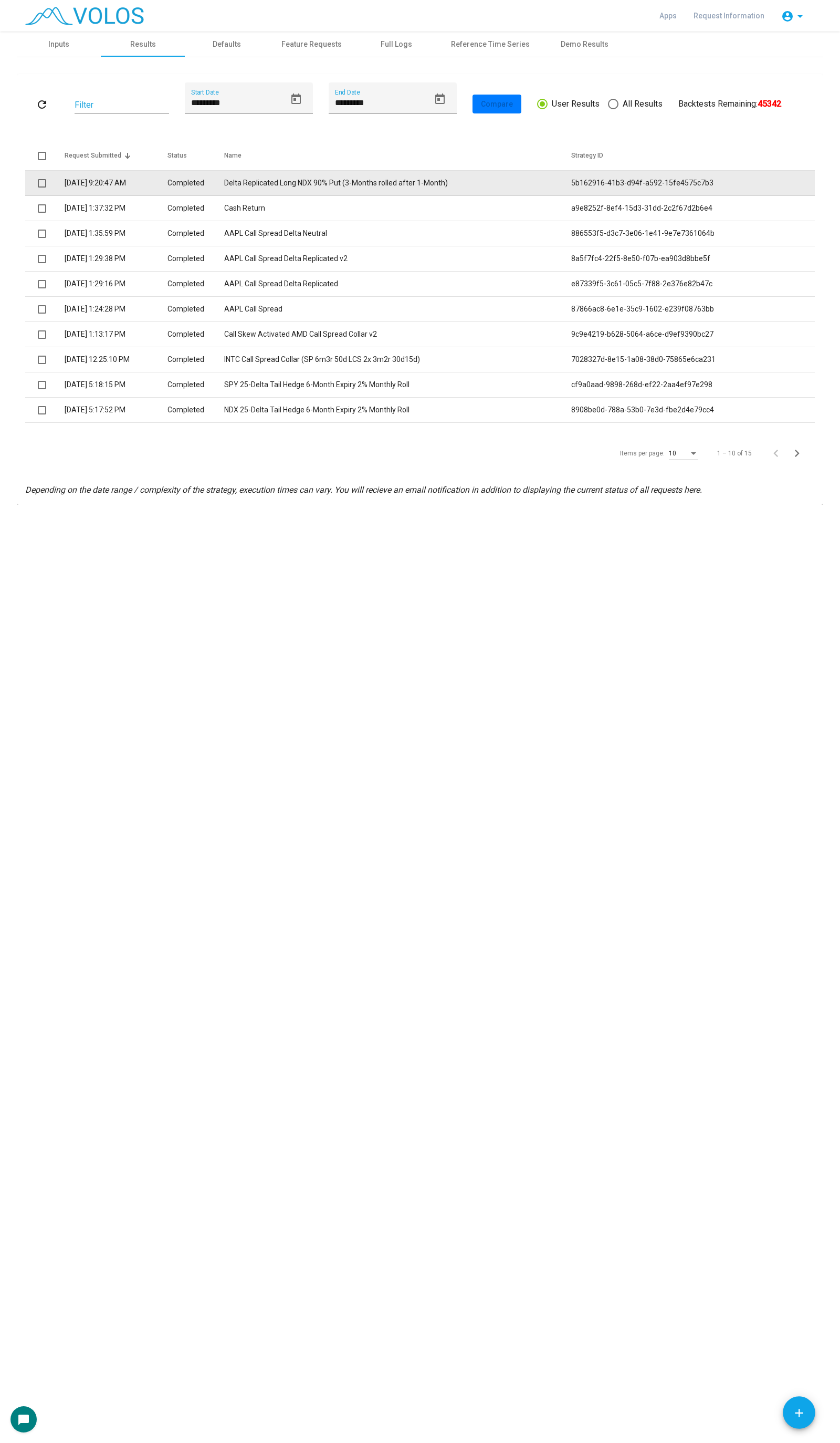
click at [410, 174] on td "Delta Replicated Long NDX 90% Put (3-Months rolled after 1-Month)" at bounding box center [398, 183] width 347 height 25
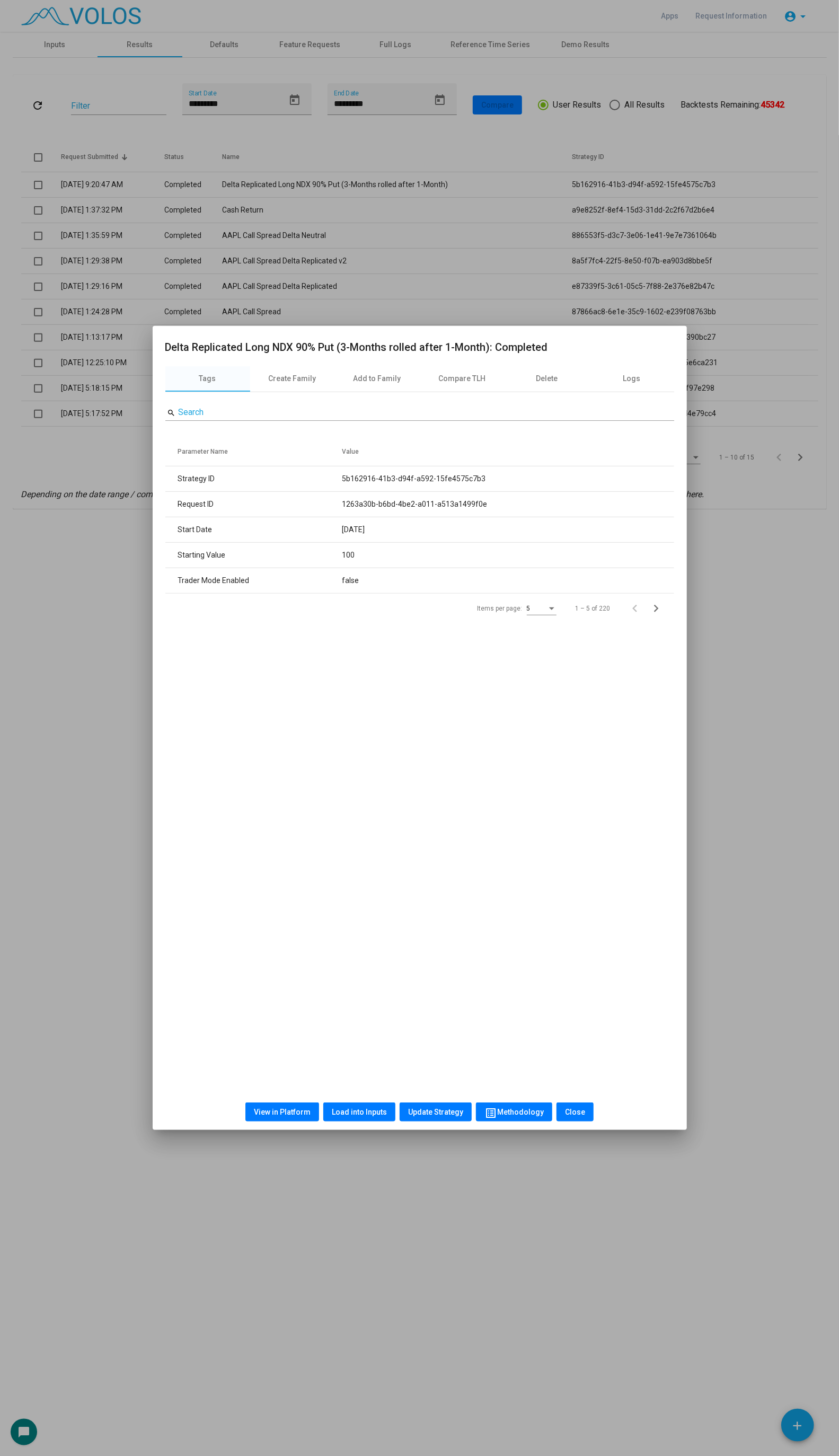
click at [767, 612] on div at bounding box center [419, 728] width 839 height 1456
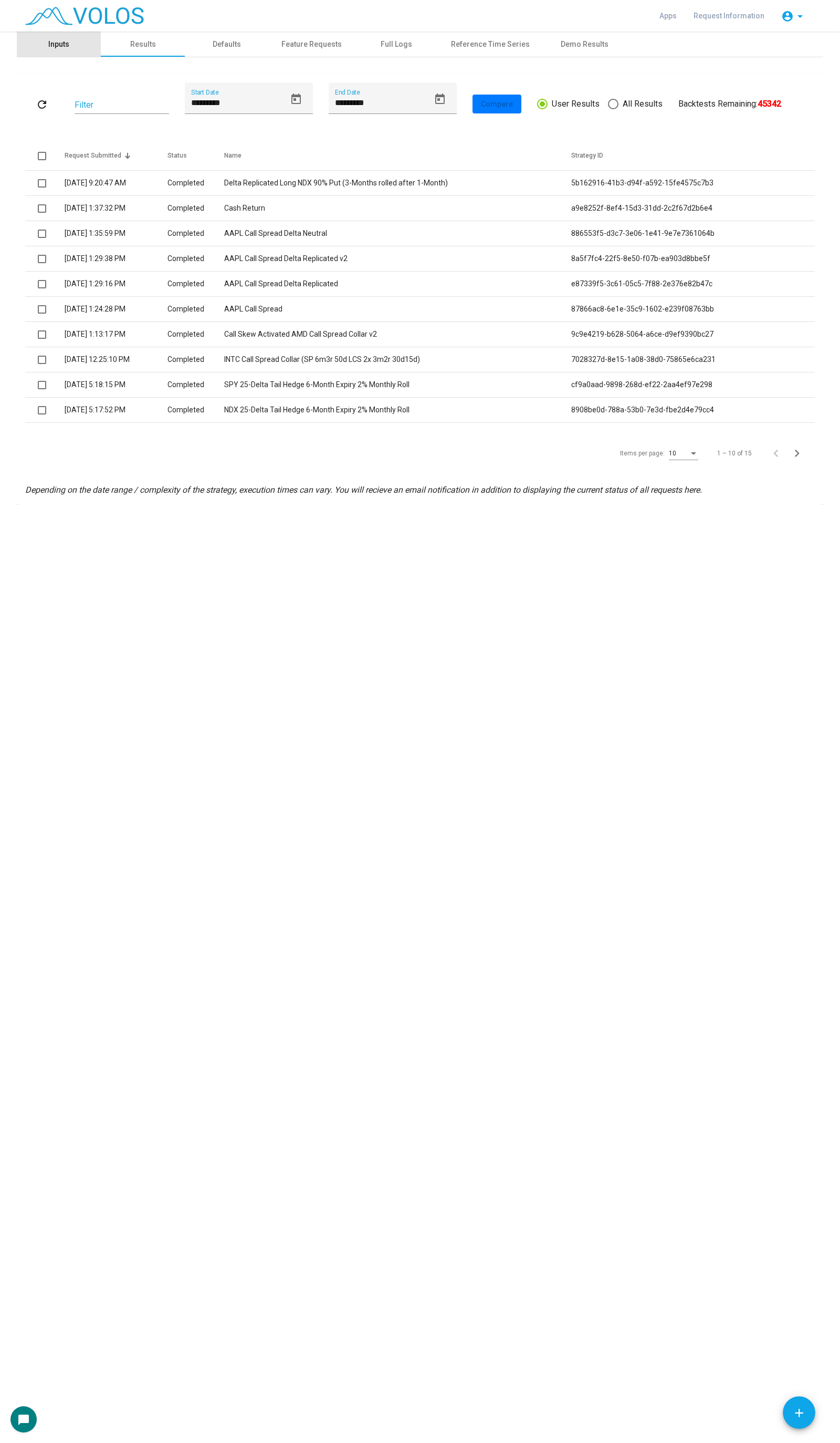
click at [62, 43] on div "Inputs" at bounding box center [59, 44] width 21 height 11
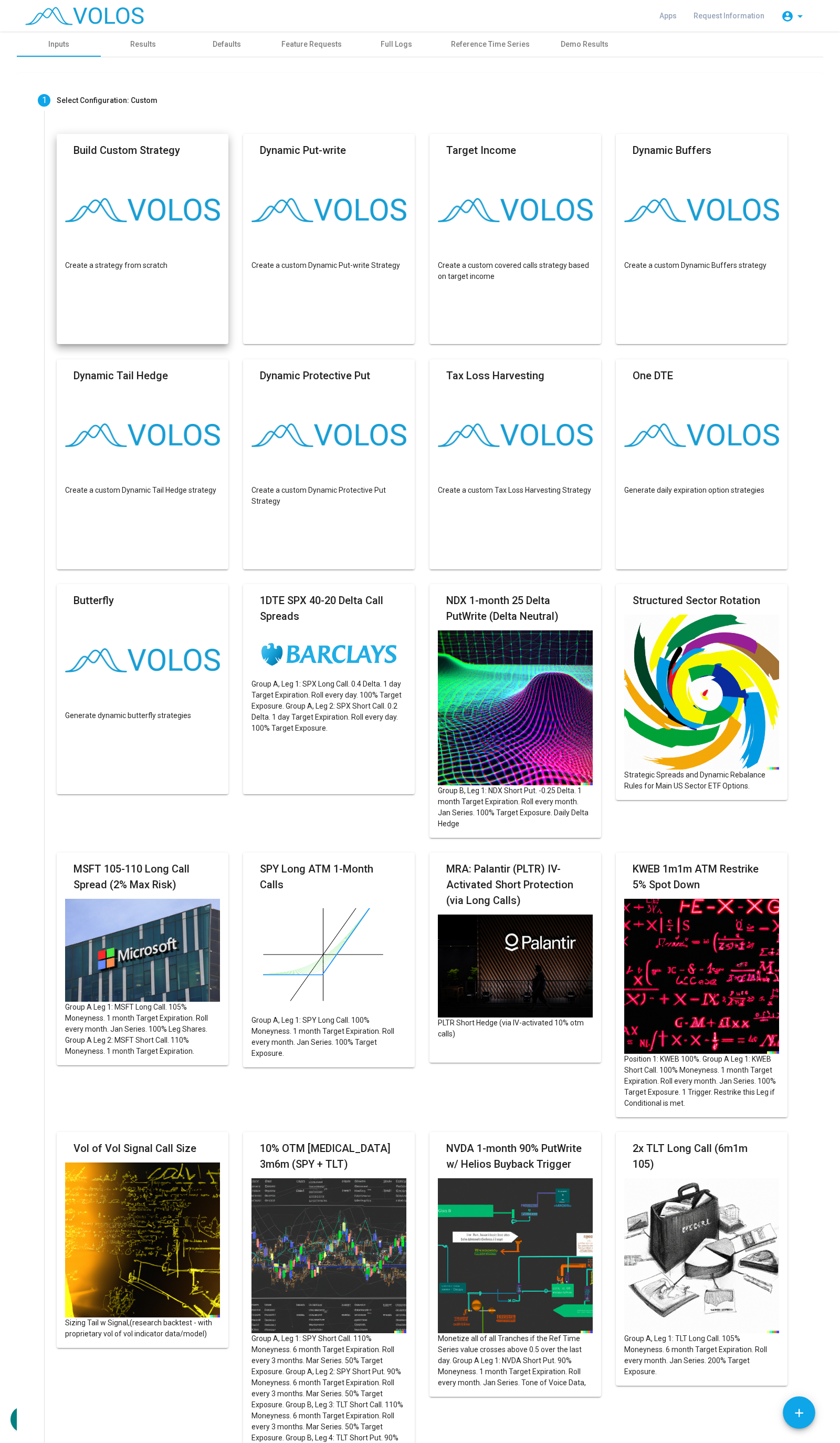
click at [148, 231] on mat-card "Build Custom Strategy Create a strategy from scratch" at bounding box center [142, 239] width 172 height 210
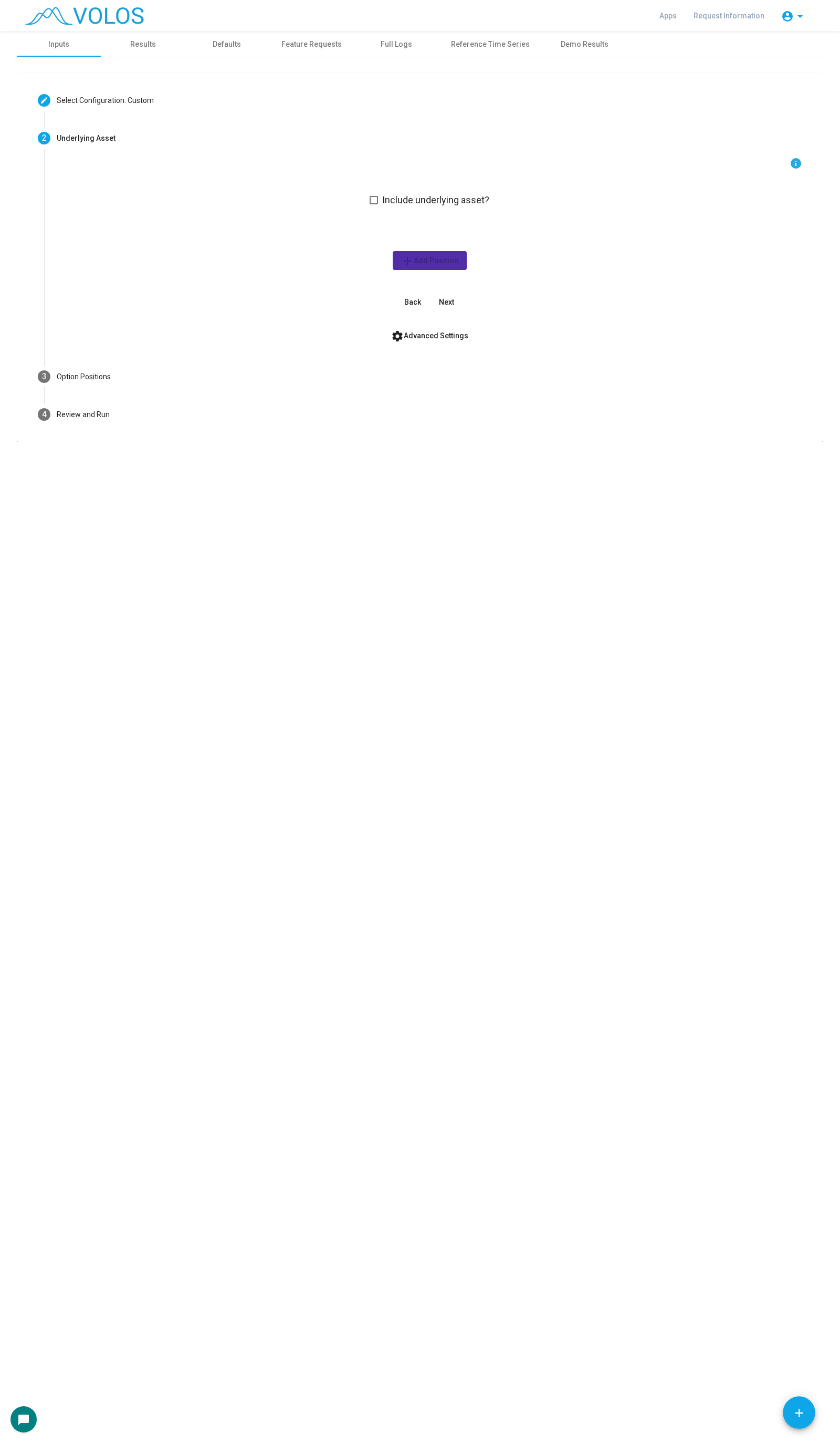
click at [442, 301] on span "Next" at bounding box center [446, 302] width 15 height 8
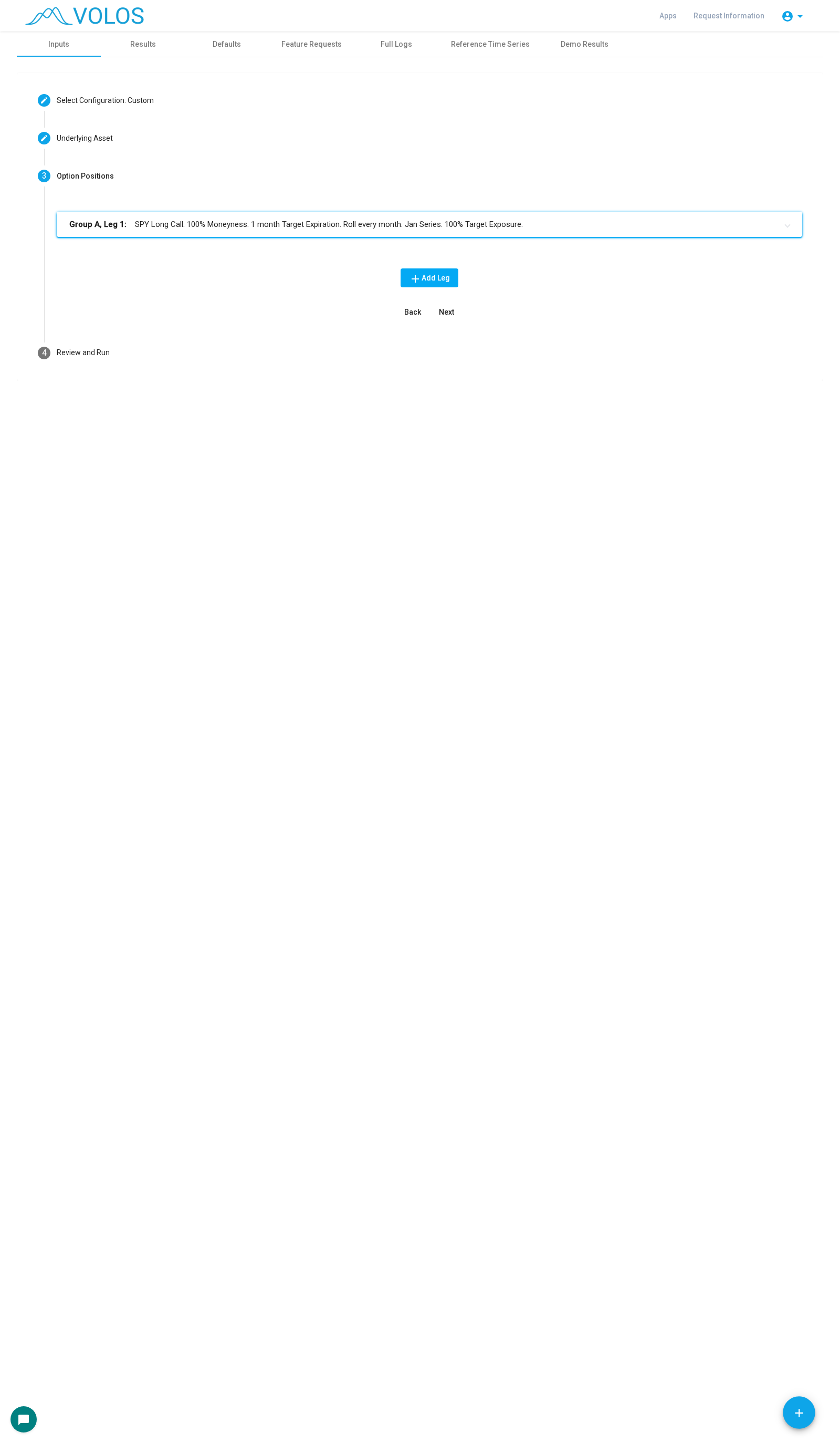
click at [417, 206] on div "Group A, Leg 1: SPY Long Call. 100% Moneyness. 1 month Target Expiration. Roll …" at bounding box center [430, 264] width 771 height 139
click at [408, 224] on mat-panel-title "Group A, Leg 1: SPY Long Call. 100% Moneyness. 1 month Target Expiration. Roll …" at bounding box center [423, 225] width 708 height 12
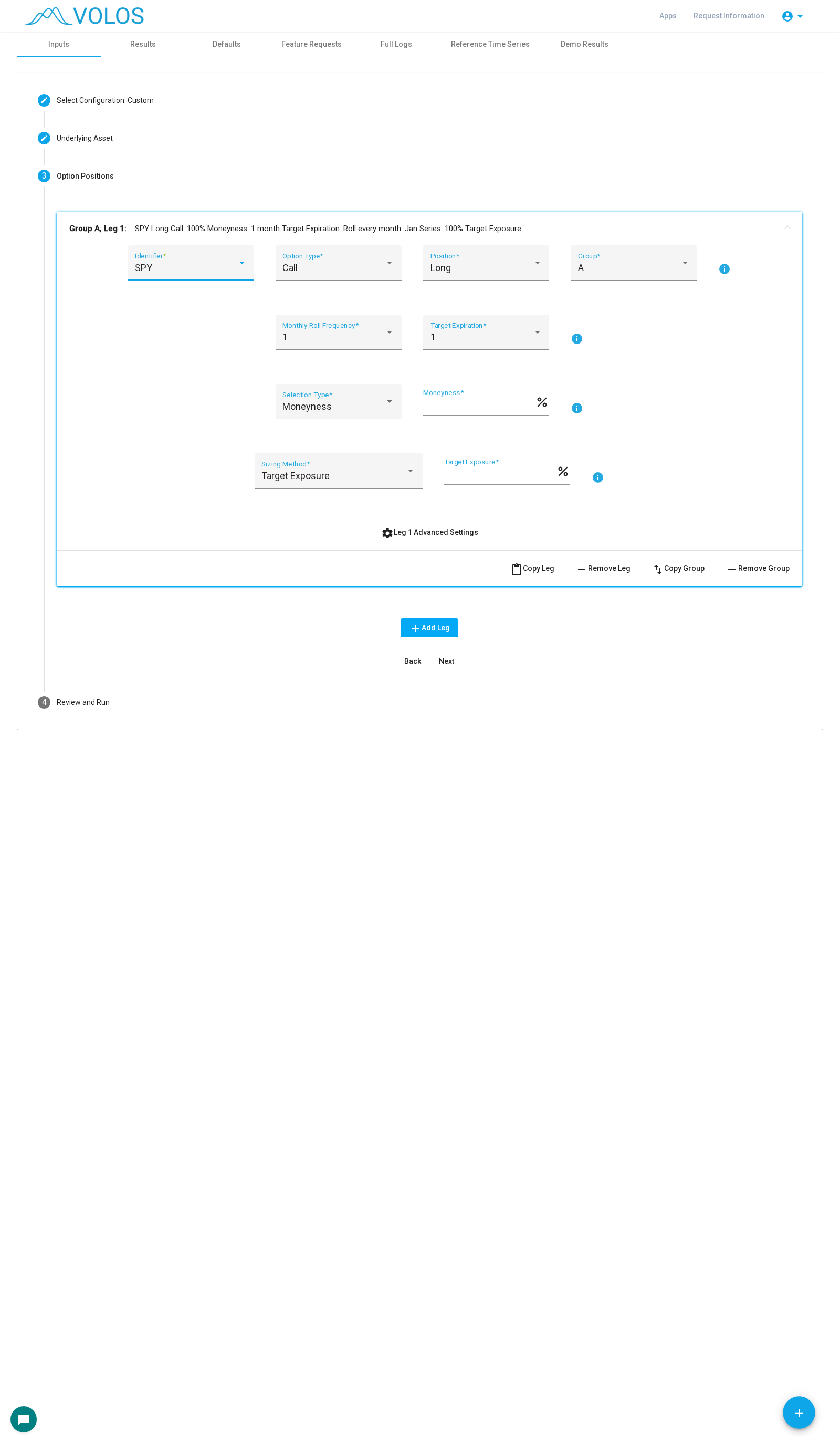
click at [205, 265] on div "SPY" at bounding box center [186, 268] width 102 height 11
click at [192, 349] on span "NDX" at bounding box center [198, 352] width 126 height 29
click at [454, 274] on div "Long Position *" at bounding box center [487, 267] width 112 height 28
click at [462, 304] on span "Short" at bounding box center [486, 296] width 112 height 29
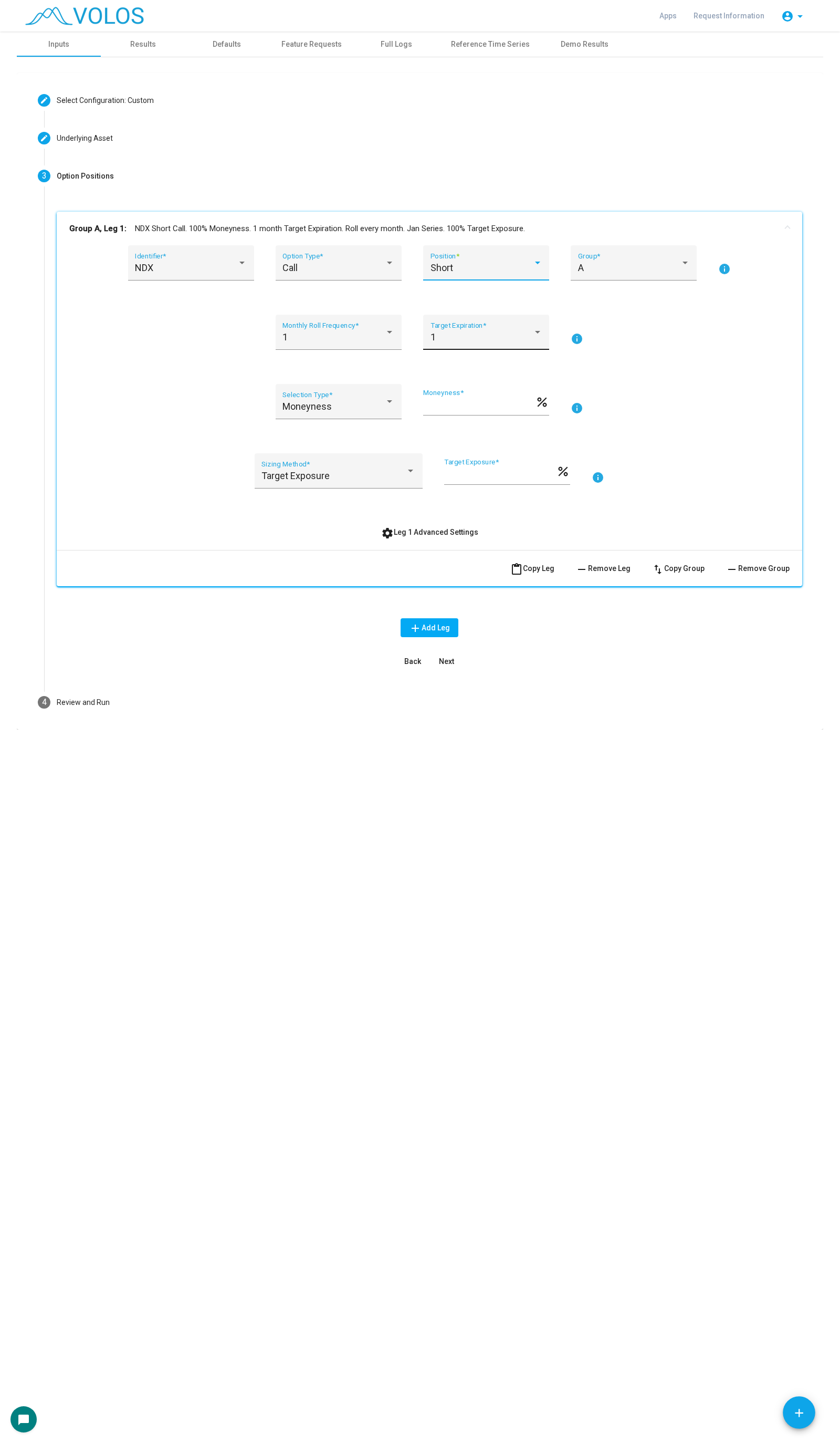
click at [520, 337] on div "1" at bounding box center [482, 337] width 102 height 11
click at [189, 462] on div at bounding box center [420, 722] width 840 height 1443
click at [379, 519] on div "NDX Identifier * Call Option Type * Short Position * A Group * info 1 Monthly R…" at bounding box center [430, 393] width 721 height 296
drag, startPoint x: 397, startPoint y: 525, endPoint x: 389, endPoint y: 529, distance: 8.9
click at [394, 525] on button "settings Leg 1 Advanced Settings" at bounding box center [430, 532] width 114 height 19
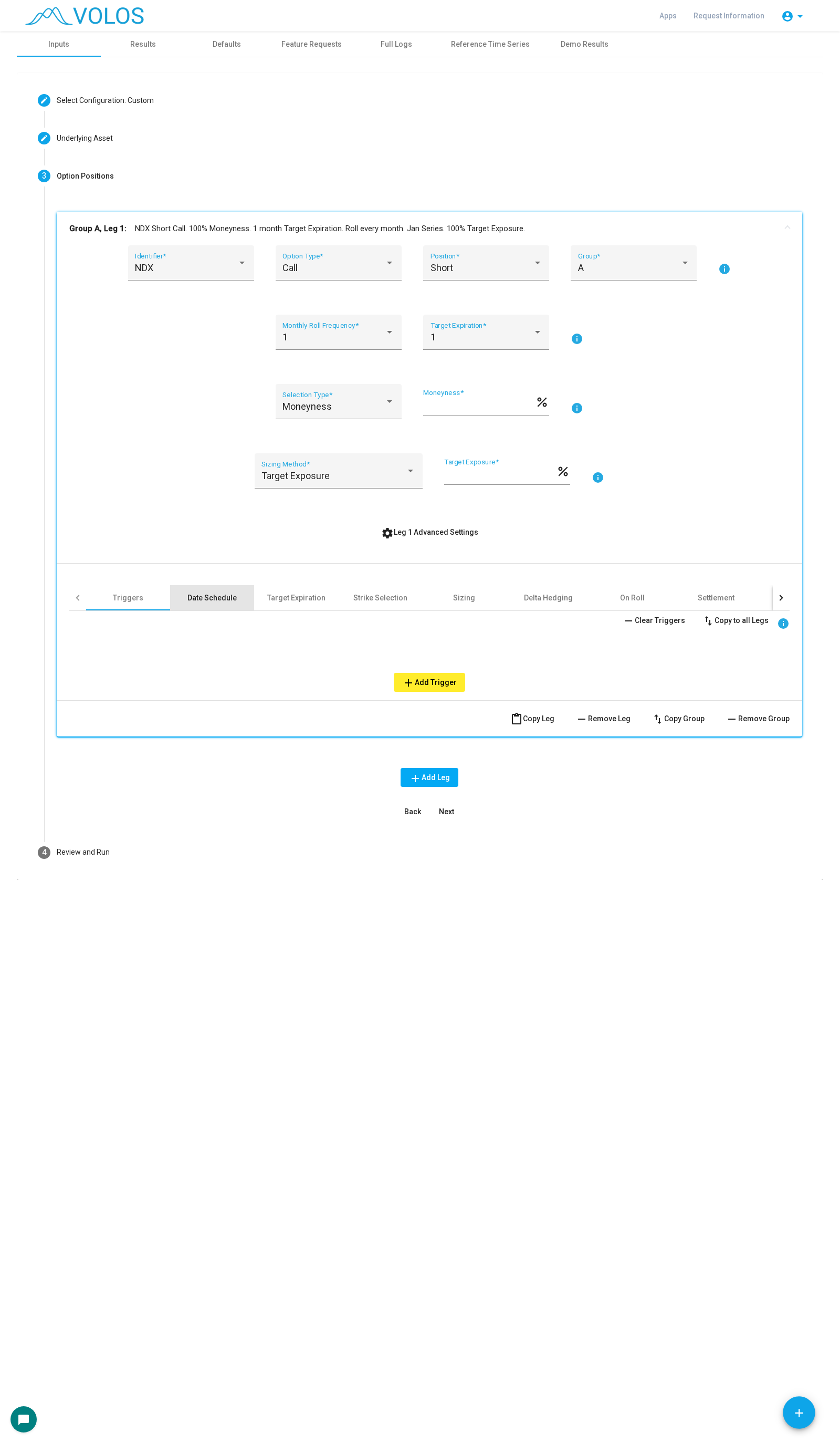
drag, startPoint x: 226, startPoint y: 590, endPoint x: 257, endPoint y: 591, distance: 31.0
click at [226, 590] on div "Date Schedule" at bounding box center [212, 598] width 84 height 25
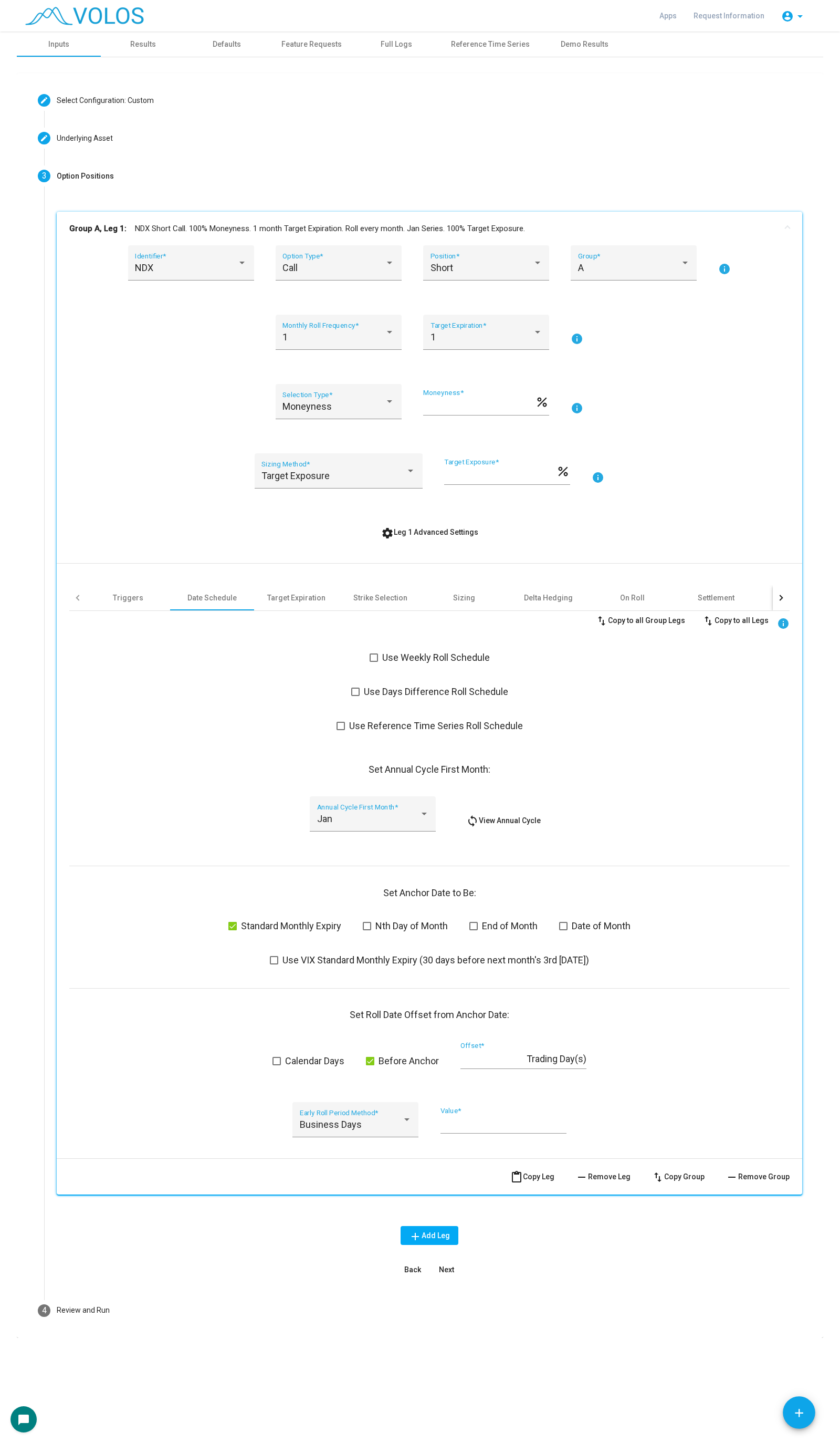
click at [446, 653] on span "Use Weekly Roll Schedule" at bounding box center [436, 658] width 108 height 13
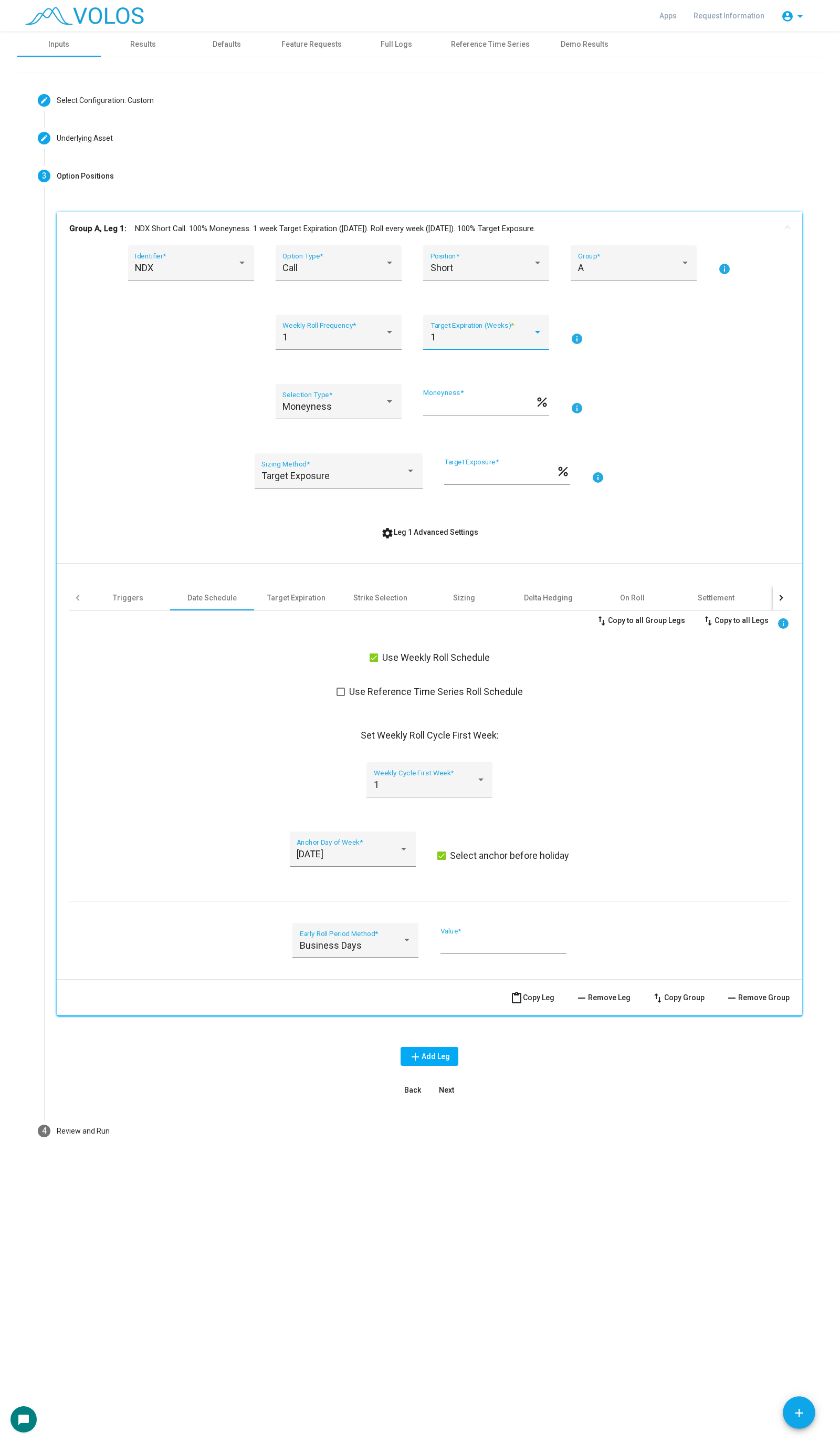
click at [479, 337] on div "1" at bounding box center [482, 337] width 102 height 11
click at [484, 342] on span "1" at bounding box center [486, 337] width 112 height 29
click at [666, 338] on div "1 Weekly Roll Frequency * 1 Target Expiration (Weeks) * info" at bounding box center [430, 338] width 721 height 48
click at [375, 412] on div "Moneyness Selection Type *" at bounding box center [339, 406] width 112 height 28
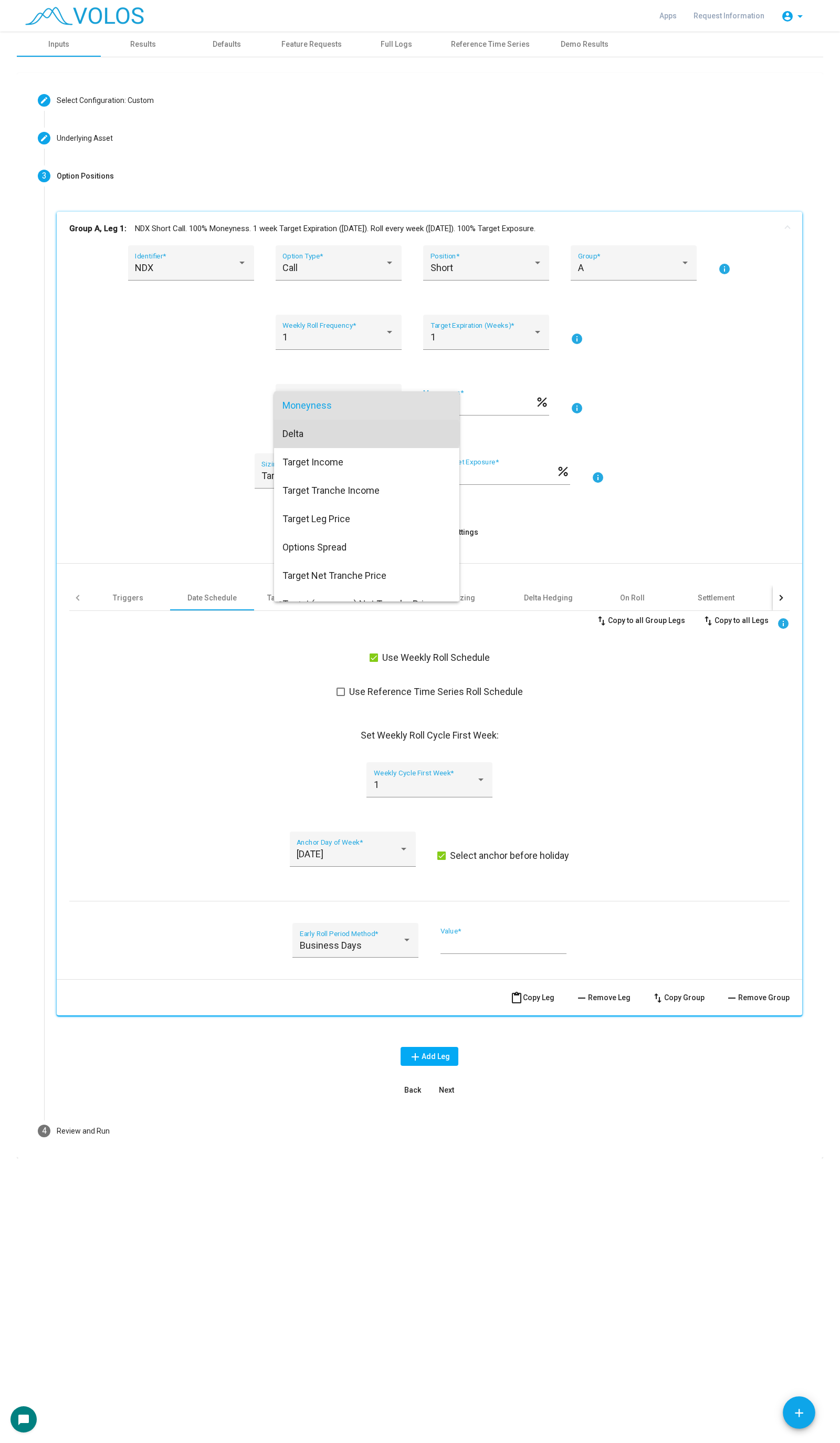
click at [347, 434] on span "Delta" at bounding box center [367, 434] width 169 height 29
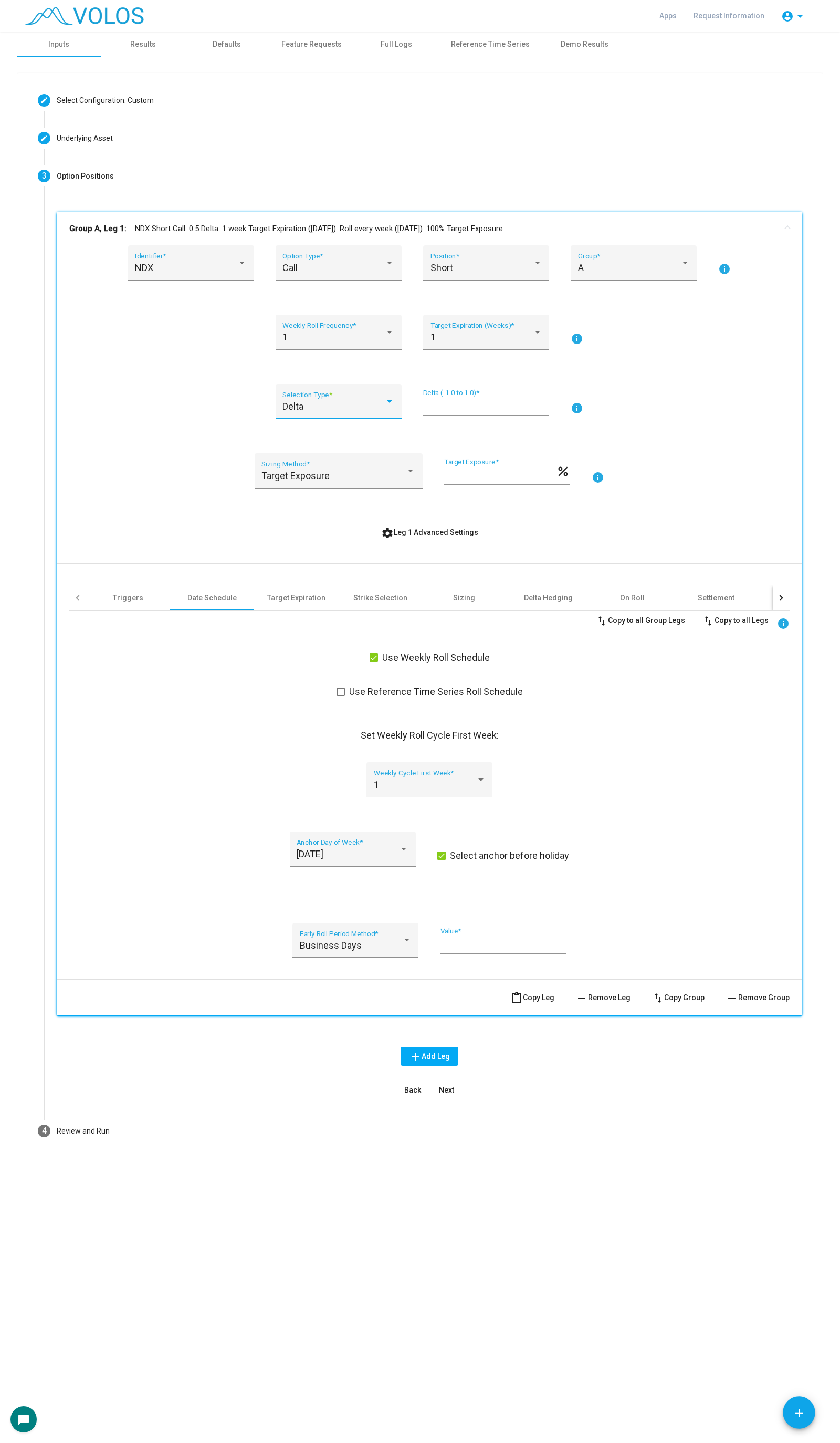
click at [430, 403] on input "***" at bounding box center [486, 406] width 126 height 11
type input "****"
click at [762, 382] on div "NDX Identifier * Call Option Type * Short Position * A Group * info 1 Weekly Ro…" at bounding box center [430, 608] width 721 height 725
click at [653, 238] on mat-expansion-panel-header "Group A, Leg 1: NDX Short Call. 0.15 Delta. 1 week Target Expiration (Friday). …" at bounding box center [430, 229] width 746 height 34
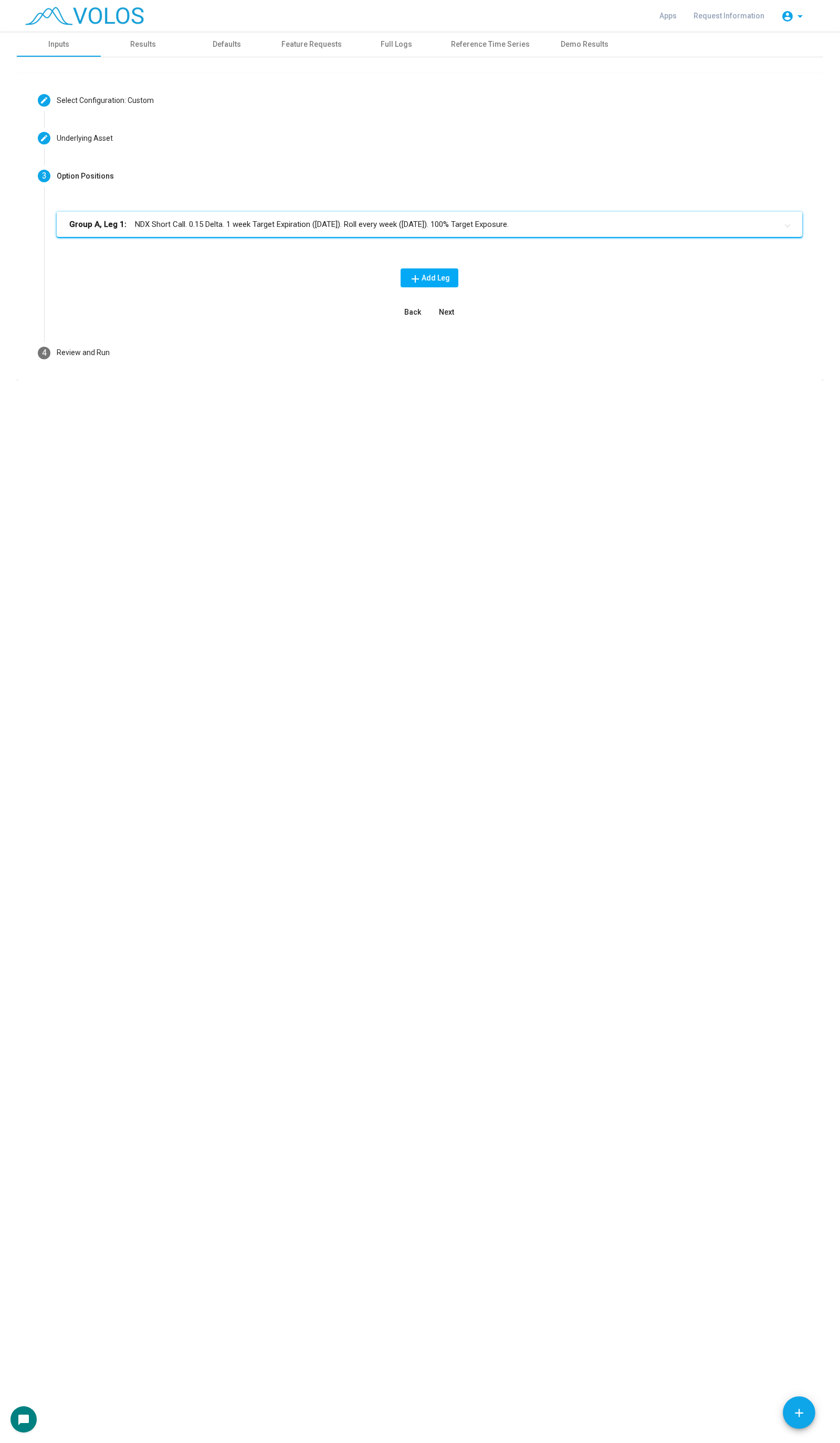
click at [434, 322] on div "Group A, Leg 1: NDX Short Call. 0.15 Delta. 1 week Target Expiration (Friday). …" at bounding box center [430, 273] width 771 height 122
click at [459, 319] on button "Next" at bounding box center [446, 312] width 34 height 19
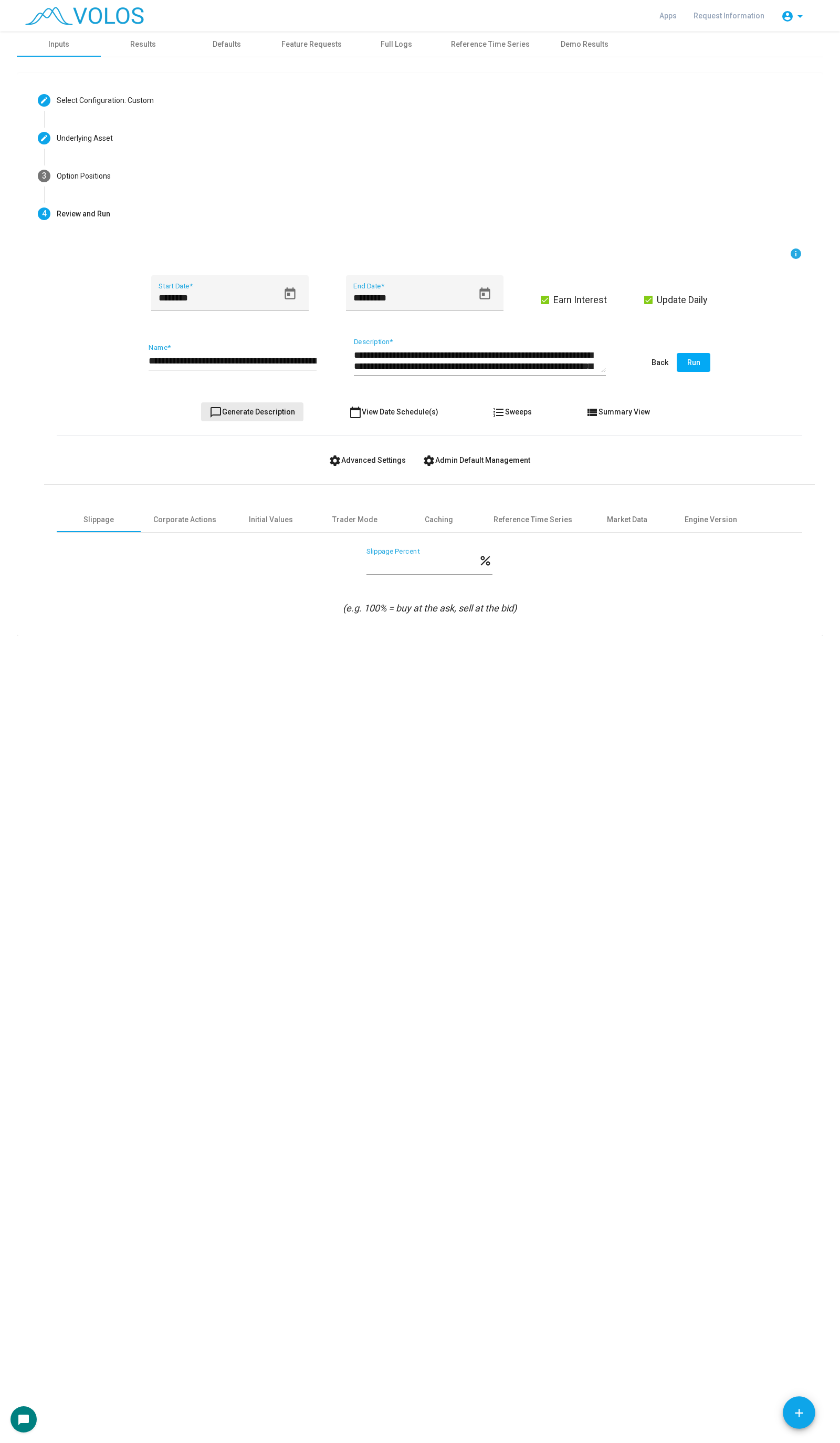
click at [275, 402] on button "chat_bubble_outline Generate Description" at bounding box center [252, 412] width 102 height 19
type textarea "**********"
drag, startPoint x: 242, startPoint y: 355, endPoint x: 67, endPoint y: 350, distance: 175.1
click at [67, 350] on div "**********" at bounding box center [430, 363] width 746 height 49
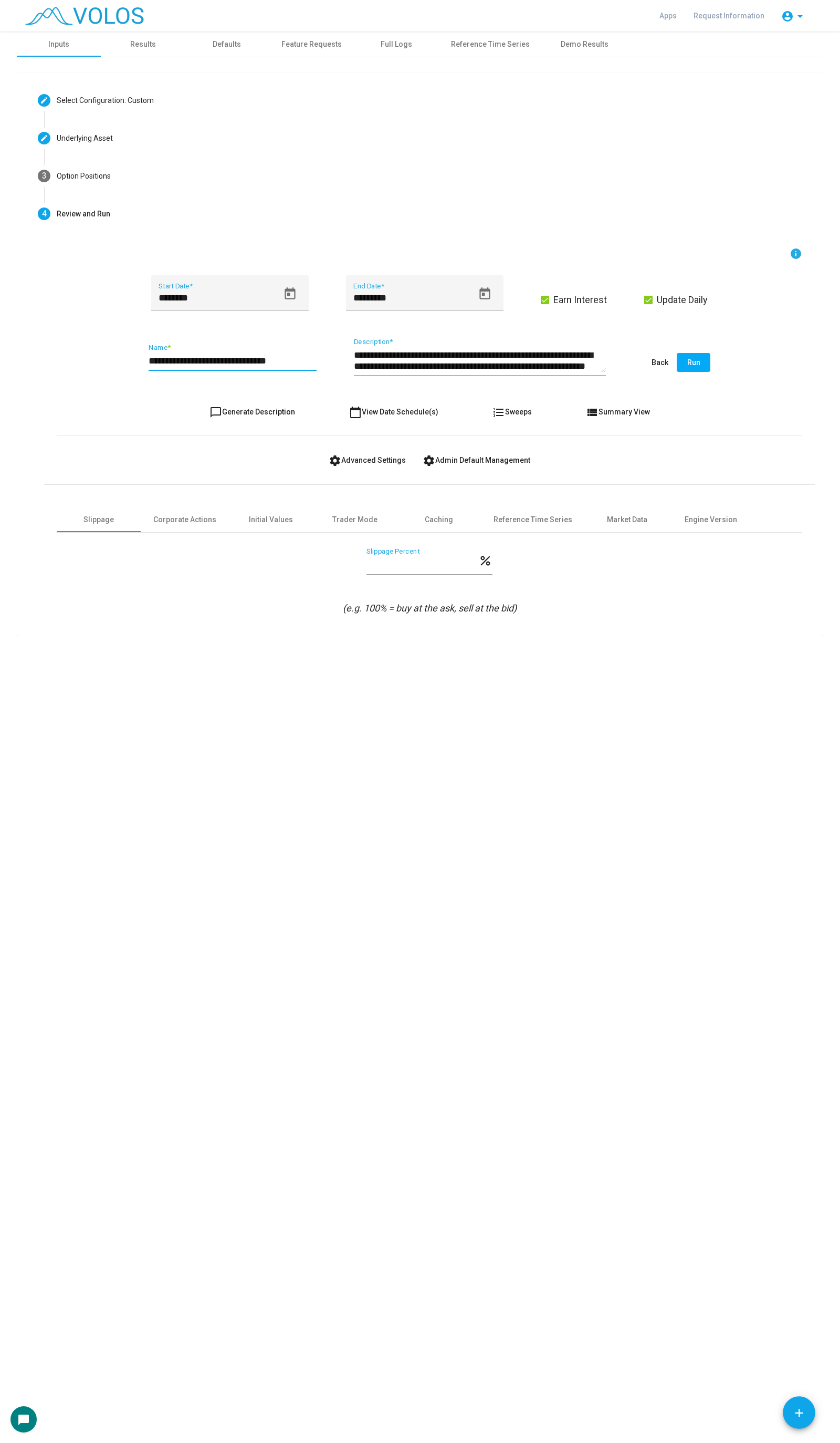
type input "**********"
click at [688, 365] on span "Run" at bounding box center [694, 362] width 13 height 8
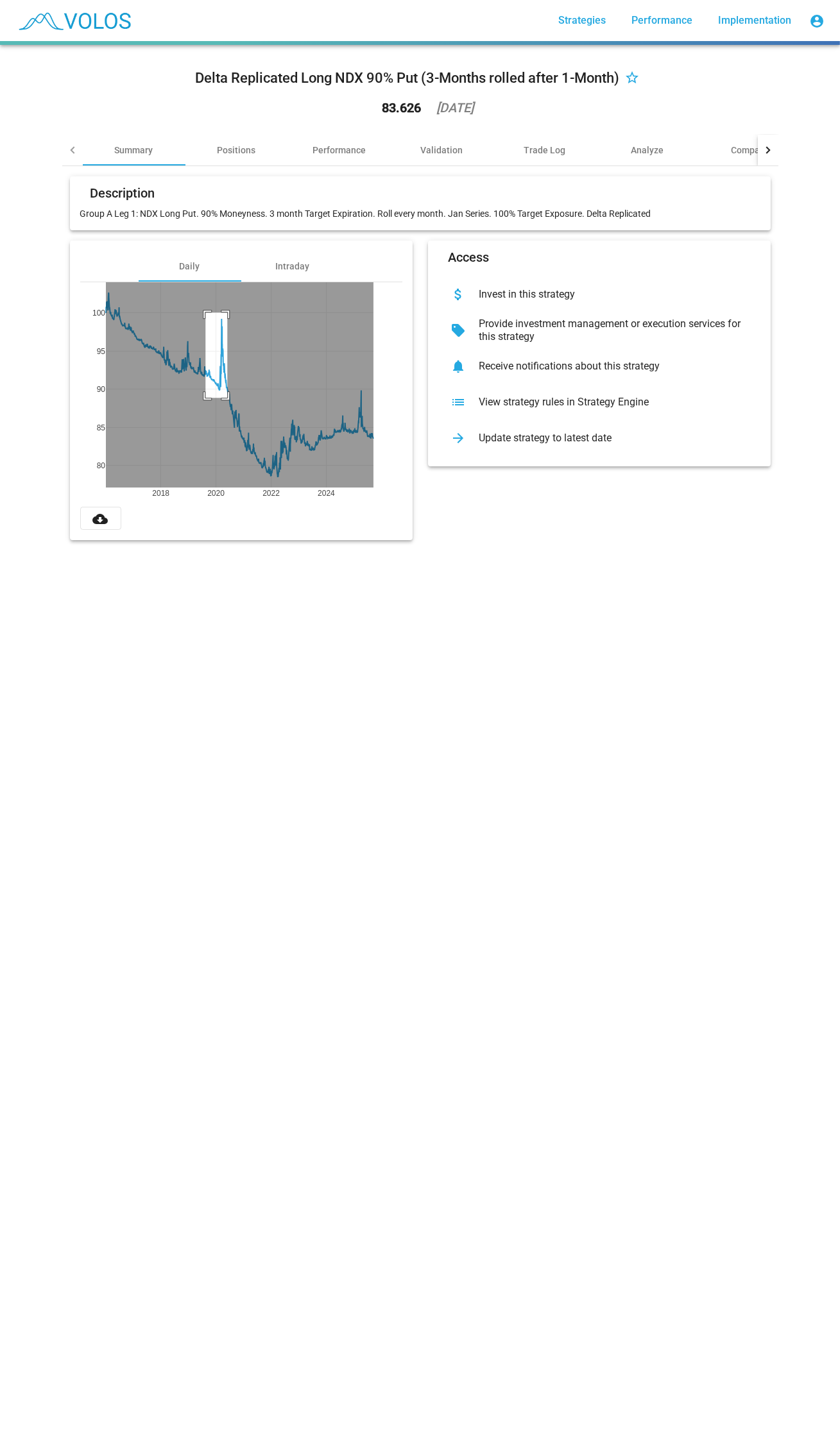
drag, startPoint x: 201, startPoint y: 397, endPoint x: 222, endPoint y: 313, distance: 86.6
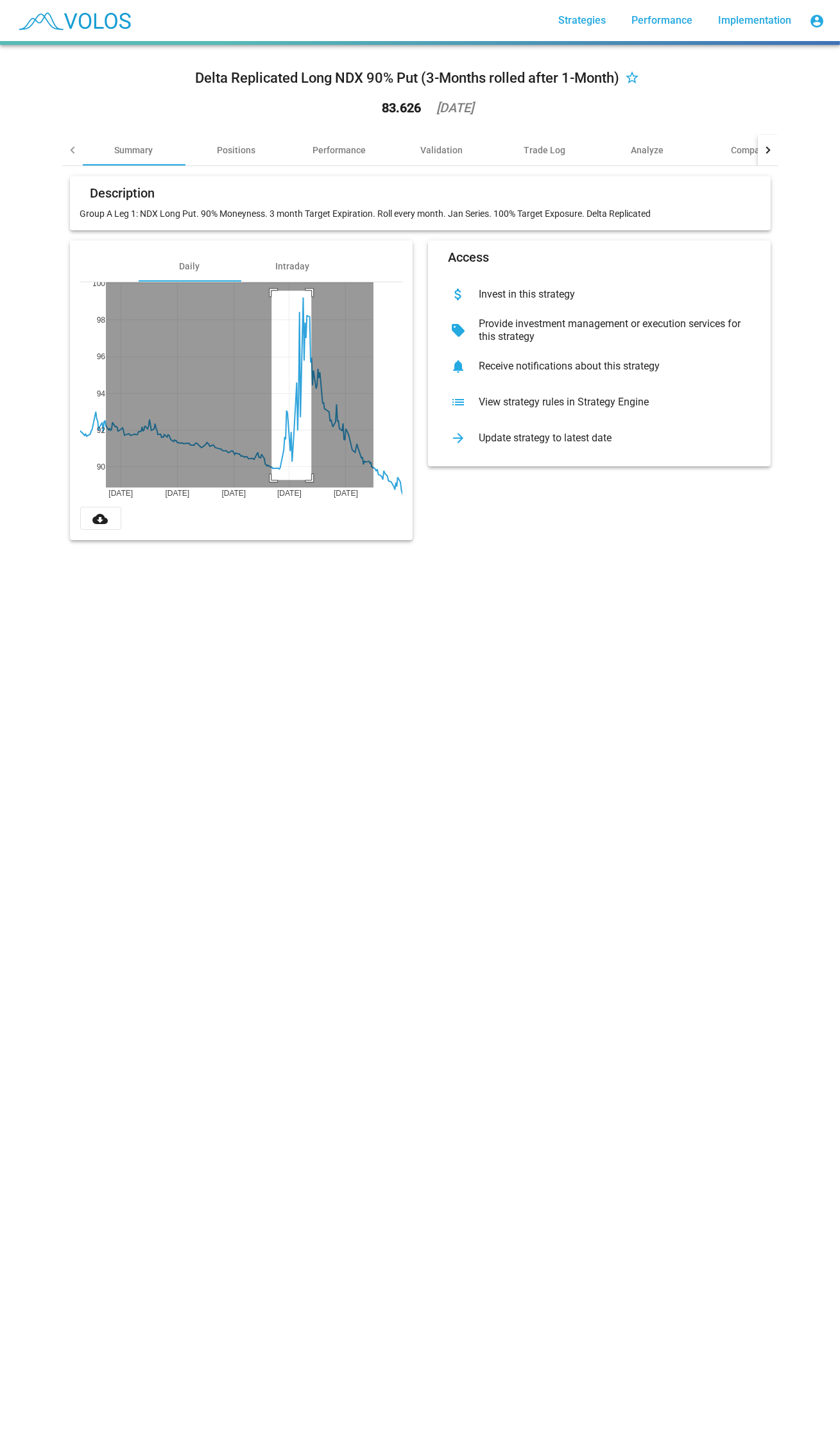
drag, startPoint x: 267, startPoint y: 480, endPoint x: 306, endPoint y: 291, distance: 193.0
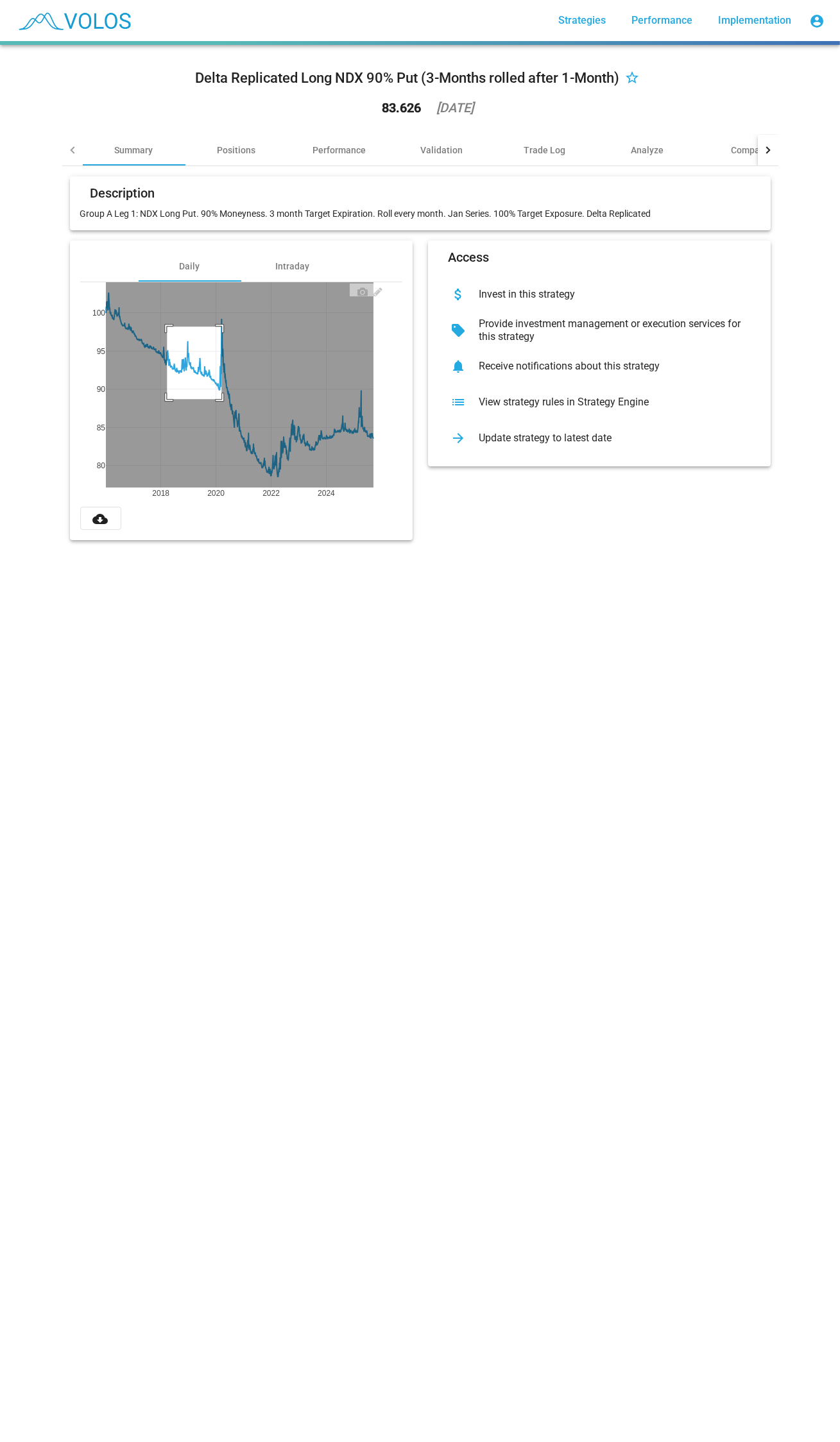
drag, startPoint x: 162, startPoint y: 399, endPoint x: 211, endPoint y: 323, distance: 90.4
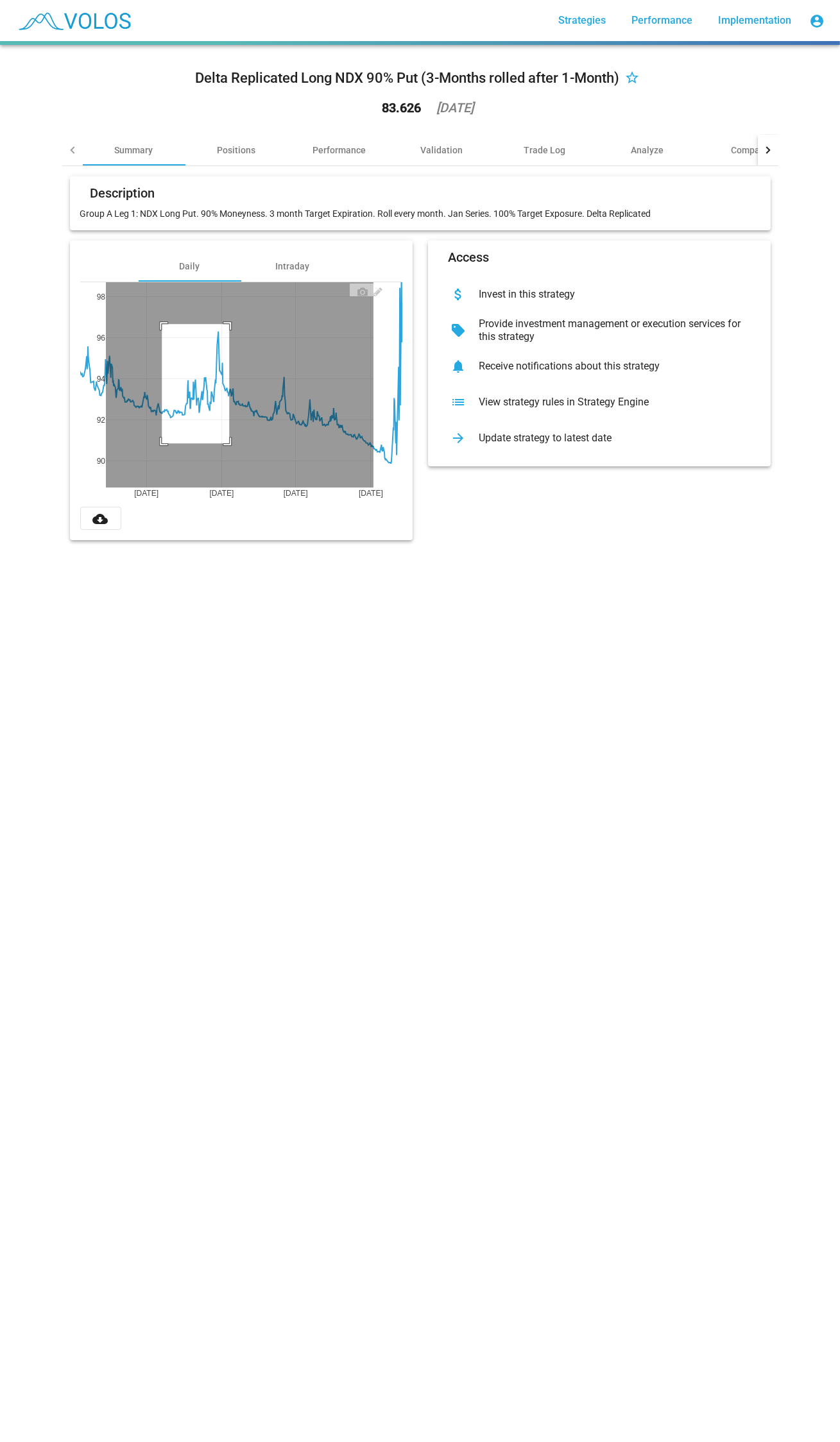
drag, startPoint x: 157, startPoint y: 443, endPoint x: 224, endPoint y: 324, distance: 136.6
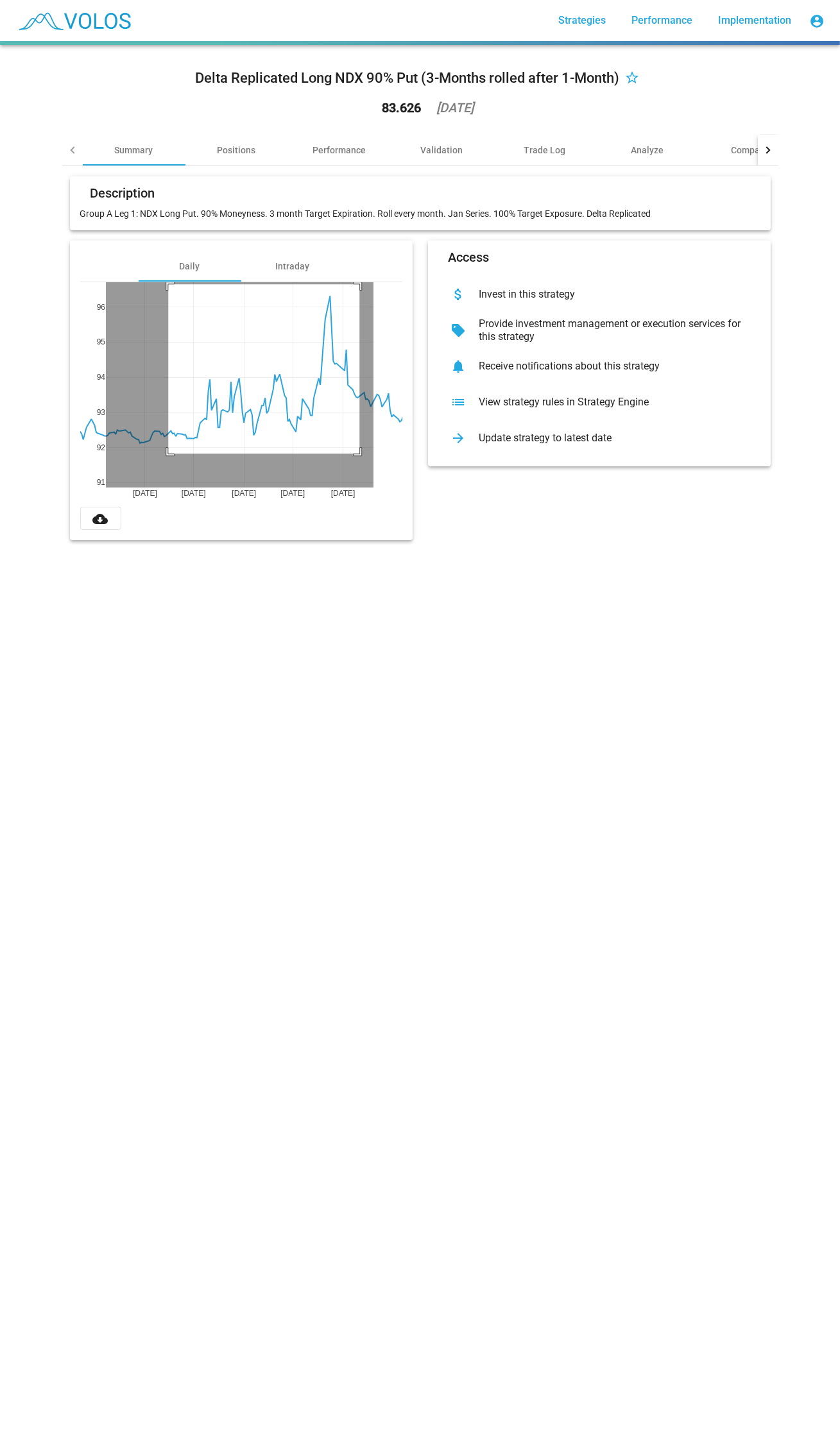
drag, startPoint x: 163, startPoint y: 454, endPoint x: 355, endPoint y: 284, distance: 256.4
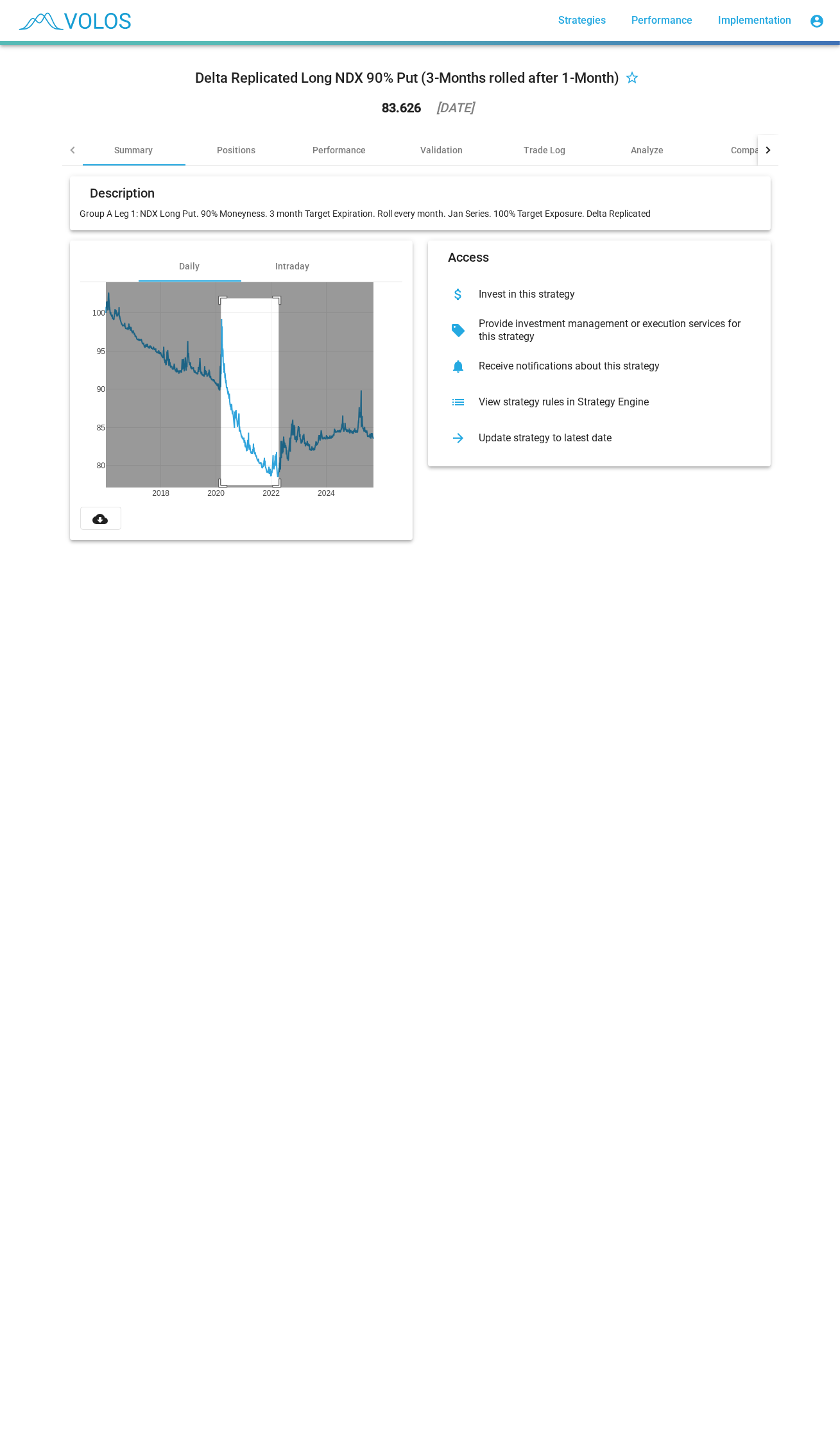
drag, startPoint x: 216, startPoint y: 298, endPoint x: 274, endPoint y: 485, distance: 195.8
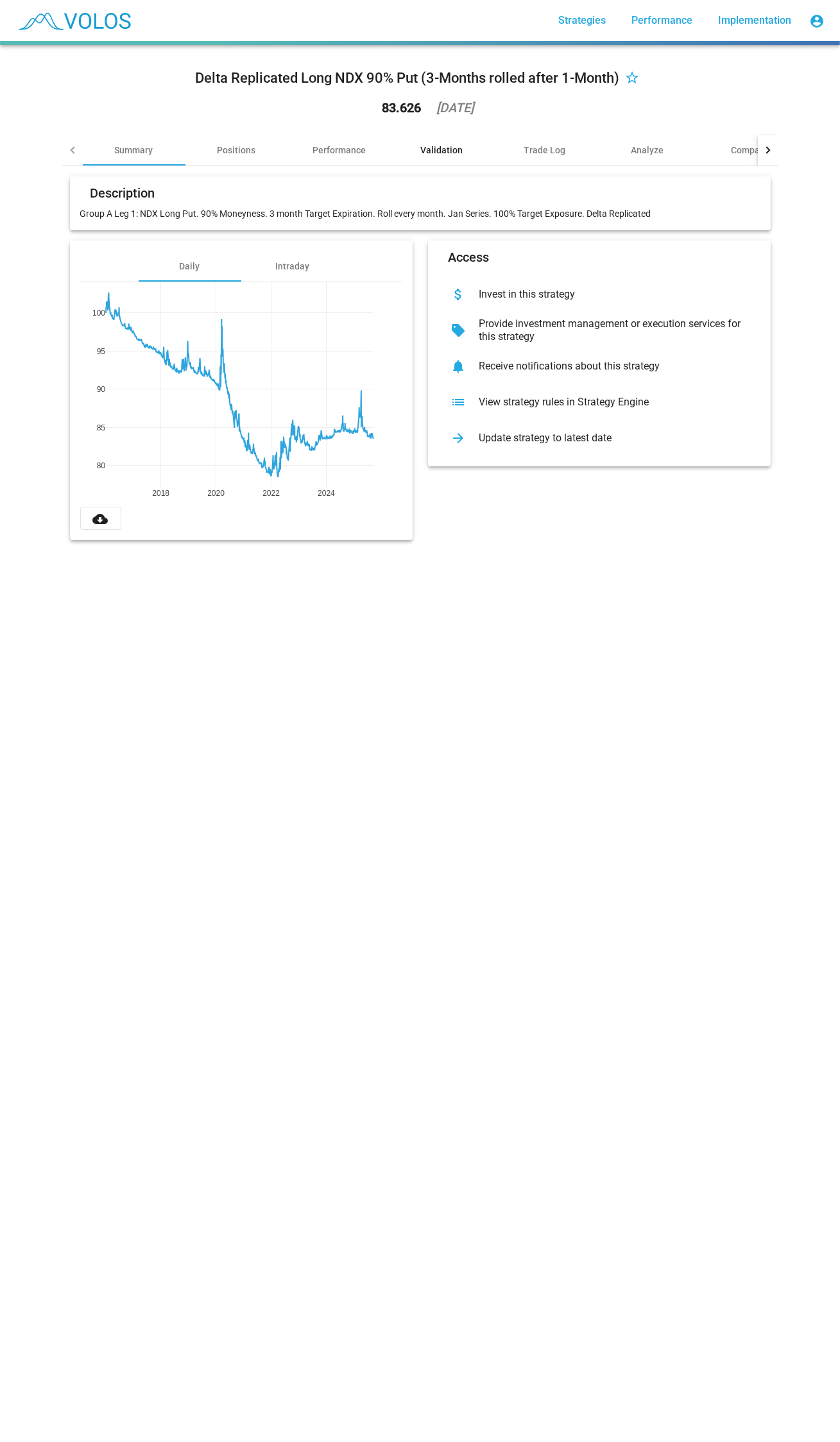
click at [457, 146] on div "Validation" at bounding box center [442, 150] width 42 height 13
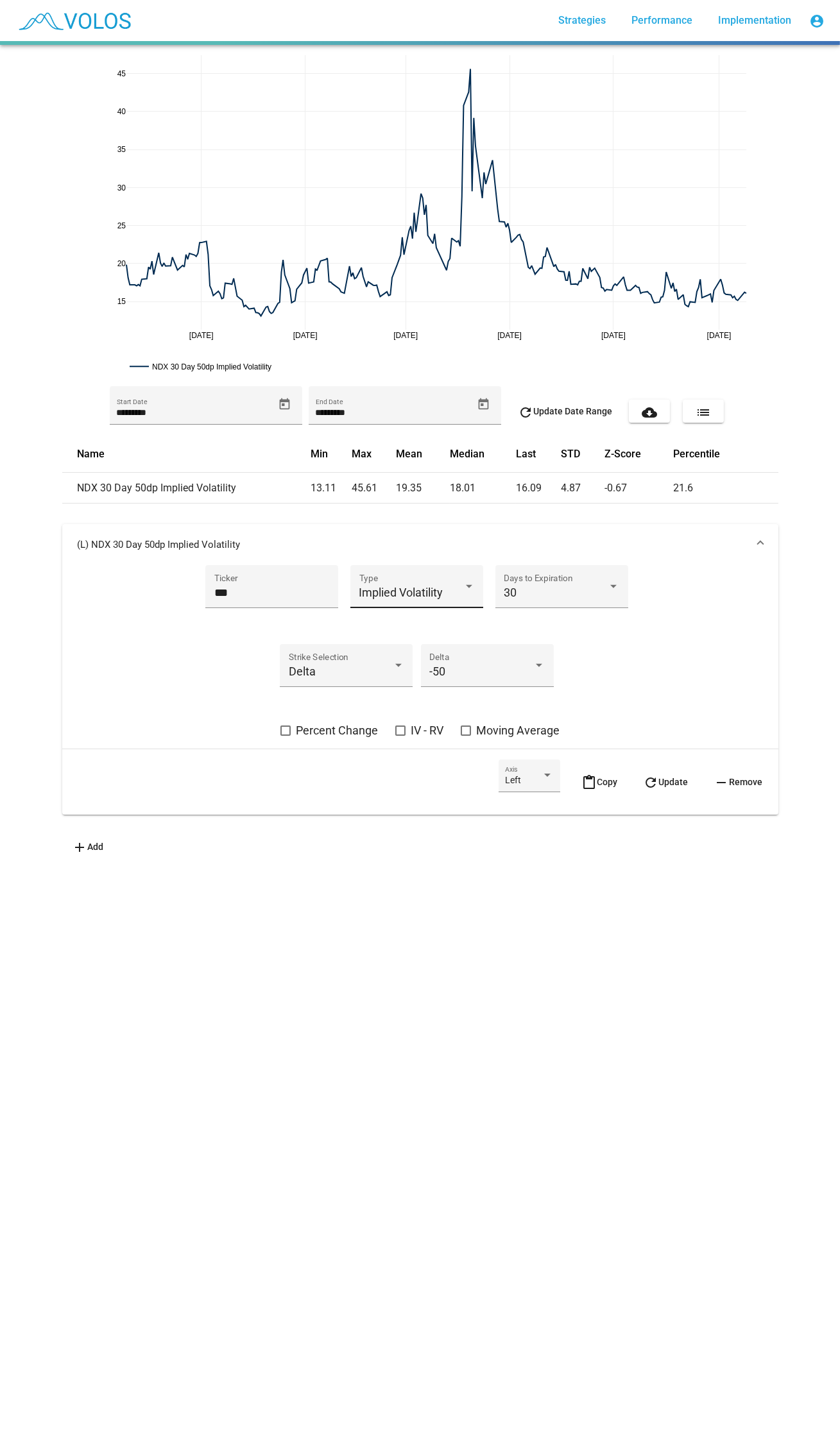
click at [366, 586] on span "Implied Volatility" at bounding box center [401, 592] width 84 height 14
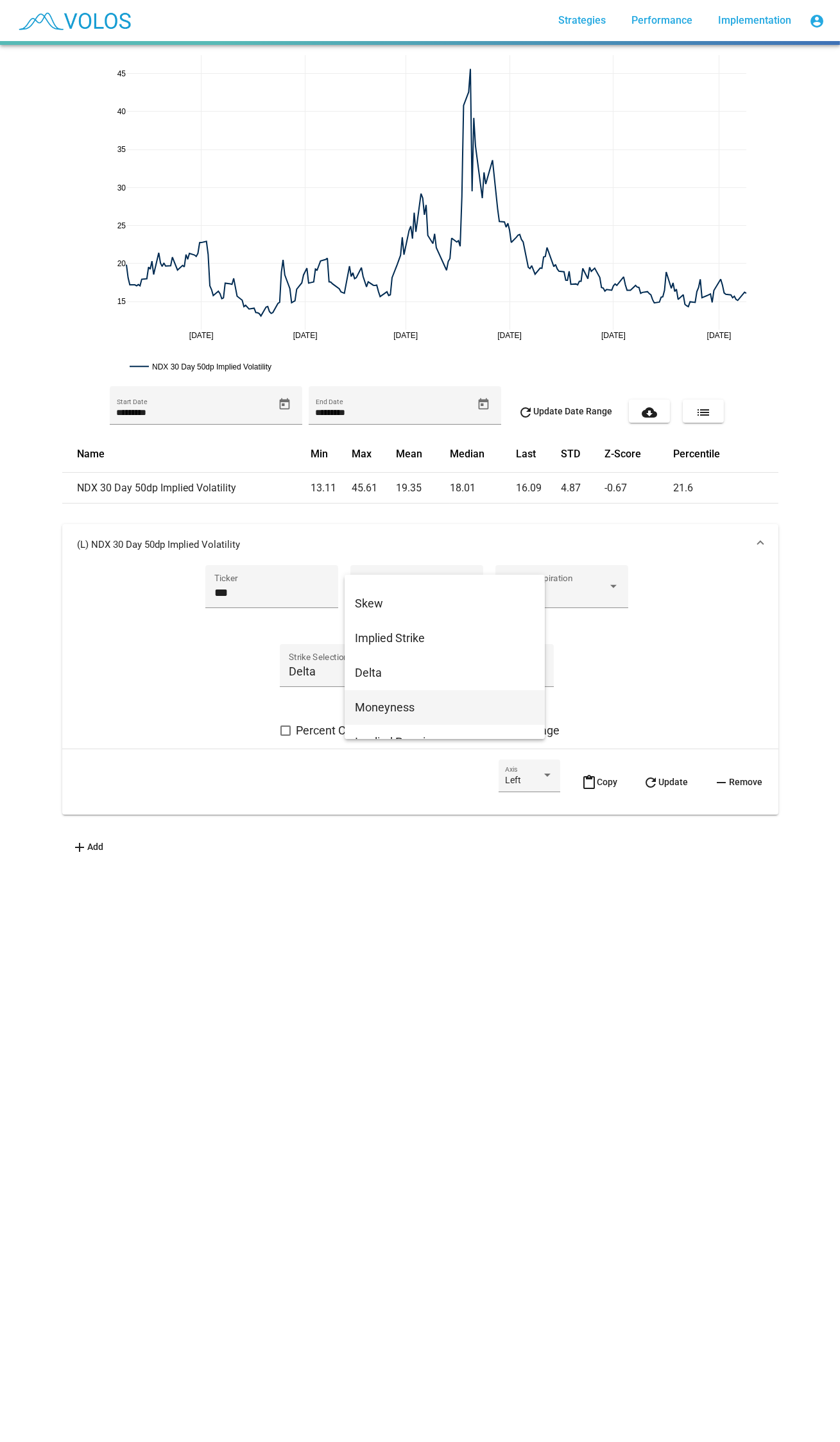
click at [410, 698] on span "Moneyness" at bounding box center [445, 707] width 180 height 35
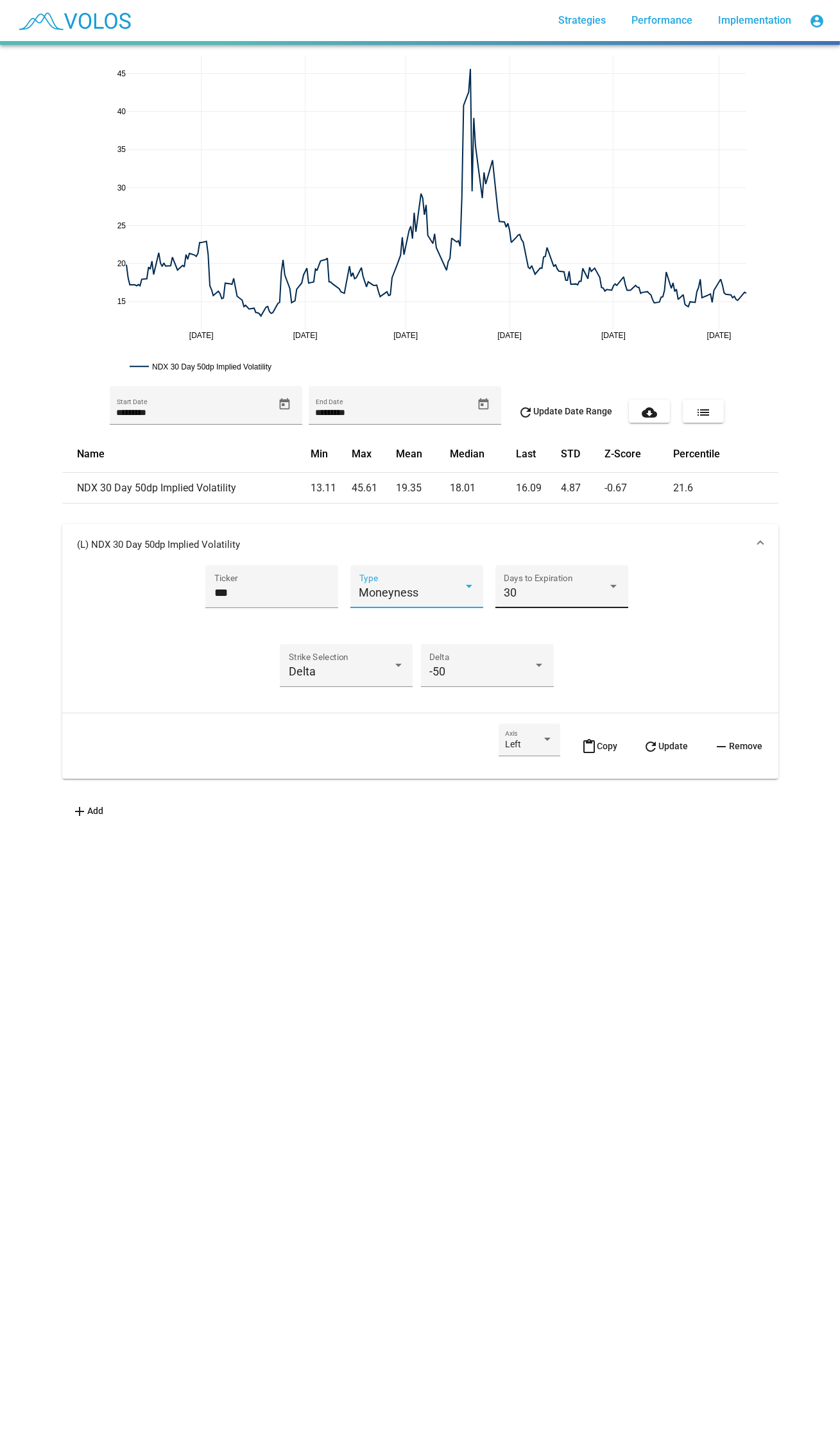
click at [546, 600] on div "30 Days to Expiration" at bounding box center [561, 591] width 116 height 34
click at [549, 555] on span "10" at bounding box center [557, 558] width 116 height 35
click at [480, 669] on div "-50" at bounding box center [481, 671] width 104 height 13
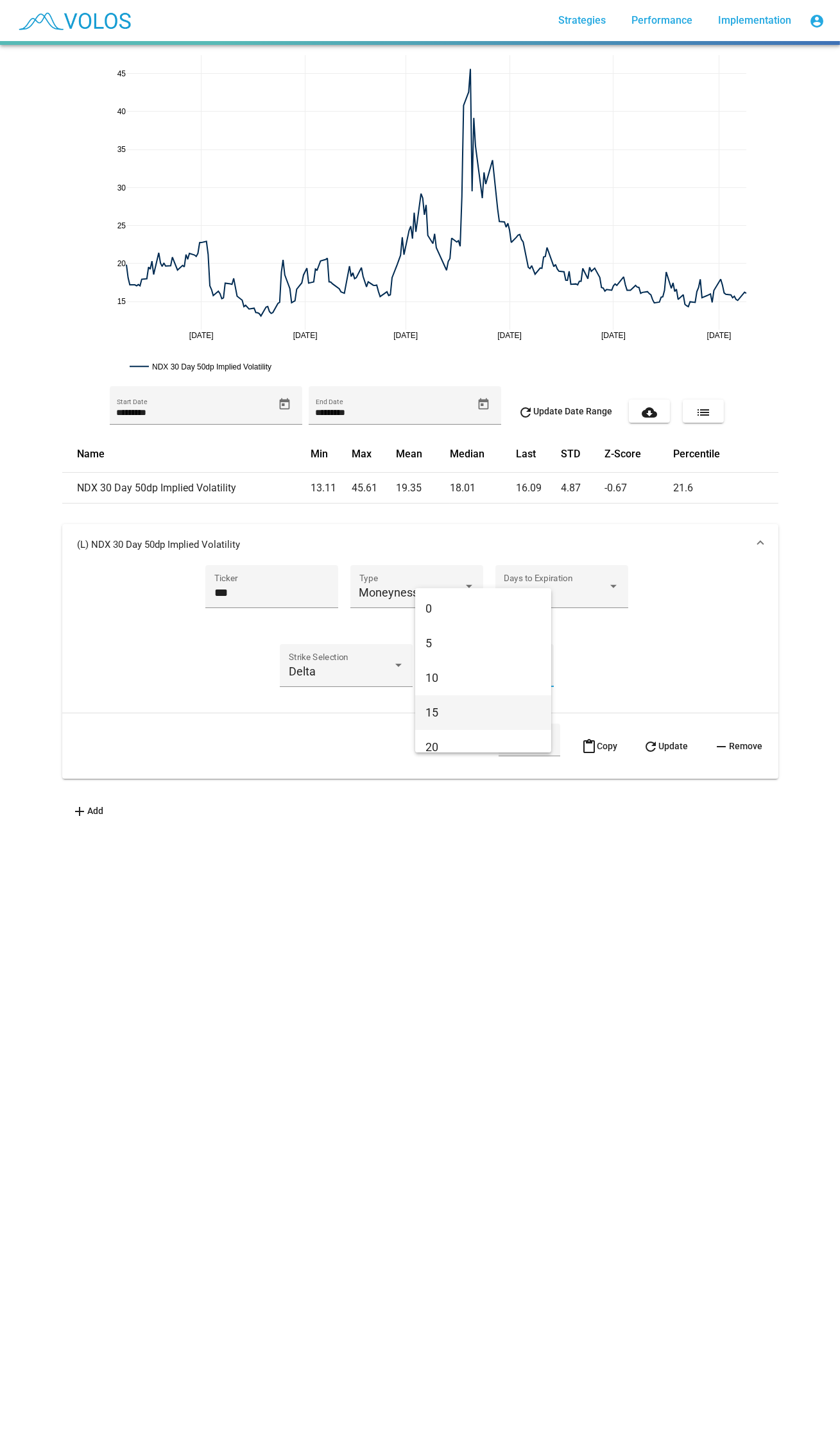
click at [479, 696] on span "15" at bounding box center [483, 713] width 116 height 35
click at [596, 748] on span "content_paste Copy" at bounding box center [600, 746] width 36 height 10
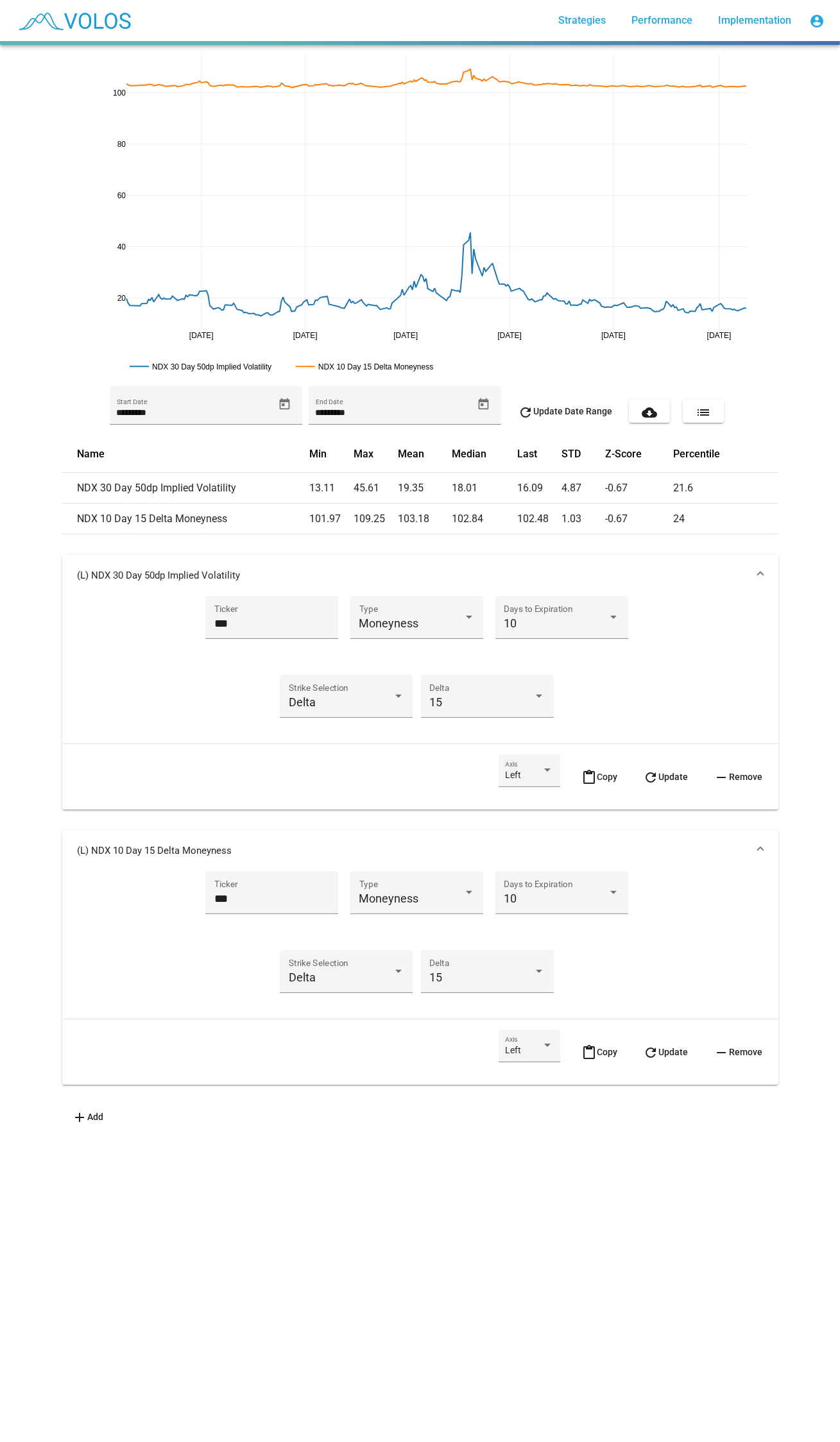
click at [646, 584] on mat-expansion-panel-header "(L) NDX 30 Day 50dp Implied Volatility" at bounding box center [420, 575] width 716 height 41
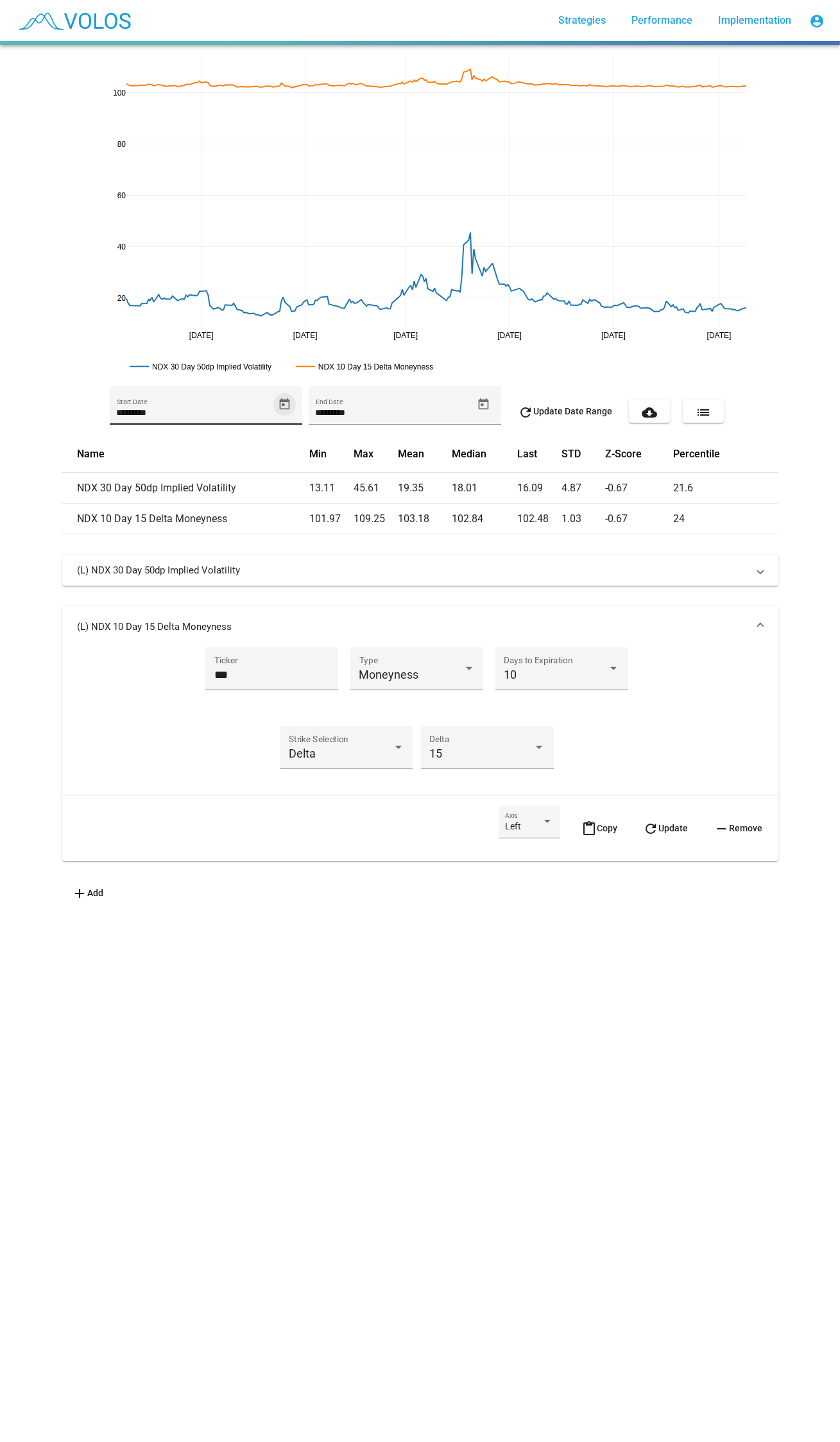
click at [279, 407] on icon "Open calendar" at bounding box center [284, 403] width 10 height 12
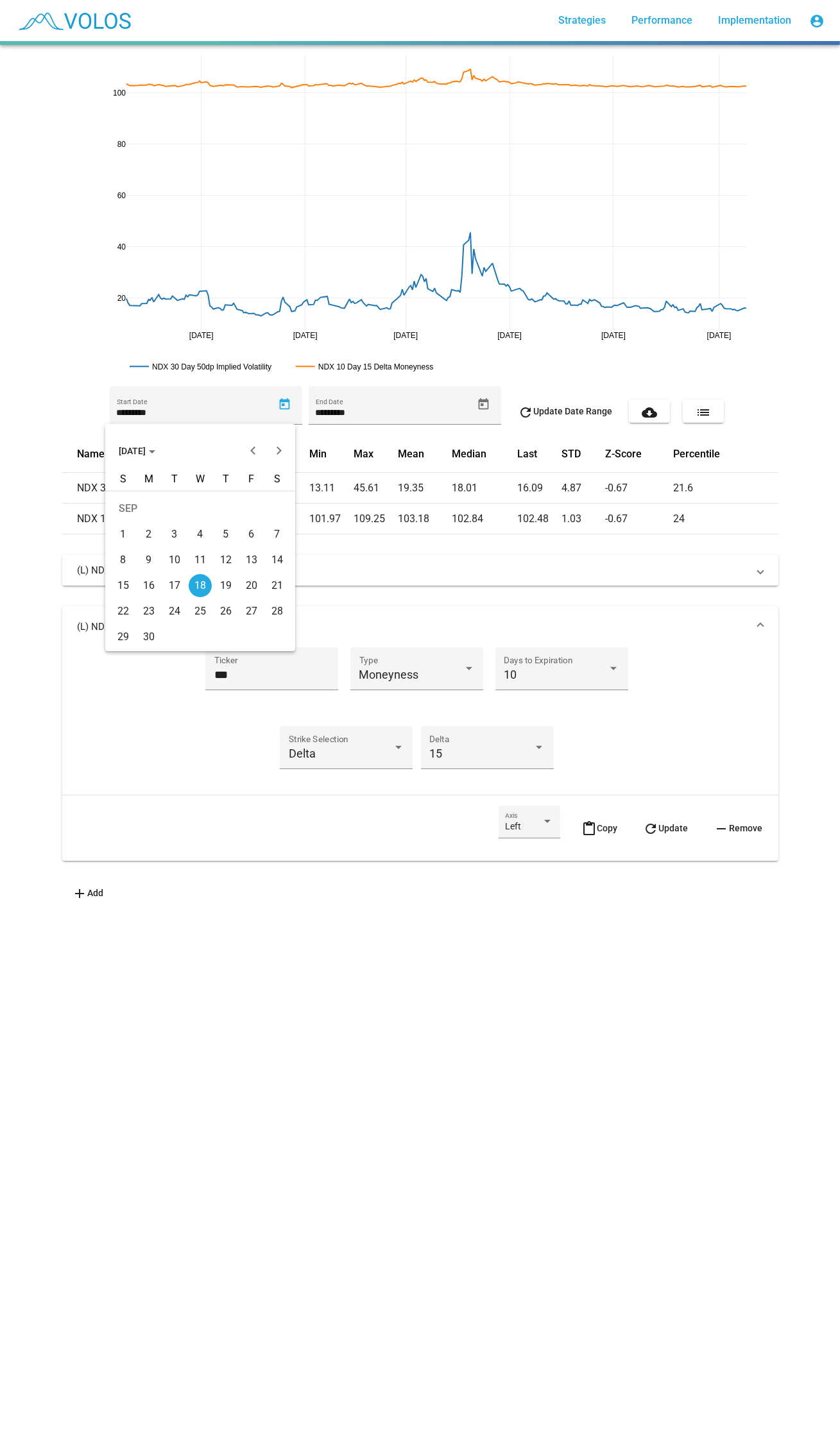
click at [127, 451] on span "SEP 2024" at bounding box center [136, 451] width 36 height 10
click at [140, 493] on div "2016" at bounding box center [132, 490] width 40 height 23
click at [147, 508] on div "JAN" at bounding box center [132, 516] width 40 height 23
click at [145, 527] on div "4" at bounding box center [149, 534] width 23 height 23
type input "********"
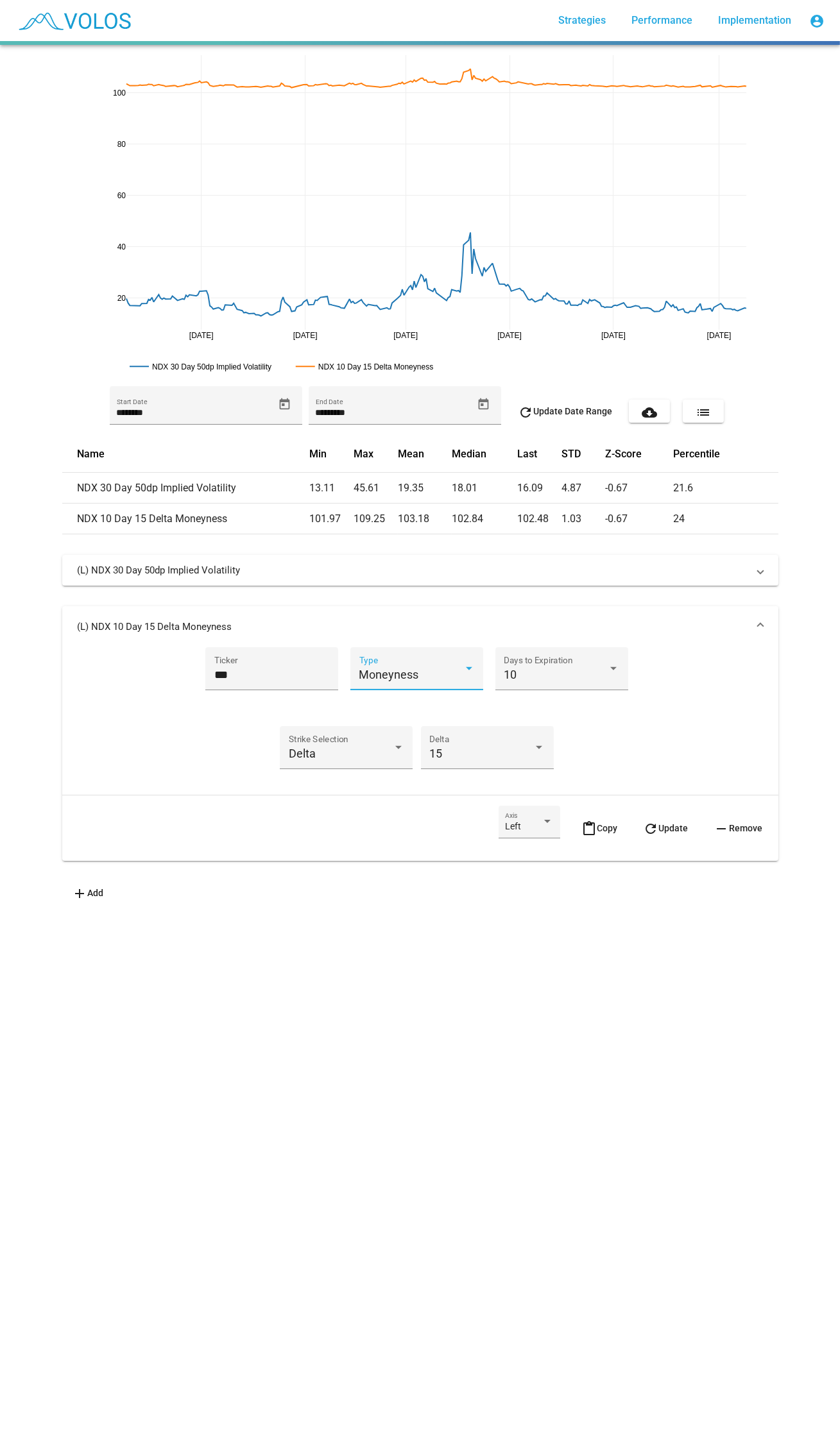
click at [404, 672] on span "Moneyness" at bounding box center [389, 674] width 60 height 14
click at [441, 603] on span "Implied Volatility" at bounding box center [445, 609] width 180 height 35
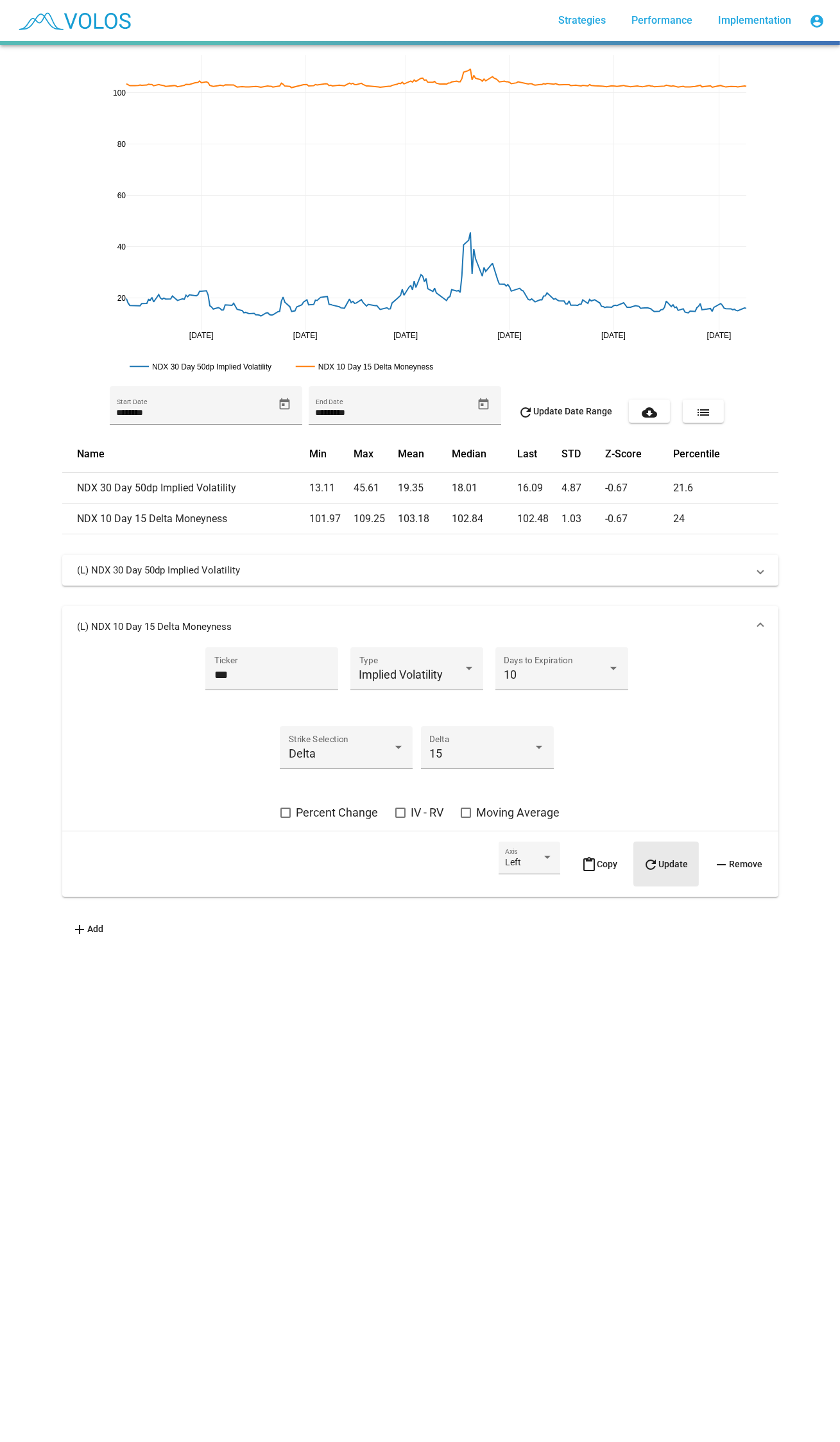
click at [644, 857] on mat-icon "refresh" at bounding box center [651, 865] width 16 height 16
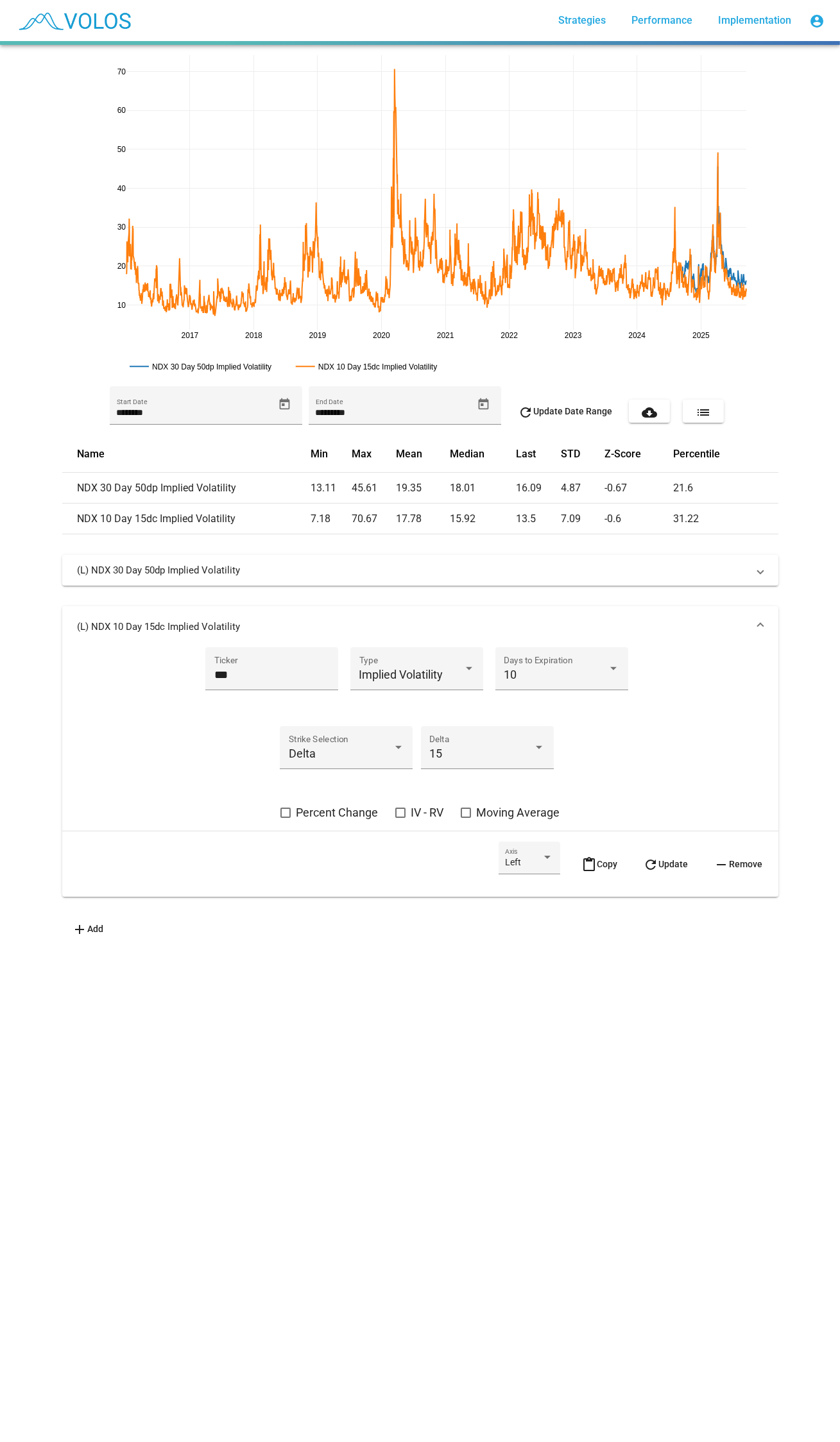
click at [640, 610] on mat-expansion-panel-header "(L) NDX 10 Day 15dc Implied Volatility" at bounding box center [420, 627] width 716 height 41
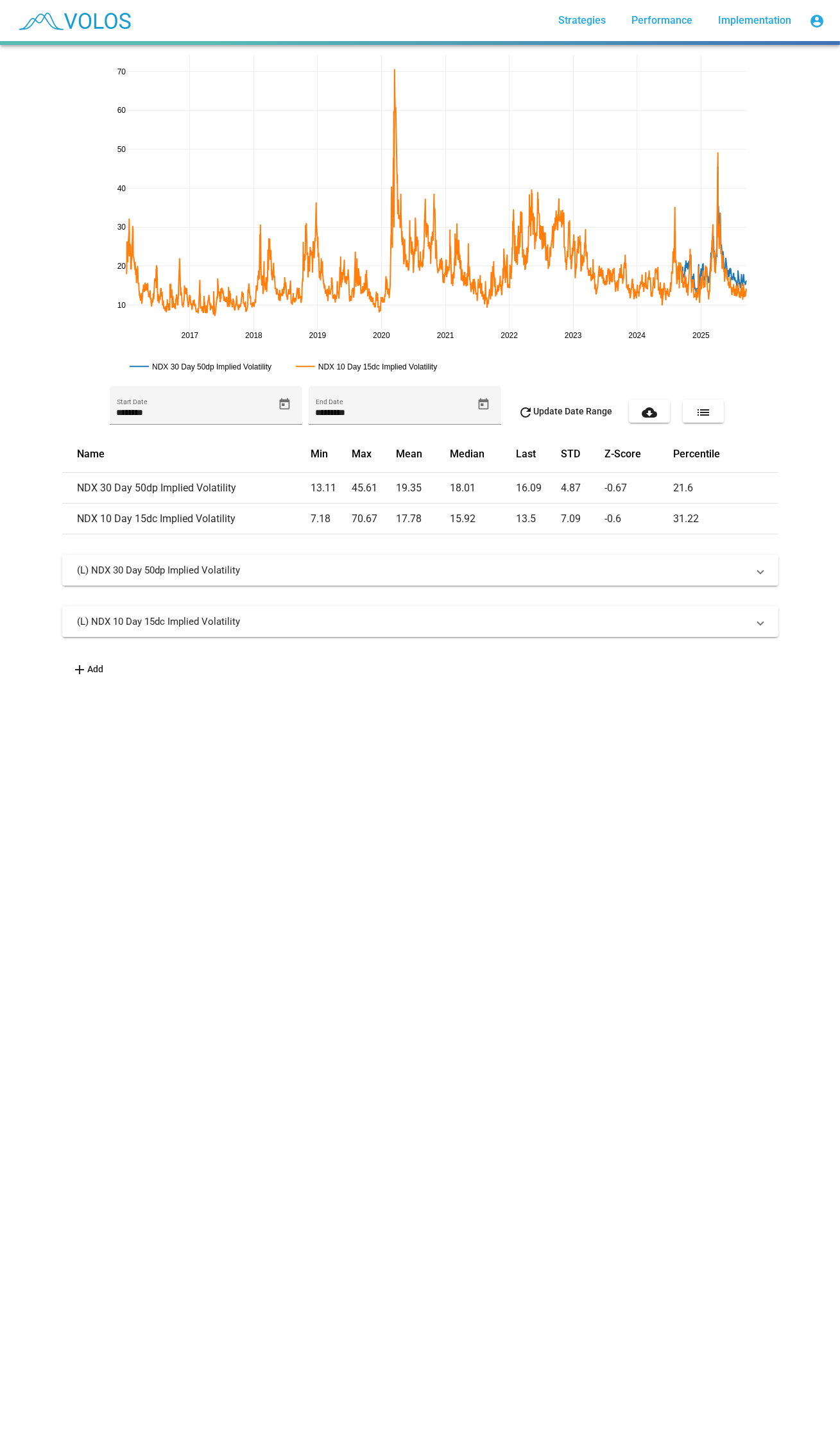
click at [459, 581] on mat-expansion-panel-header "(L) NDX 30 Day 50dp Implied Volatility" at bounding box center [420, 570] width 716 height 31
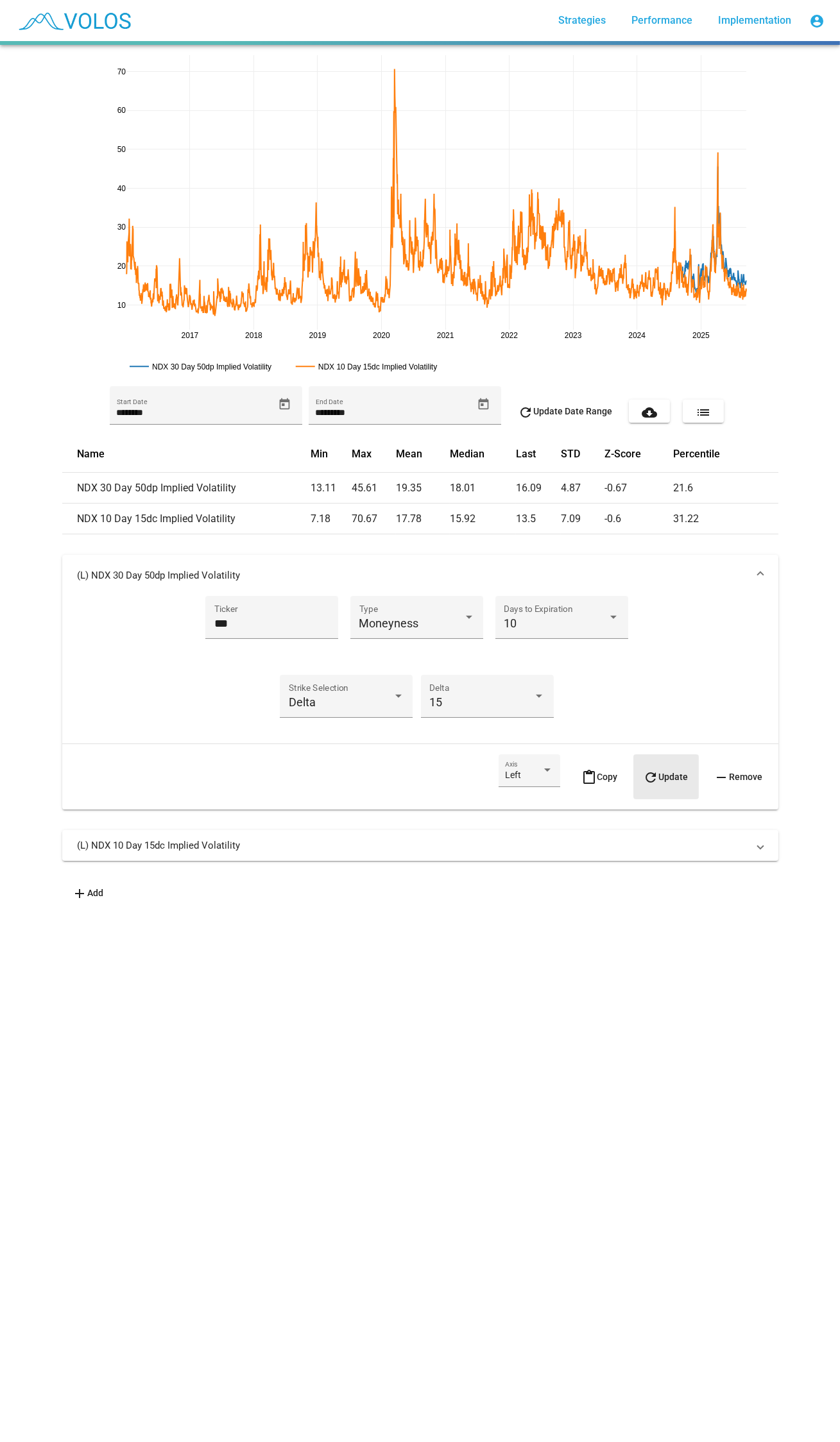
click at [653, 773] on span "refresh Update" at bounding box center [666, 776] width 45 height 10
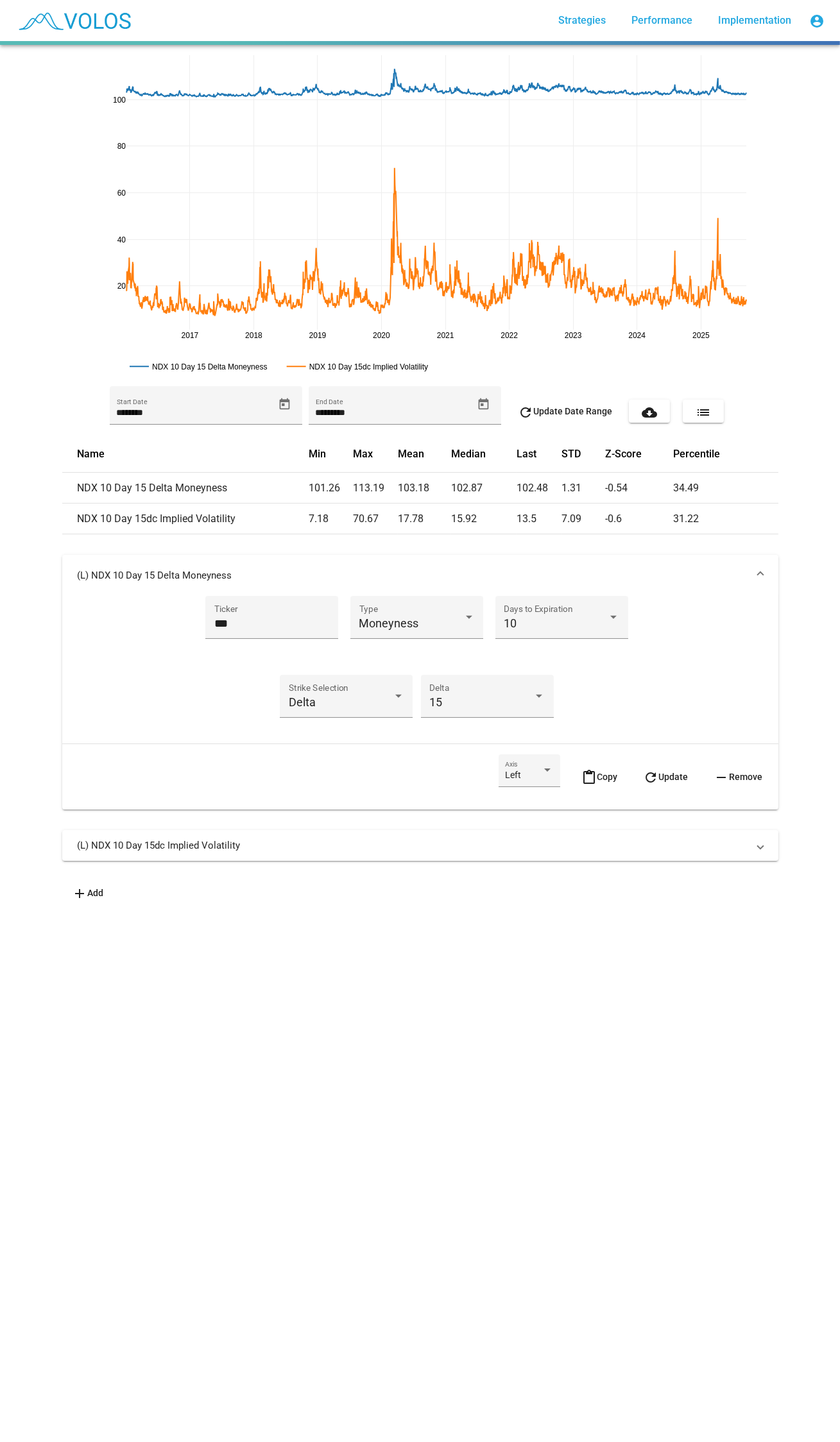
click at [634, 569] on mat-panel-title "(L) NDX 10 Day 15 Delta Moneyness" at bounding box center [412, 575] width 670 height 13
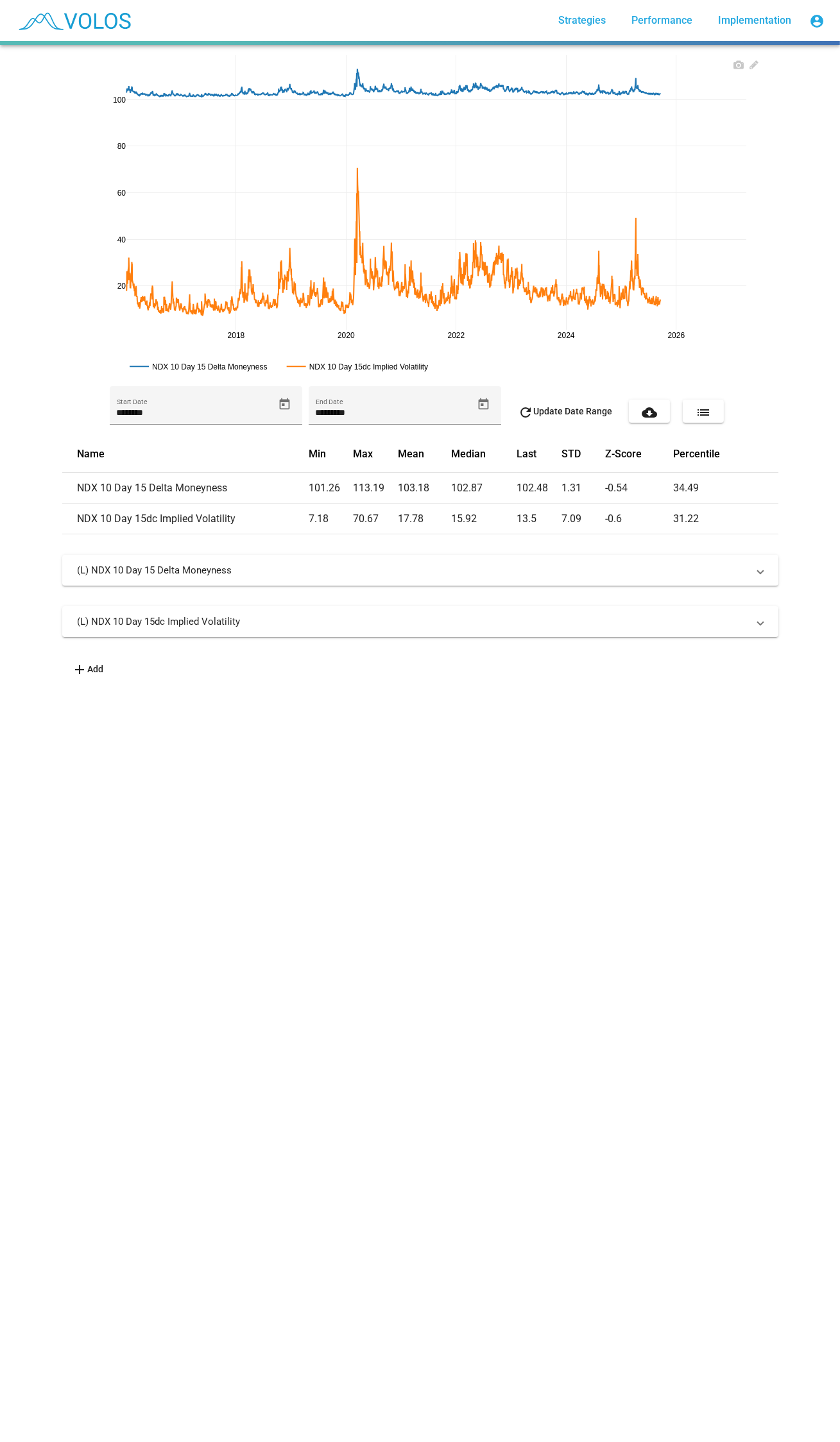
drag, startPoint x: 730, startPoint y: 335, endPoint x: 625, endPoint y: 320, distance: 106.1
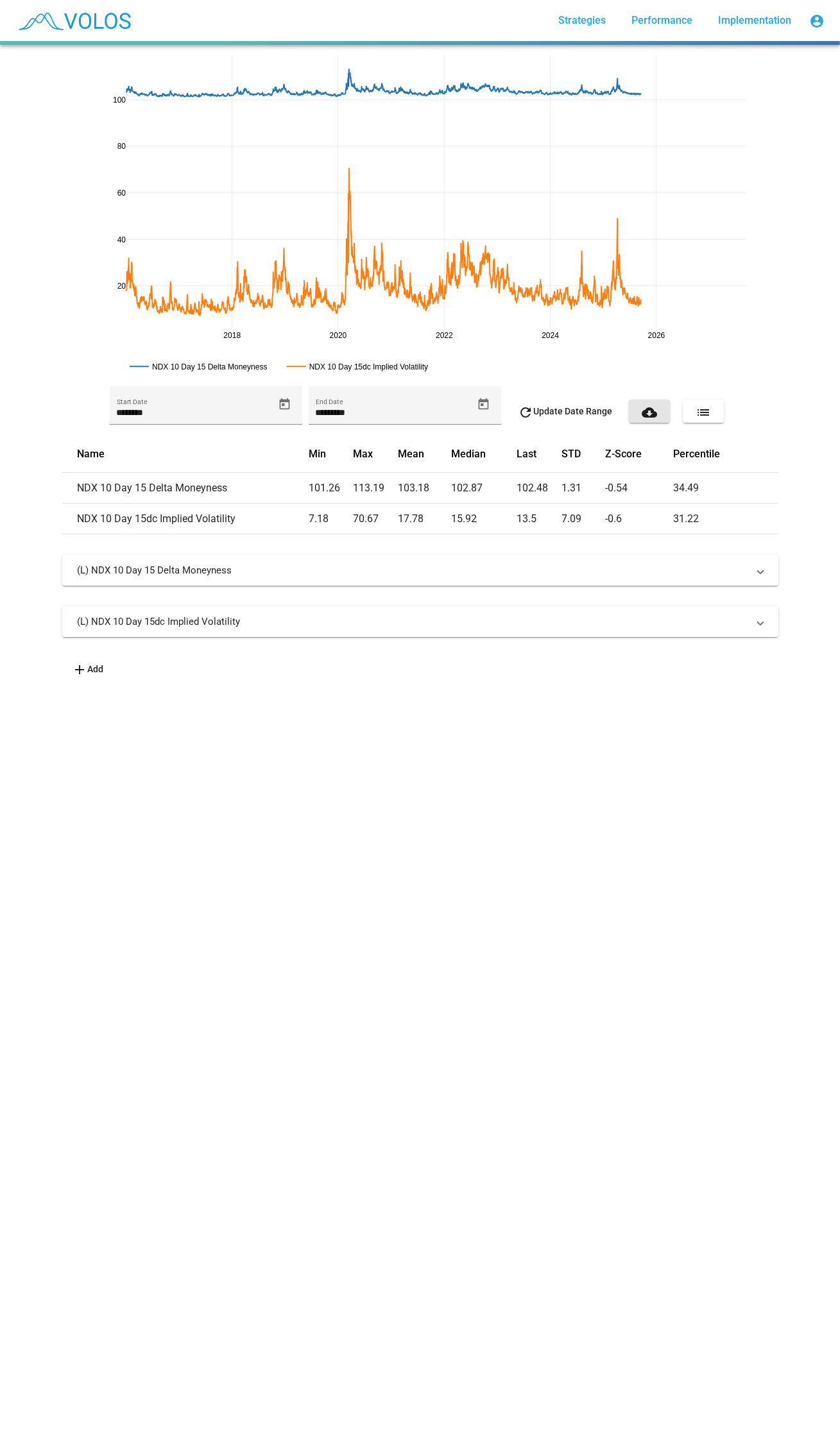
click at [642, 415] on mat-icon "cloud_download" at bounding box center [649, 412] width 16 height 16
click at [99, 668] on span "add Add" at bounding box center [88, 669] width 31 height 10
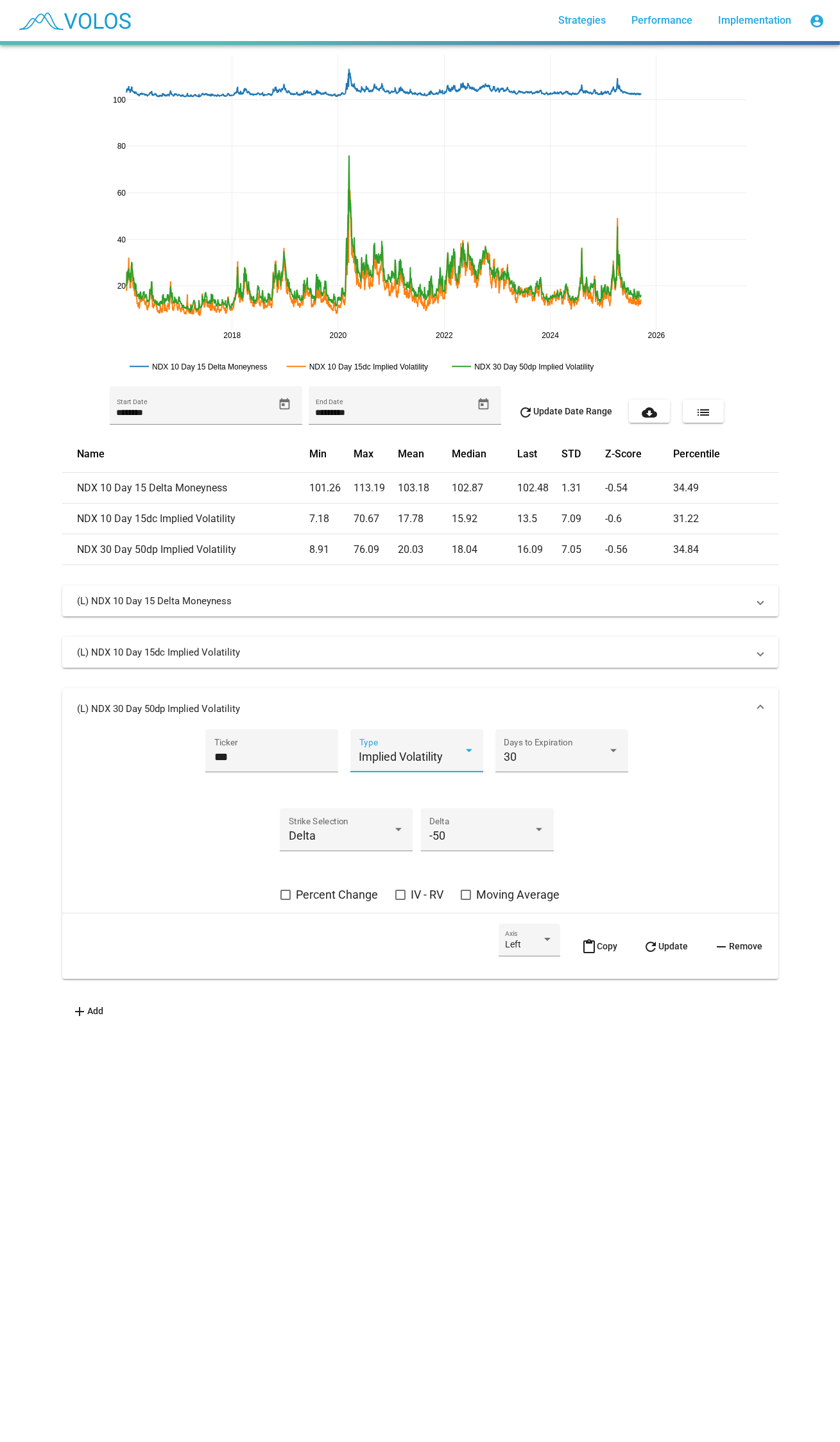
click at [372, 759] on span "Implied Volatility" at bounding box center [401, 757] width 84 height 14
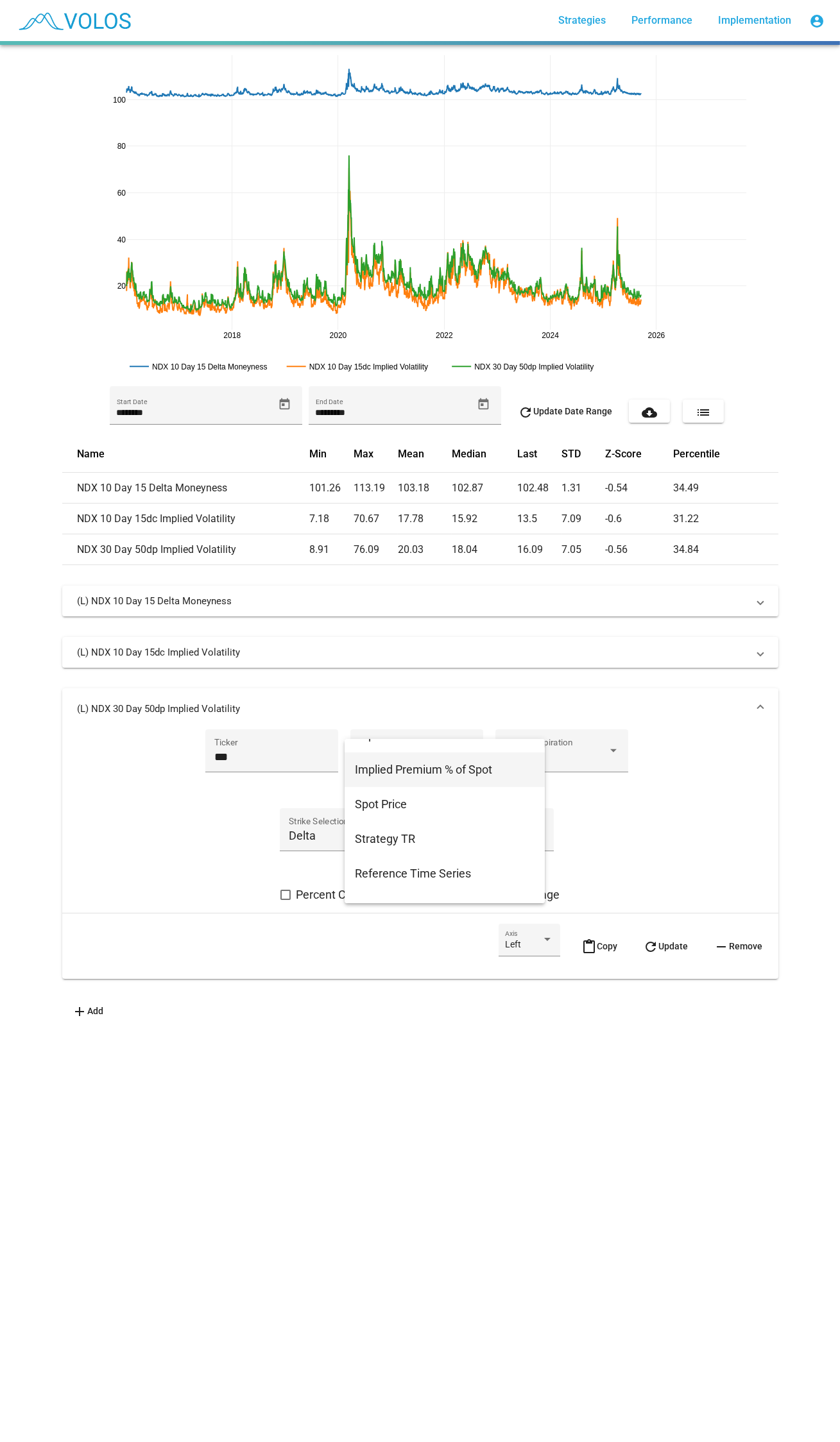
scroll to position [233, 0]
drag, startPoint x: 401, startPoint y: 809, endPoint x: 399, endPoint y: 816, distance: 7.3
click at [402, 814] on span "Spot Price" at bounding box center [445, 800] width 180 height 35
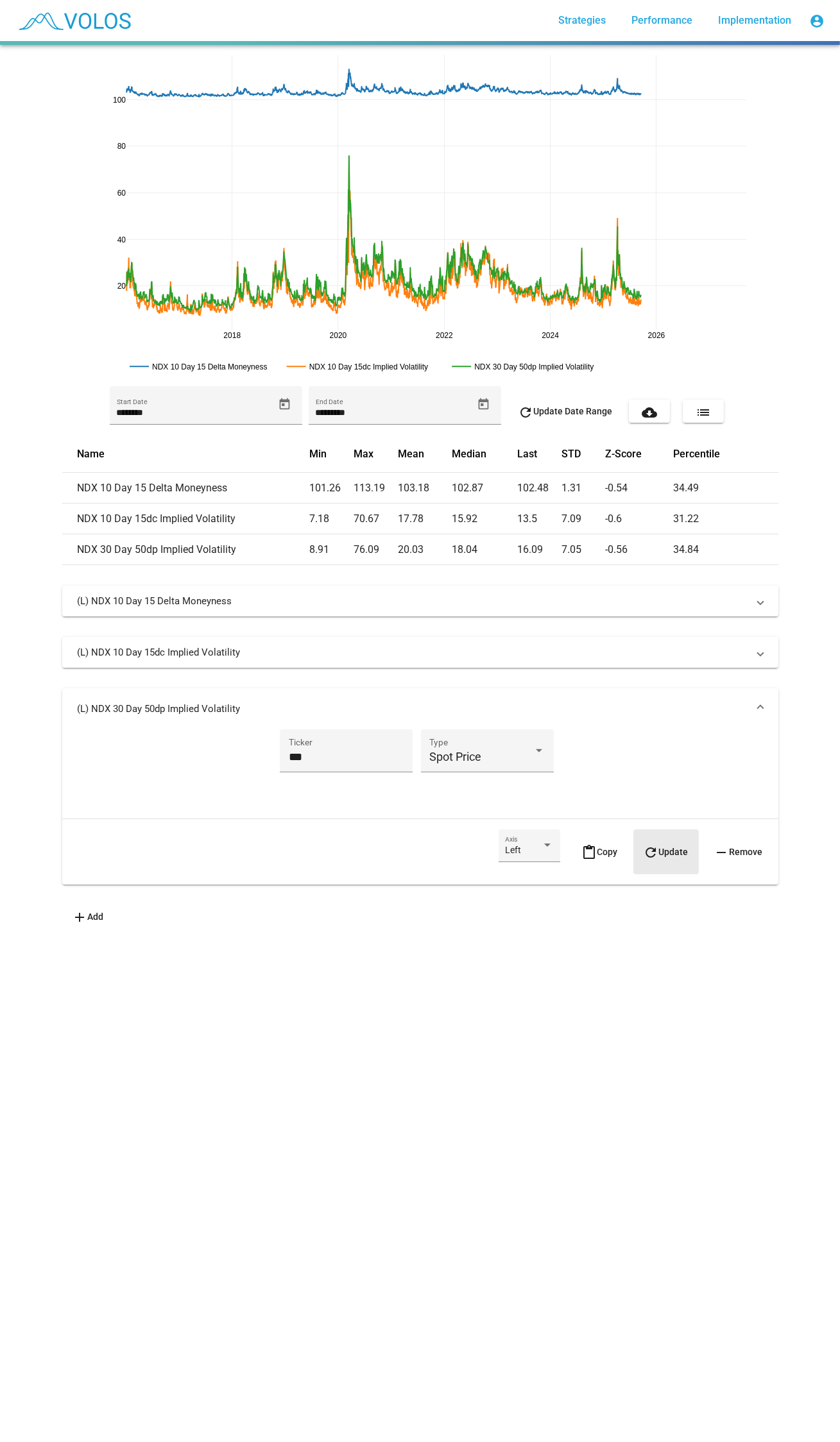
click at [675, 841] on button "refresh Update" at bounding box center [666, 852] width 66 height 45
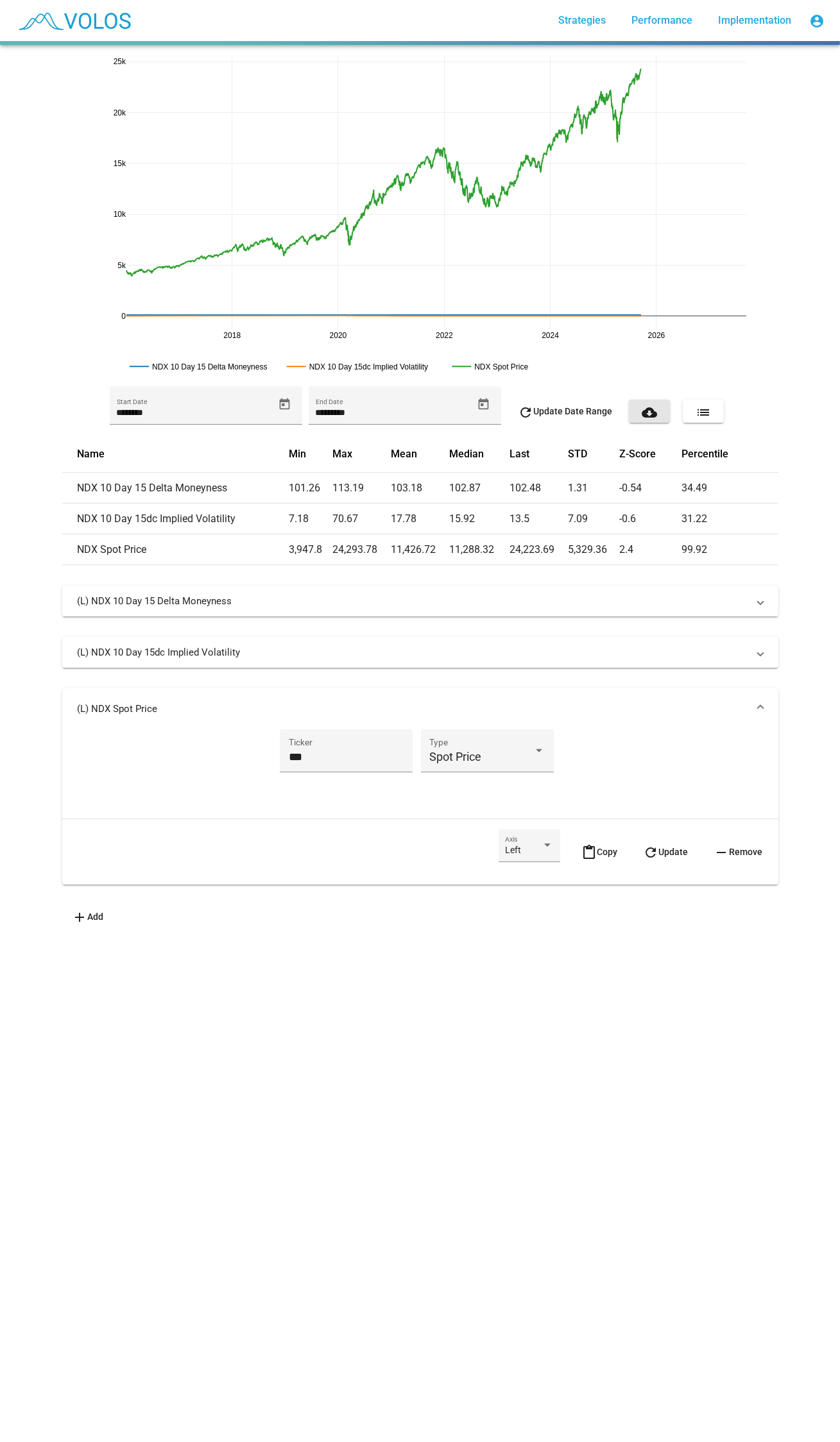
click at [642, 409] on mat-icon "cloud_download" at bounding box center [649, 412] width 16 height 16
click at [473, 372] on rect at bounding box center [491, 367] width 86 height 12
